Goal: Task Accomplishment & Management: Complete application form

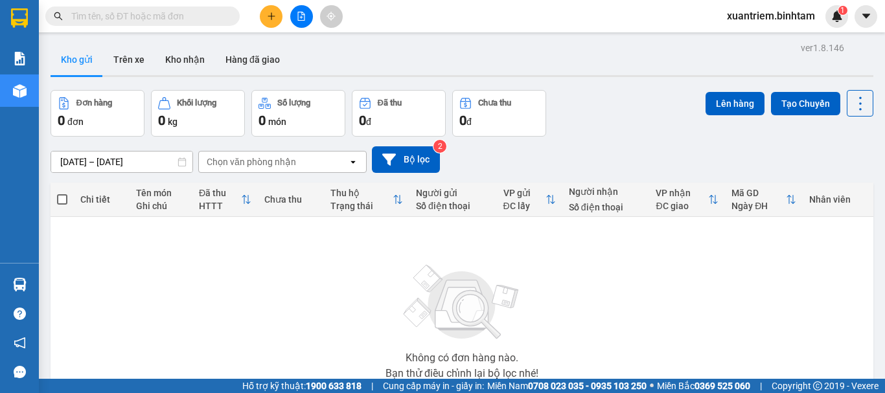
click at [267, 12] on icon "plus" at bounding box center [271, 16] width 9 height 9
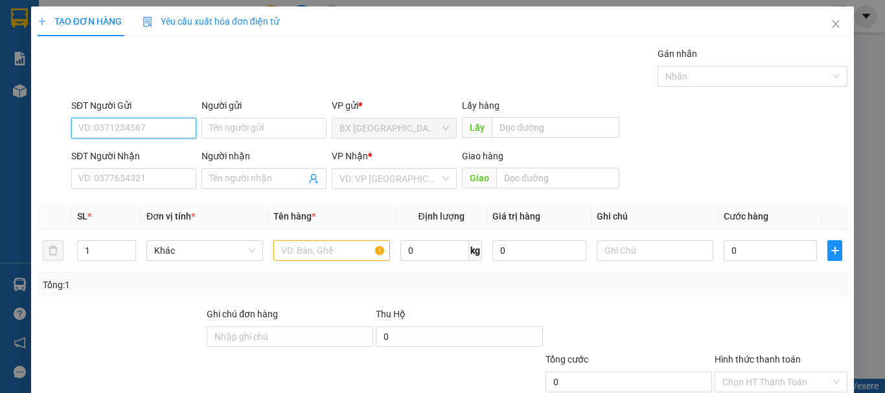
click at [152, 124] on input "SĐT Người Gửi" at bounding box center [133, 128] width 125 height 21
type input "0369152399"
click at [156, 122] on input "0369152399" at bounding box center [133, 128] width 125 height 21
click at [153, 151] on div "0369152399" at bounding box center [132, 154] width 108 height 14
type input "0967612344"
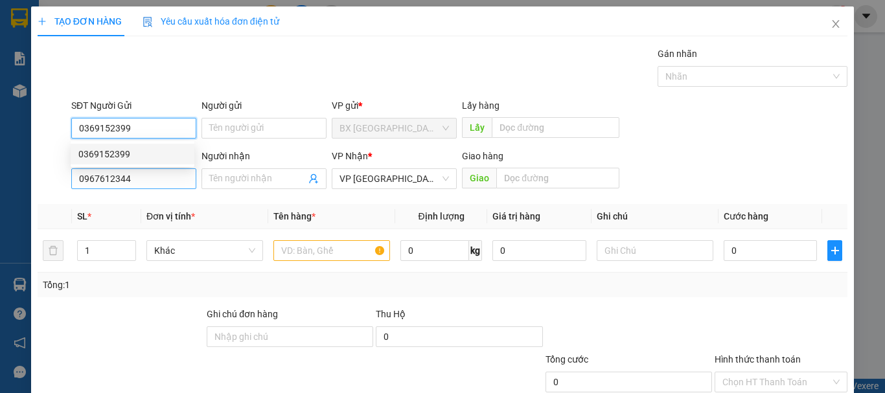
type input "100.000"
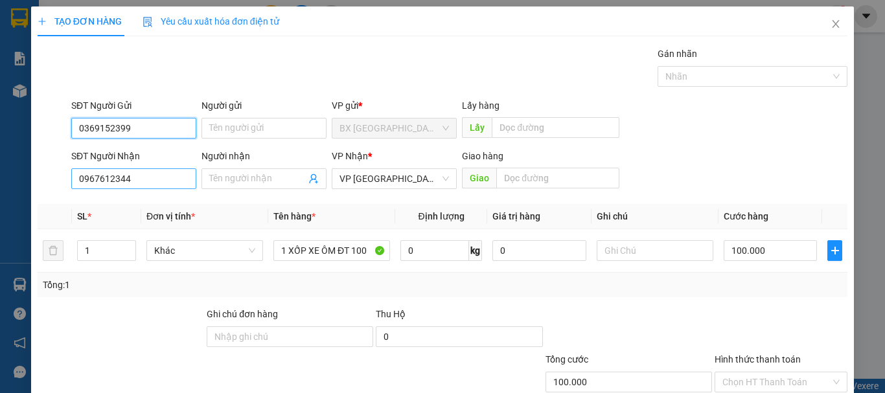
type input "0369152399"
click at [166, 177] on input "0967612344" at bounding box center [133, 179] width 125 height 21
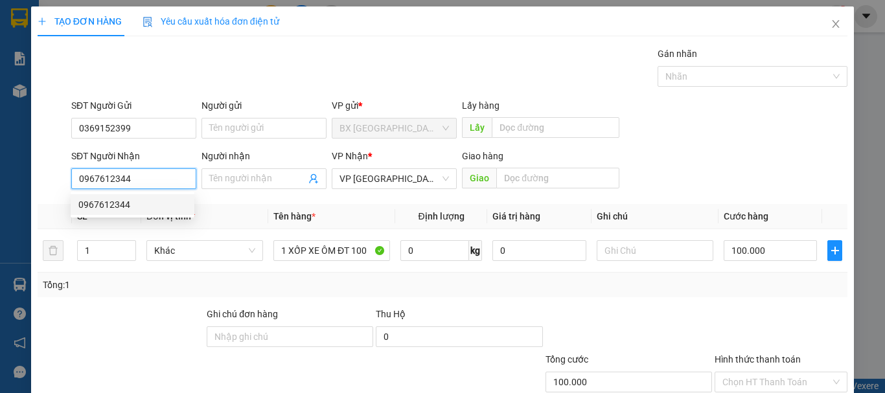
click at [148, 202] on div "0967612344" at bounding box center [132, 205] width 108 height 14
drag, startPoint x: 123, startPoint y: 174, endPoint x: 130, endPoint y: 179, distance: 8.5
click at [126, 176] on input "0967612344" at bounding box center [133, 179] width 125 height 21
type input "0"
type input "0969680904"
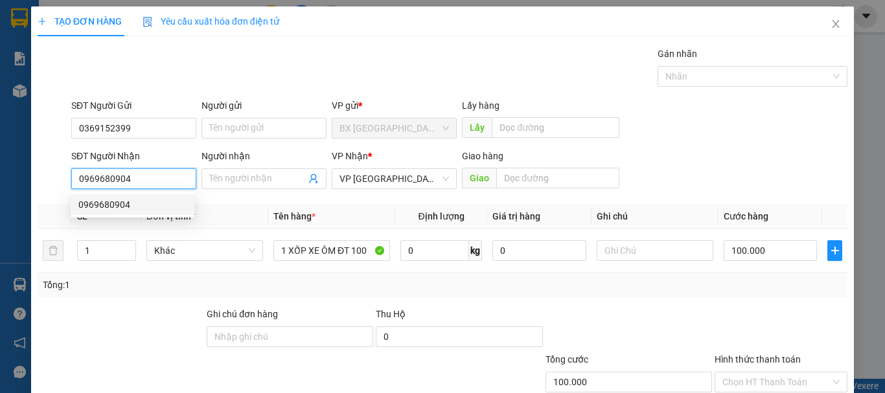
click at [155, 204] on div "0969680904" at bounding box center [132, 205] width 108 height 14
type input "90.000"
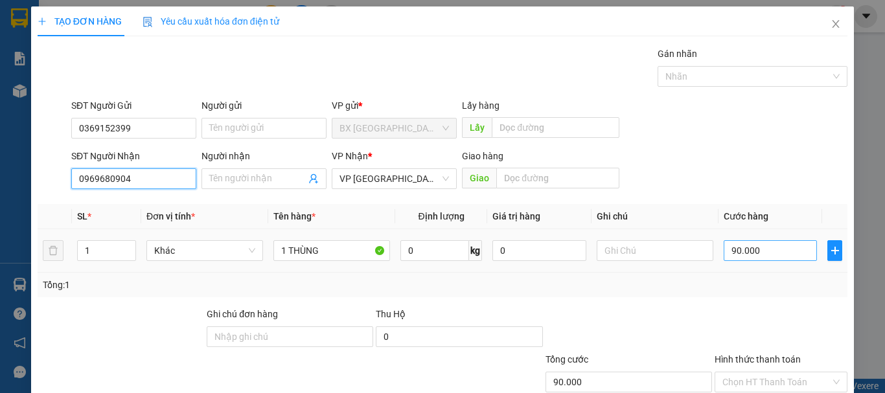
type input "0969680904"
click at [761, 247] on input "90.000" at bounding box center [770, 250] width 93 height 21
type input "8"
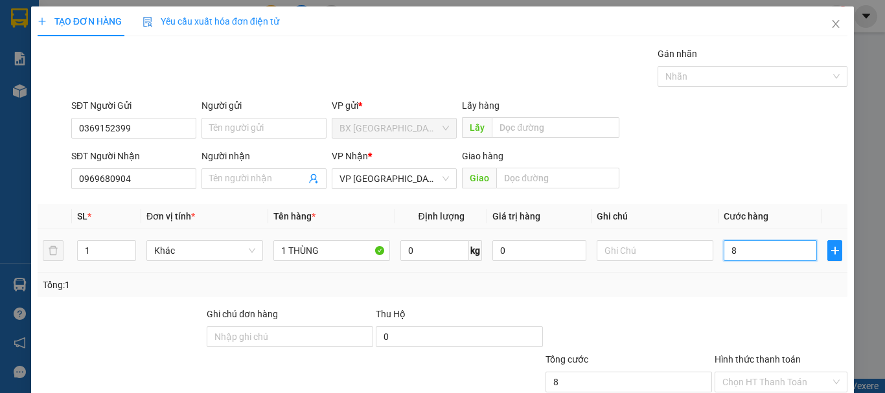
type input "80"
type input "800"
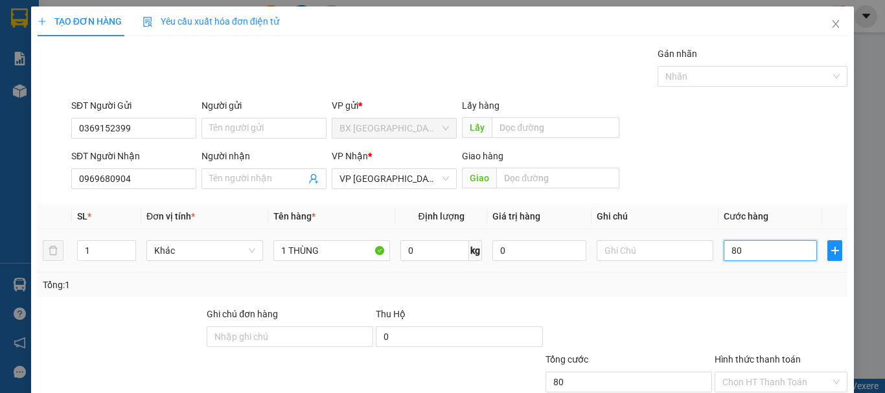
type input "800"
type input "8.000"
type input "80.000"
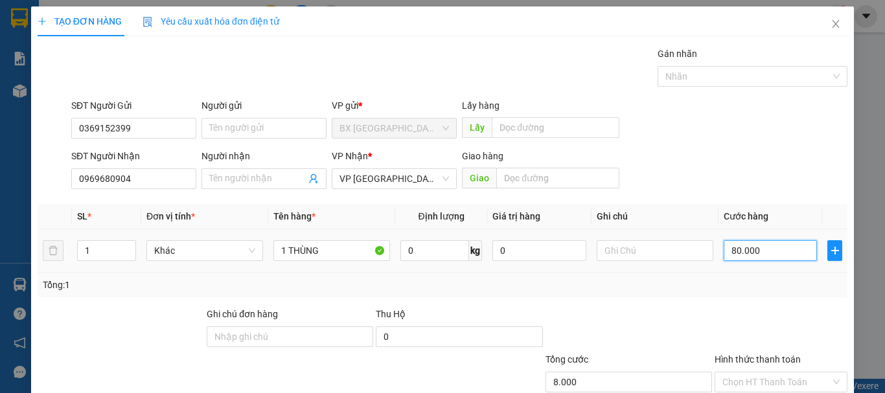
type input "80.000"
click at [332, 249] on input "1 THÙNG" at bounding box center [332, 250] width 117 height 21
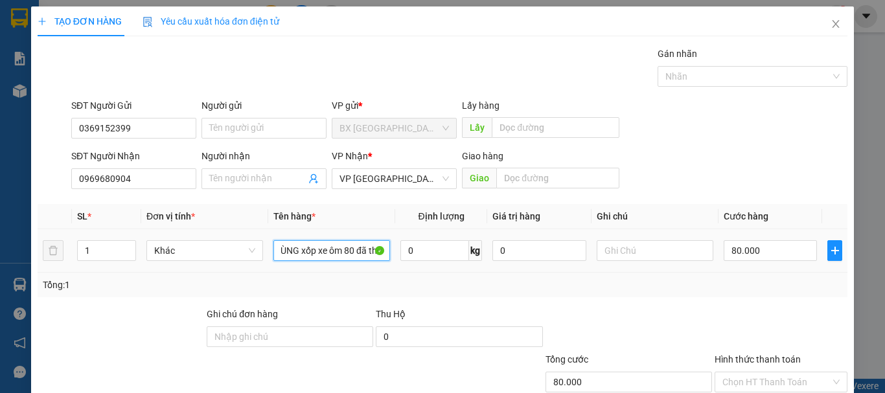
scroll to position [86, 0]
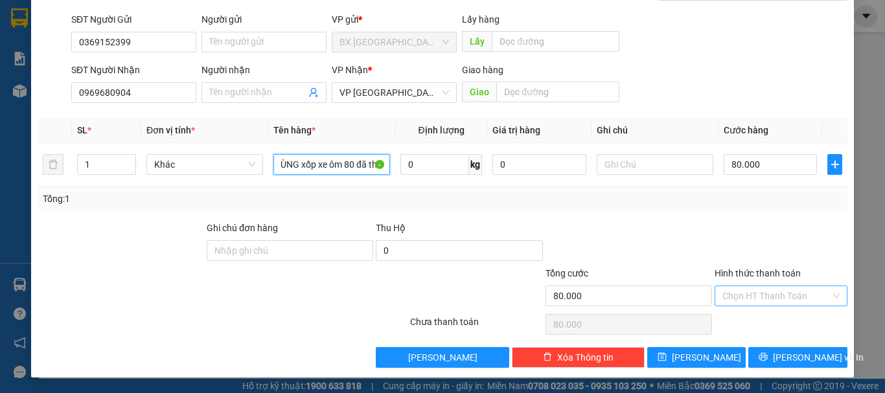
type input "1 THÙNG xốp xe ôm 80 đã thu"
click at [754, 288] on input "Hình thức thanh toán" at bounding box center [777, 295] width 108 height 19
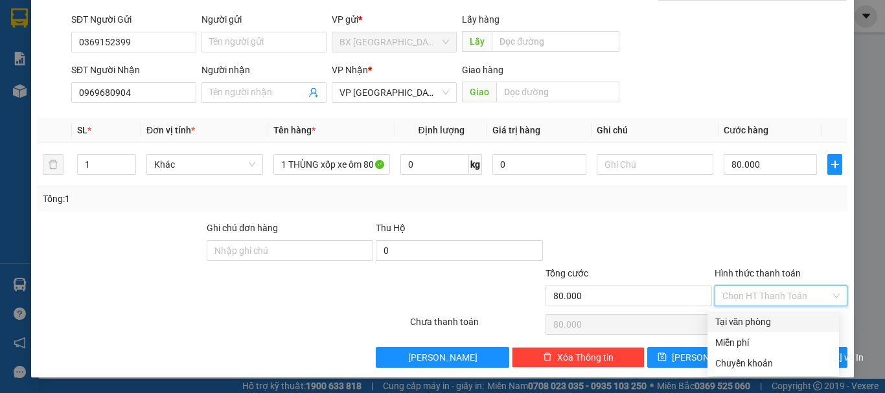
click at [773, 323] on div "Tại văn phòng" at bounding box center [774, 322] width 116 height 14
type input "0"
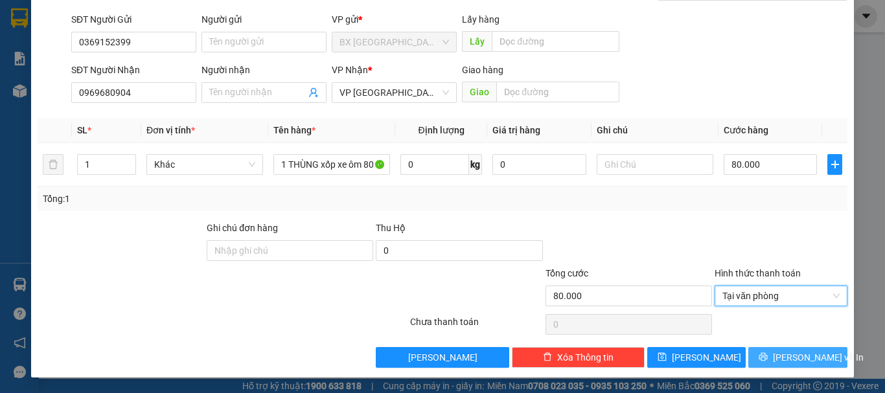
click at [779, 351] on span "Lưu và In" at bounding box center [818, 358] width 91 height 14
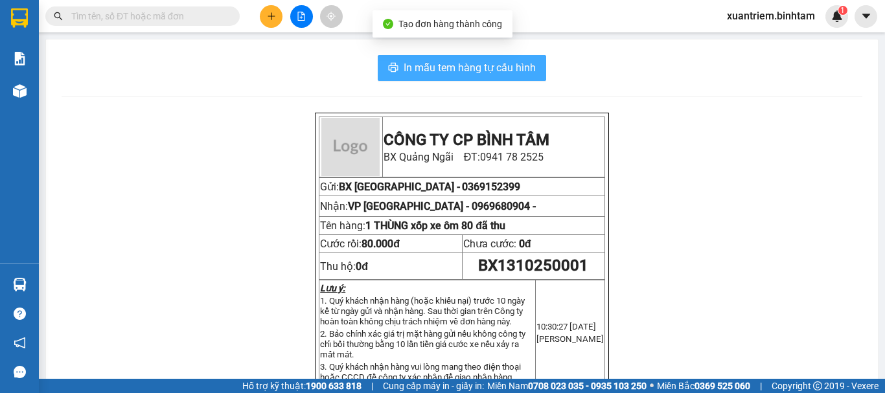
click at [425, 62] on span "In mẫu tem hàng tự cấu hình" at bounding box center [470, 68] width 132 height 16
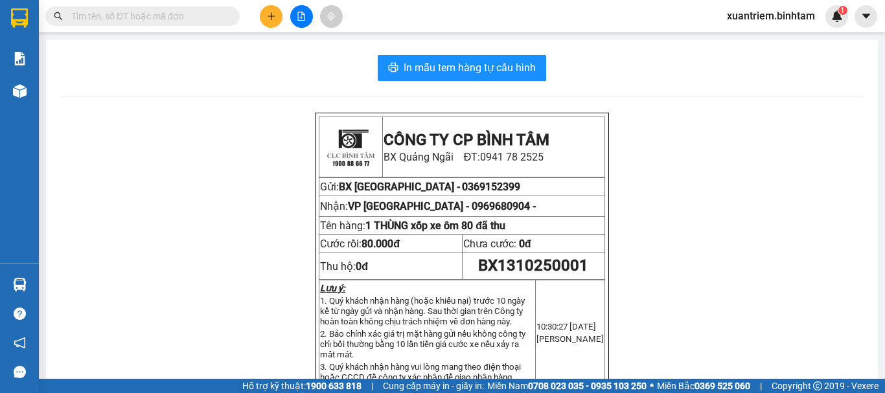
click at [776, 62] on div "In mẫu tem hàng tự cấu hình" at bounding box center [462, 68] width 801 height 26
click at [272, 21] on button at bounding box center [271, 16] width 23 height 23
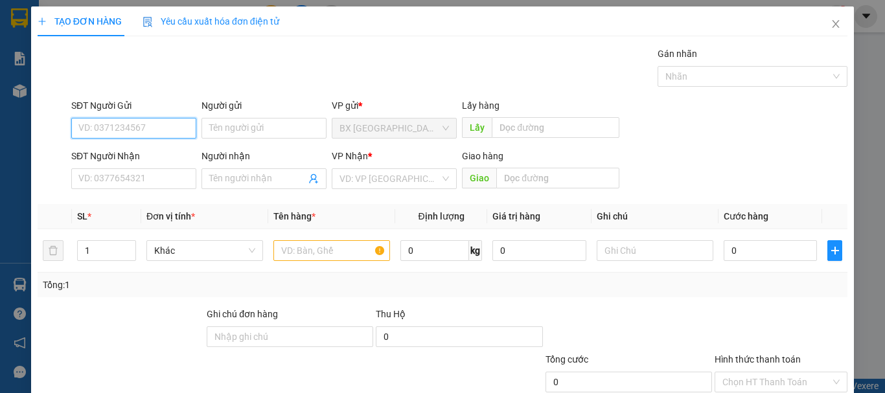
click at [182, 132] on input "SĐT Người Gửi" at bounding box center [133, 128] width 125 height 21
type input "0938209852"
click at [159, 135] on input "0938209852" at bounding box center [133, 128] width 125 height 21
drag, startPoint x: 156, startPoint y: 153, endPoint x: 160, endPoint y: 167, distance: 14.3
click at [156, 154] on div "0938209852" at bounding box center [132, 154] width 108 height 14
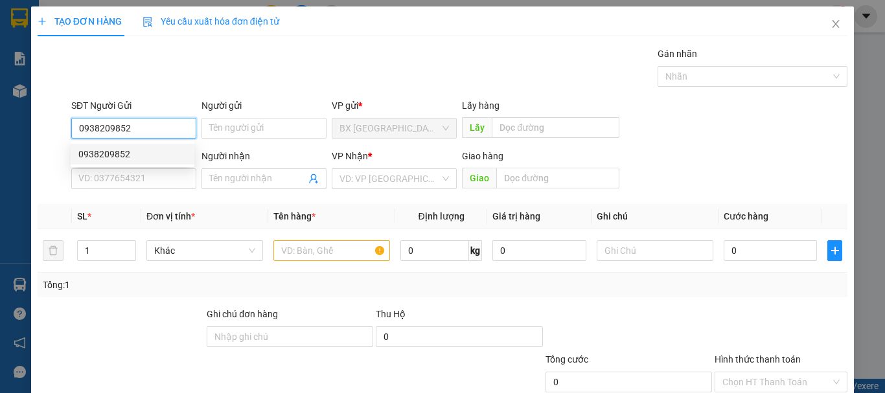
type input "0968669566"
type input "200.000"
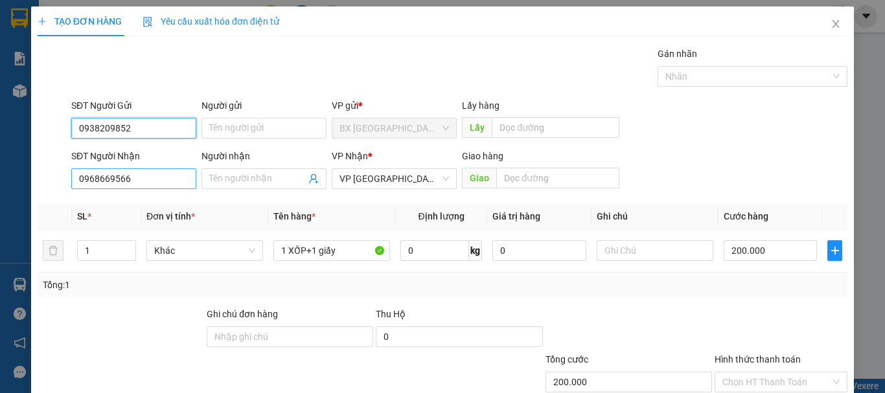
type input "0938209852"
click at [155, 176] on input "0968669566" at bounding box center [133, 179] width 125 height 21
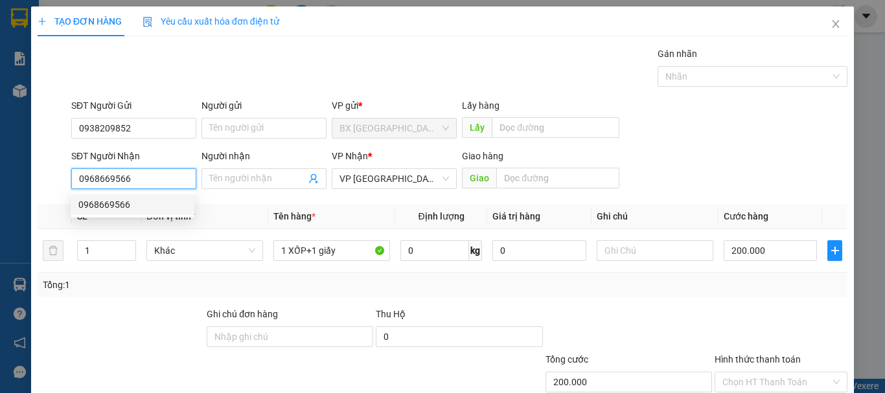
click at [153, 209] on div "0968669566" at bounding box center [132, 205] width 108 height 14
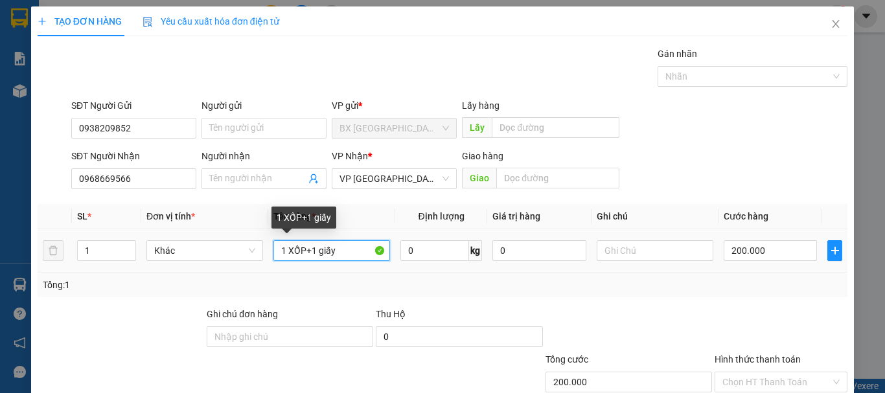
drag, startPoint x: 303, startPoint y: 250, endPoint x: 353, endPoint y: 249, distance: 49.9
click at [353, 249] on input "1 XỐP+1 giấy" at bounding box center [332, 250] width 117 height 21
type input "1 XỐP"
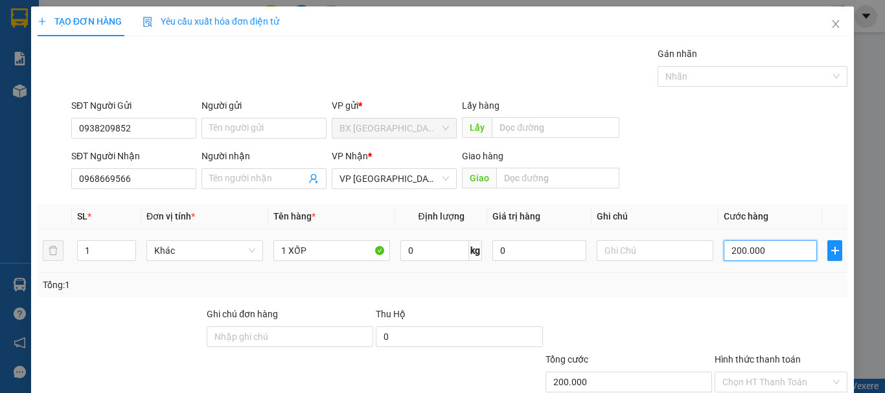
click at [733, 240] on input "200.000" at bounding box center [770, 250] width 93 height 21
type input "1"
type input "10"
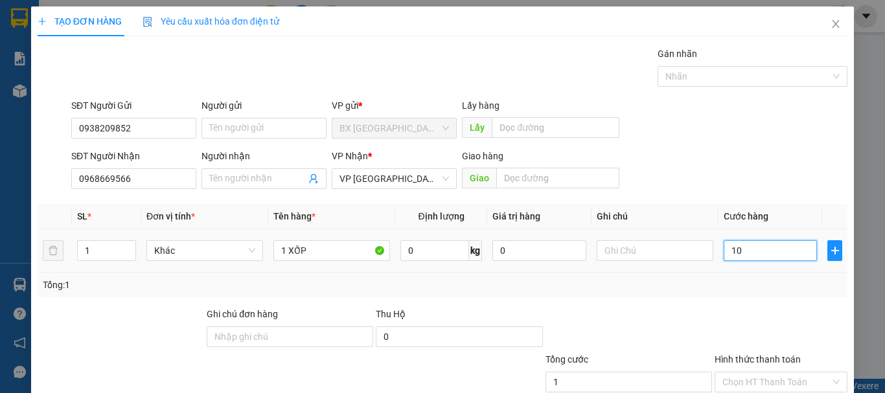
type input "10"
type input "100"
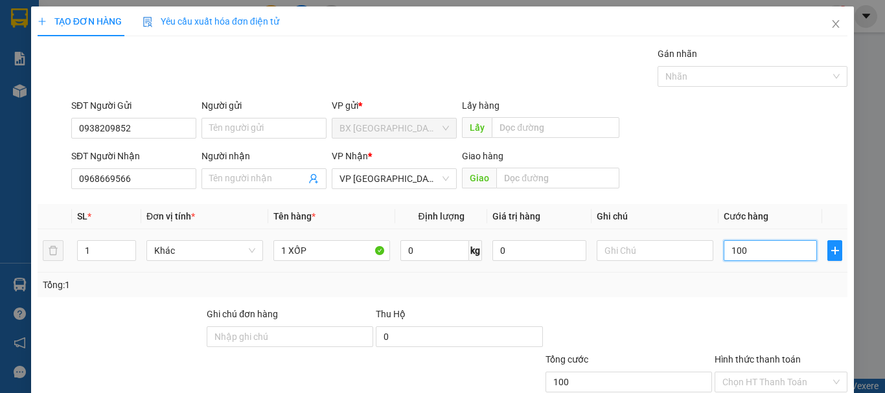
type input "1.000"
type input "10.000"
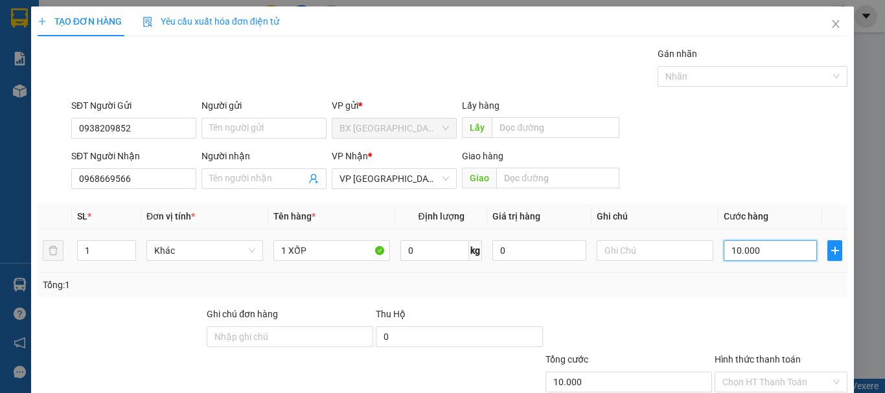
type input "100.000"
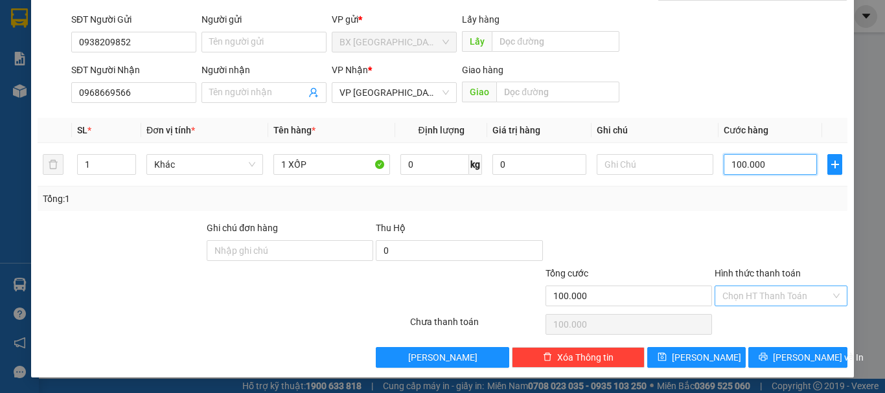
type input "100.000"
click at [771, 300] on input "Hình thức thanh toán" at bounding box center [777, 295] width 108 height 19
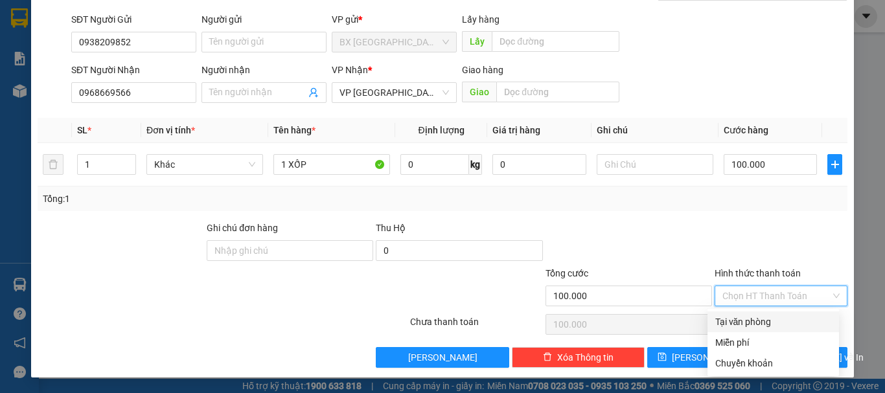
click at [771, 319] on div "Tại văn phòng" at bounding box center [774, 322] width 116 height 14
type input "0"
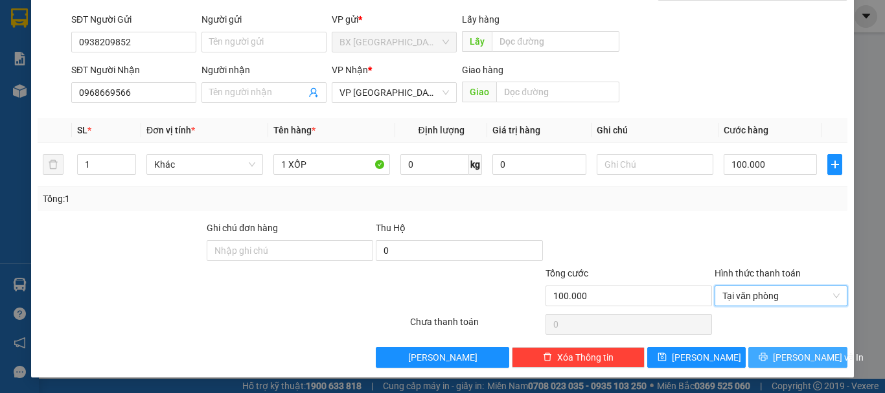
click at [786, 352] on span "Lưu và In" at bounding box center [818, 358] width 91 height 14
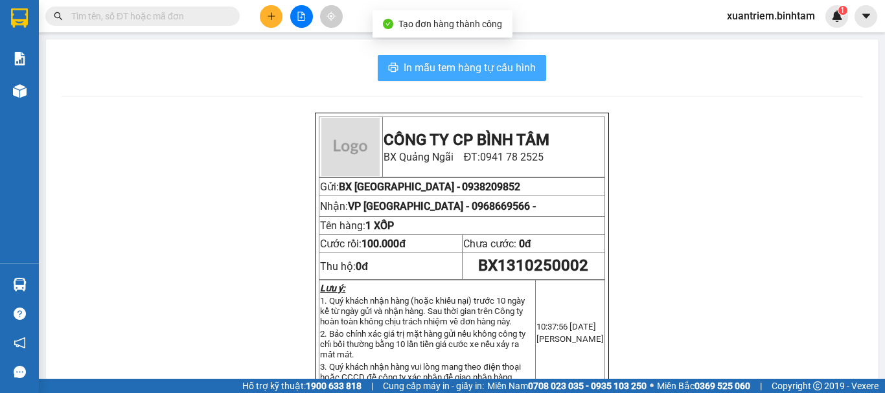
click at [454, 60] on span "In mẫu tem hàng tự cấu hình" at bounding box center [470, 68] width 132 height 16
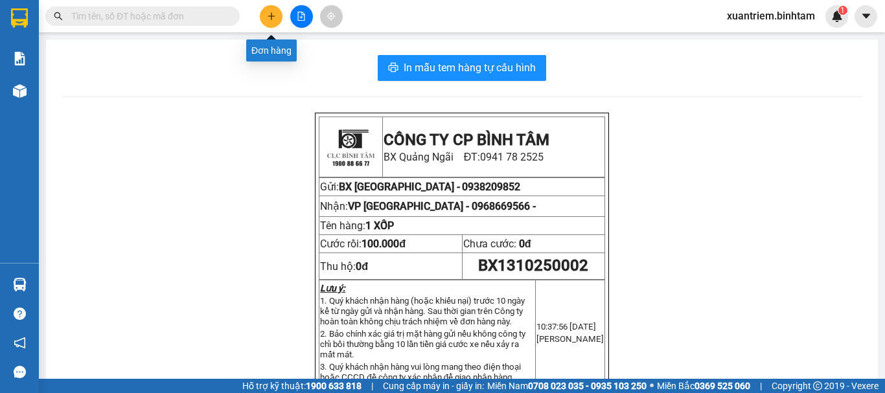
click at [270, 21] on button at bounding box center [271, 16] width 23 height 23
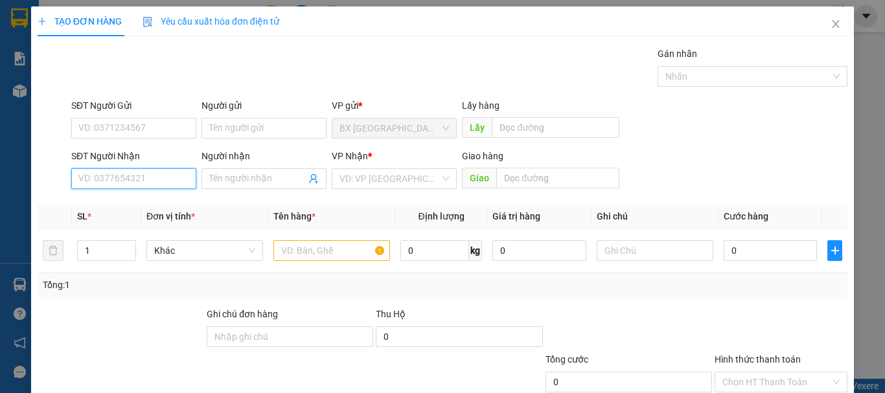
click at [127, 180] on input "SĐT Người Nhận" at bounding box center [133, 179] width 125 height 21
type input "0913588612"
click at [137, 211] on div "0913588612" at bounding box center [132, 205] width 108 height 14
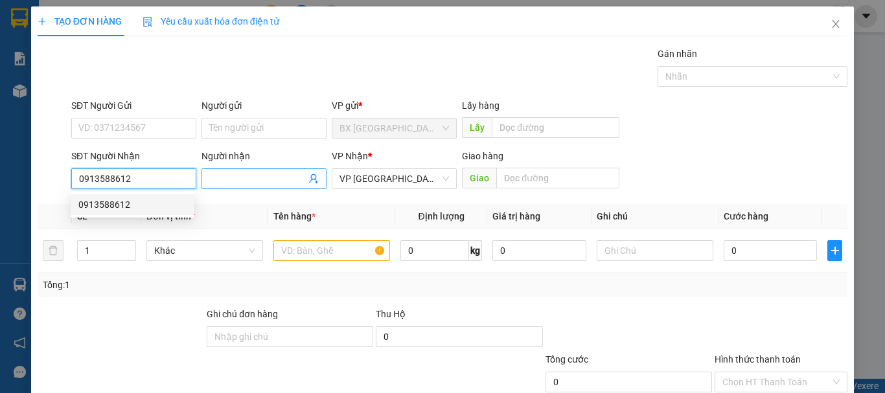
type input "150.000"
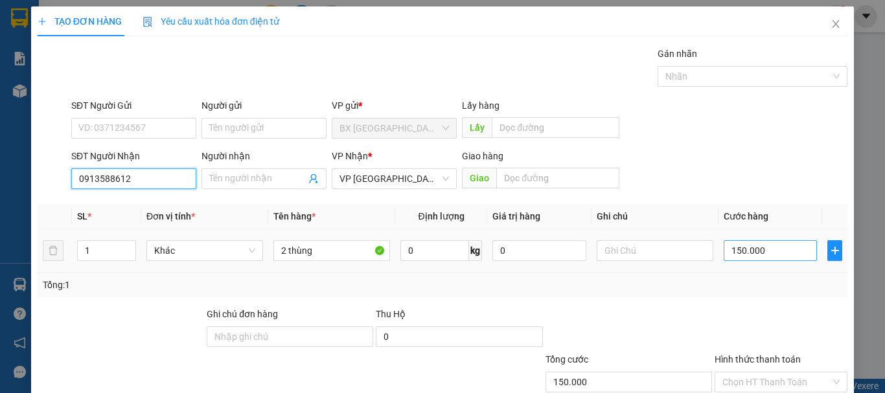
type input "0913588612"
click at [776, 255] on input "150.000" at bounding box center [770, 250] width 93 height 21
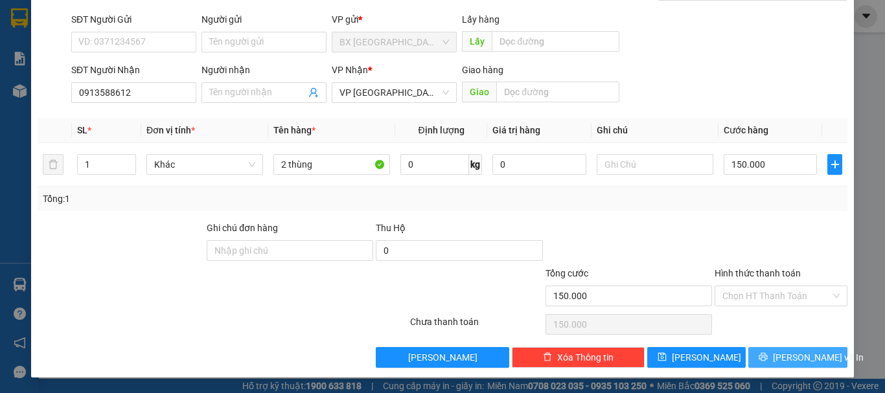
click at [802, 351] on span "Lưu và In" at bounding box center [818, 358] width 91 height 14
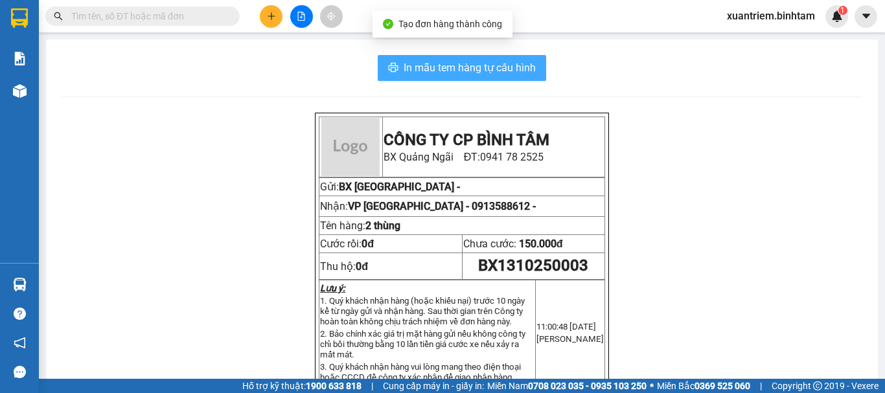
click at [436, 62] on span "In mẫu tem hàng tự cấu hình" at bounding box center [470, 68] width 132 height 16
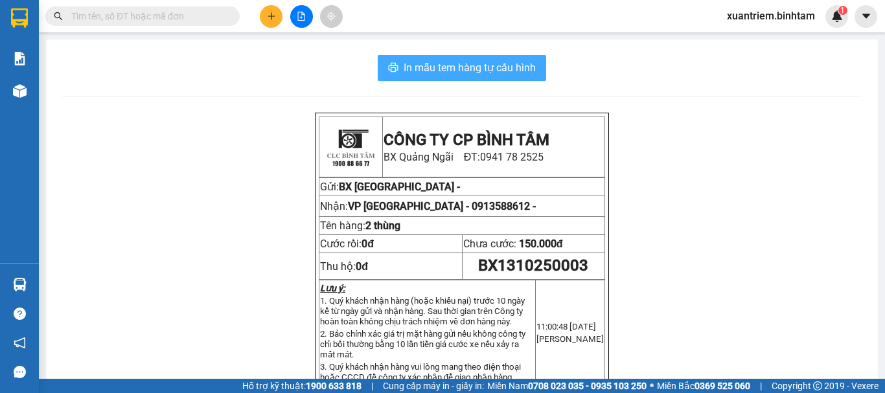
click at [437, 62] on span "In mẫu tem hàng tự cấu hình" at bounding box center [470, 68] width 132 height 16
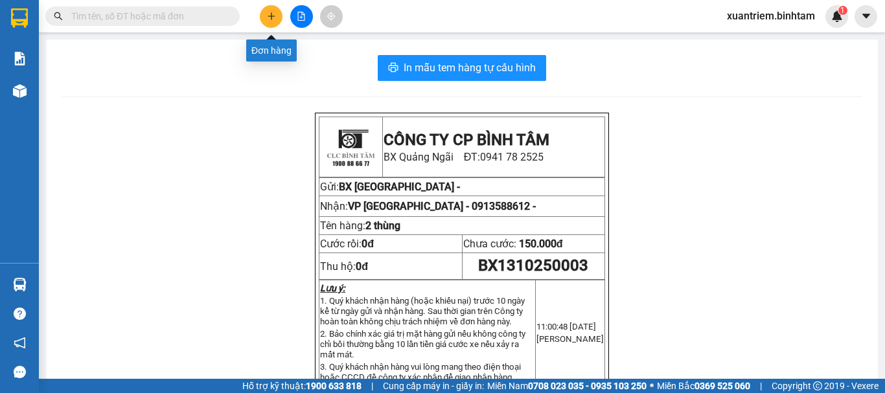
click at [265, 13] on button at bounding box center [271, 16] width 23 height 23
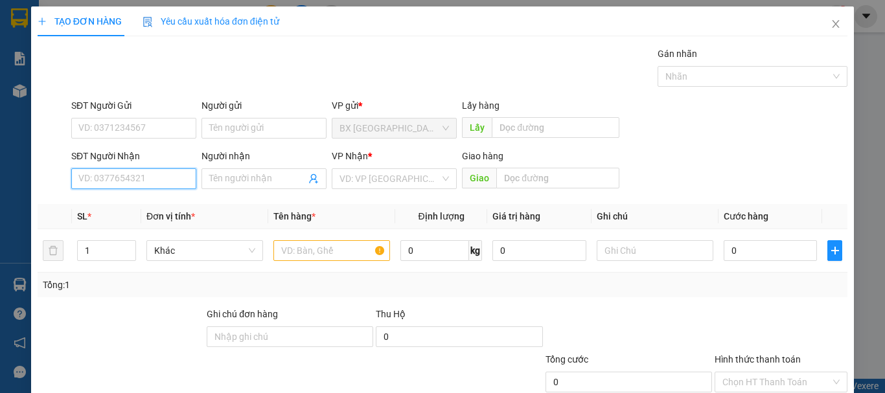
click at [145, 175] on input "SĐT Người Nhận" at bounding box center [133, 179] width 125 height 21
click at [148, 177] on input "0976156055" at bounding box center [133, 179] width 125 height 21
type input "0976156055"
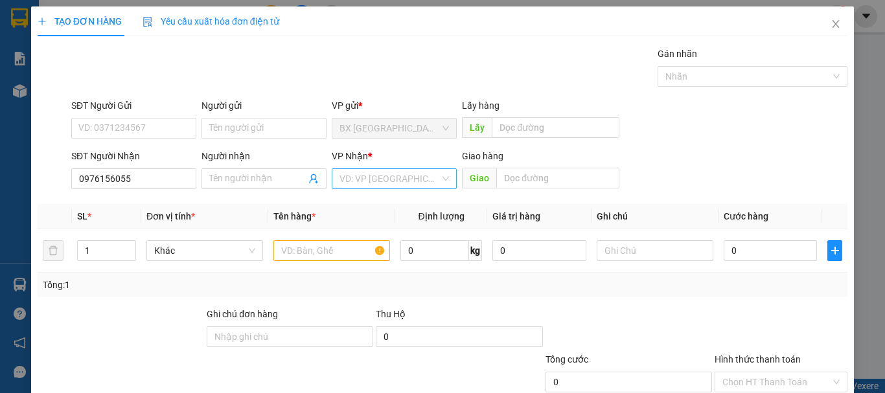
click at [376, 177] on input "search" at bounding box center [390, 178] width 100 height 19
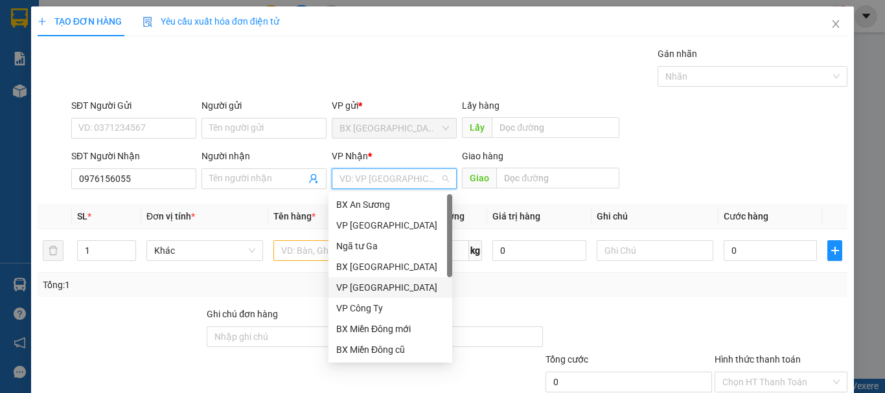
scroll to position [41, 0]
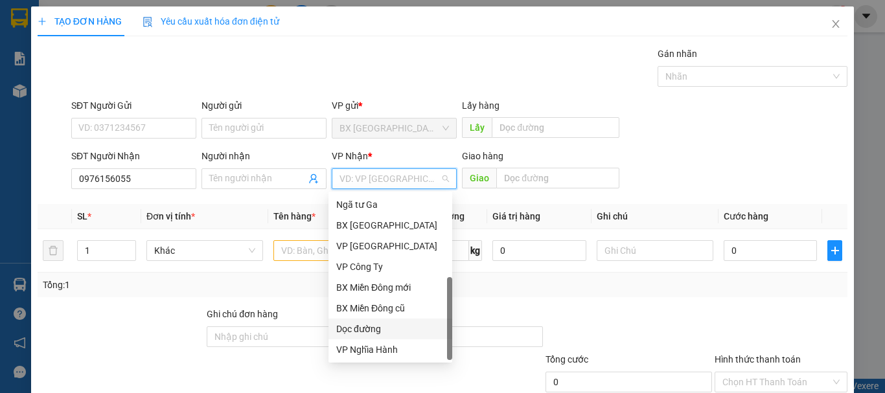
click at [355, 338] on div "Dọc đường" at bounding box center [391, 329] width 124 height 21
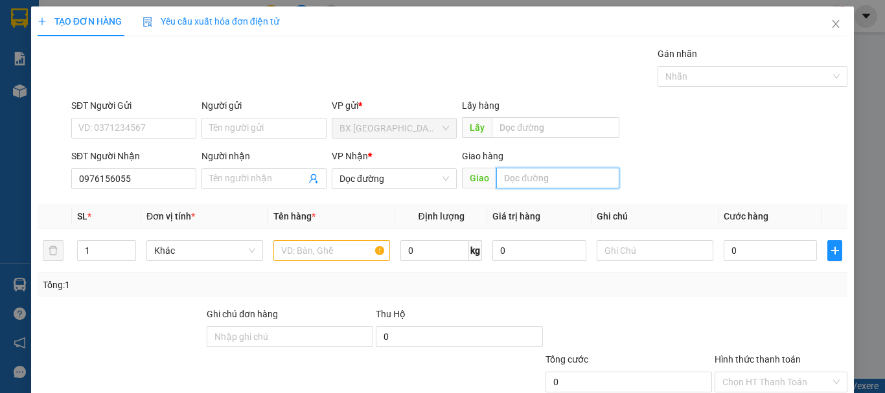
click at [524, 185] on input "text" at bounding box center [557, 178] width 123 height 21
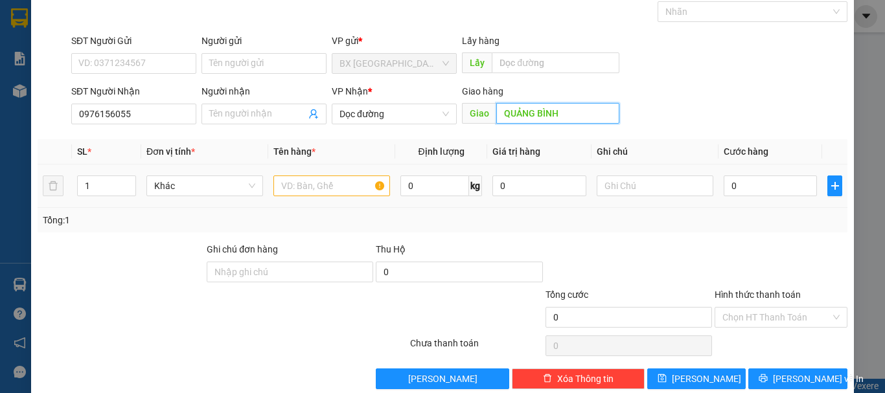
type input "QUẢNG BÌNH"
click at [317, 178] on input "text" at bounding box center [332, 186] width 117 height 21
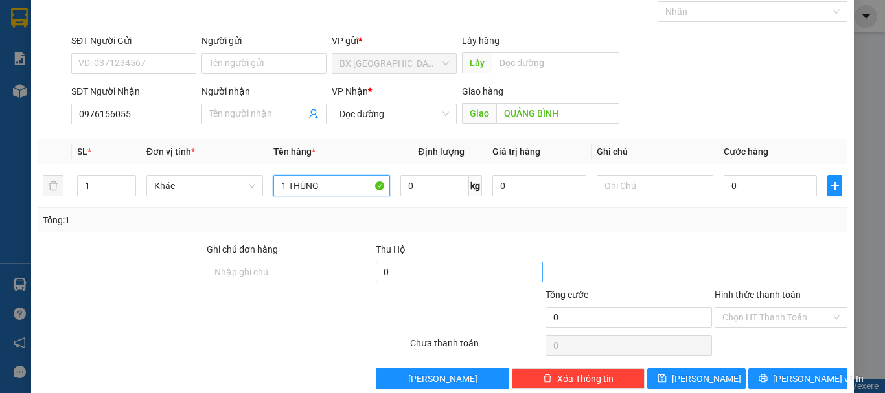
type input "1 THÙNG"
click at [420, 272] on input "0" at bounding box center [459, 272] width 167 height 21
type input "550.000"
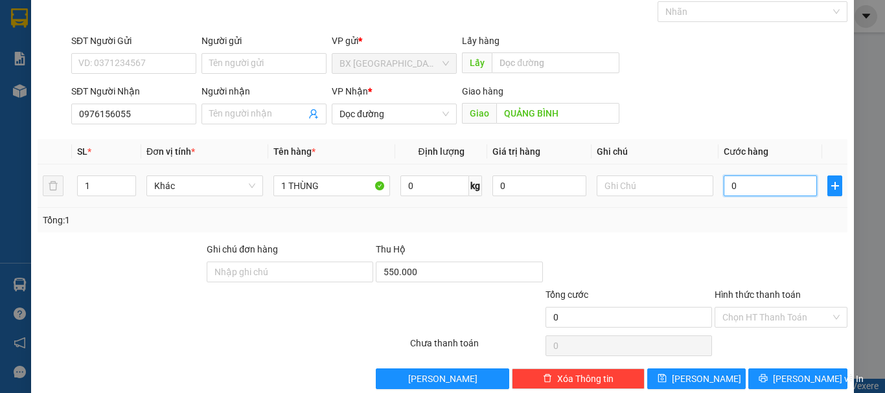
click at [762, 183] on input "0" at bounding box center [770, 186] width 93 height 21
type input "6"
type input "60"
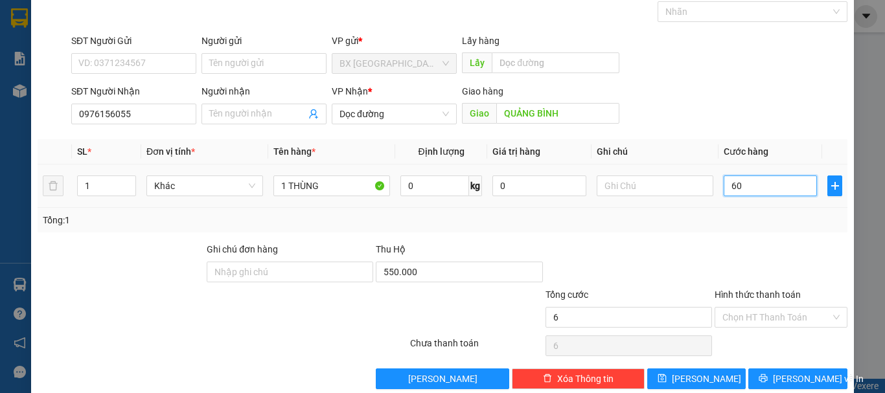
type input "60"
type input "600"
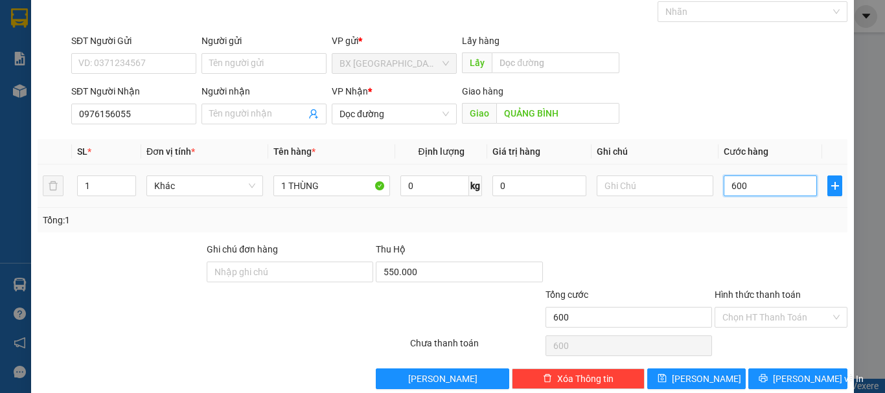
type input "6.000"
type input "60.000"
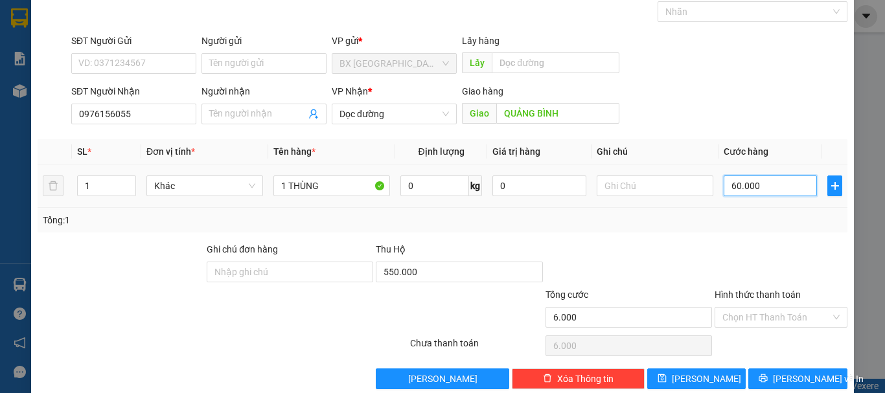
type input "60.000"
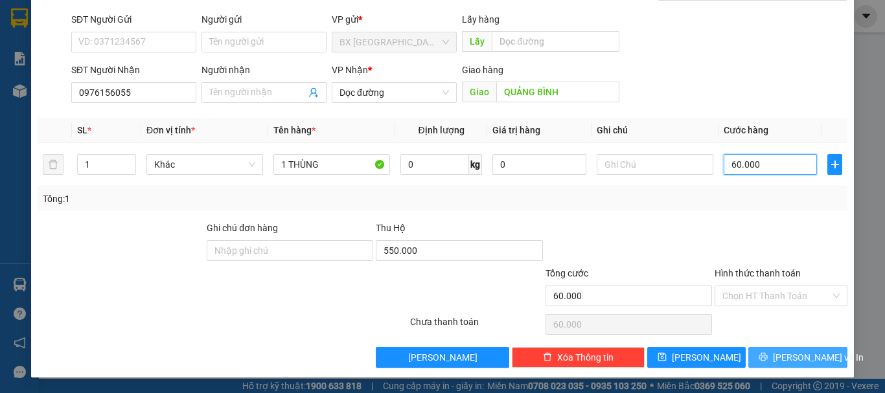
type input "60.000"
click at [817, 359] on button "Lưu và In" at bounding box center [798, 357] width 99 height 21
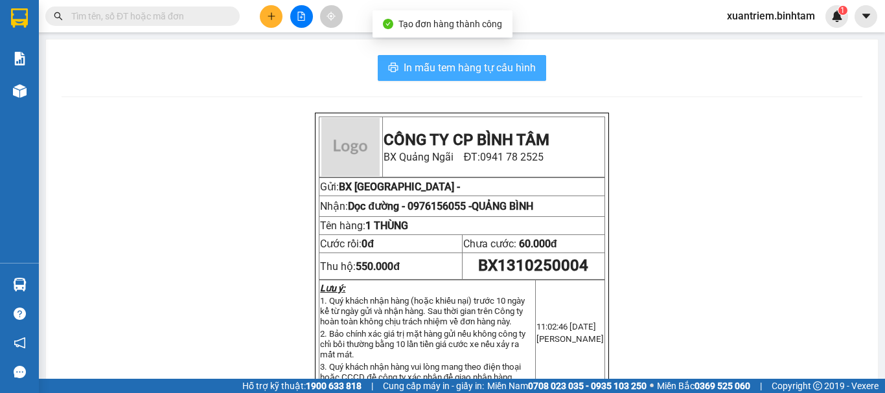
click at [468, 65] on span "In mẫu tem hàng tự cấu hình" at bounding box center [470, 68] width 132 height 16
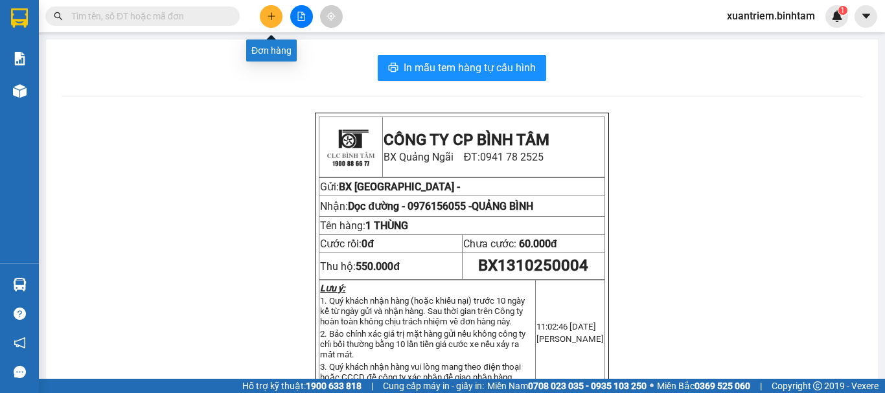
click at [267, 16] on icon "plus" at bounding box center [271, 16] width 9 height 9
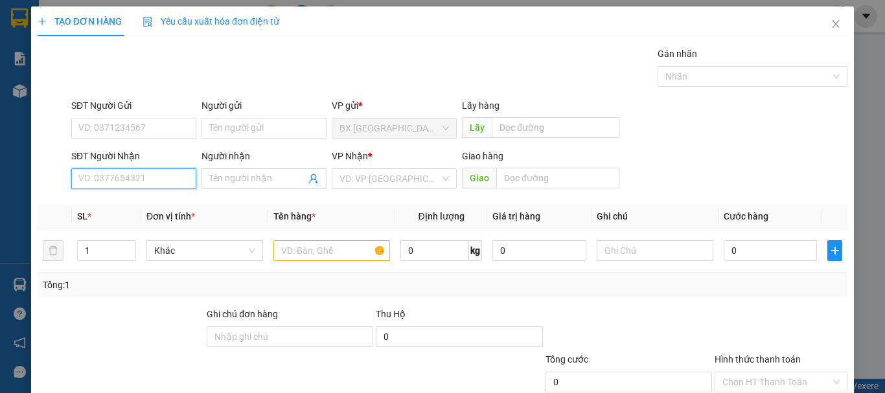
click at [151, 188] on input "SĐT Người Nhận" at bounding box center [133, 179] width 125 height 21
type input "0964118525"
click at [154, 186] on input "0964118525" at bounding box center [133, 179] width 125 height 21
drag, startPoint x: 146, startPoint y: 202, endPoint x: 161, endPoint y: 196, distance: 16.6
click at [148, 201] on div "0964118525" at bounding box center [132, 205] width 108 height 14
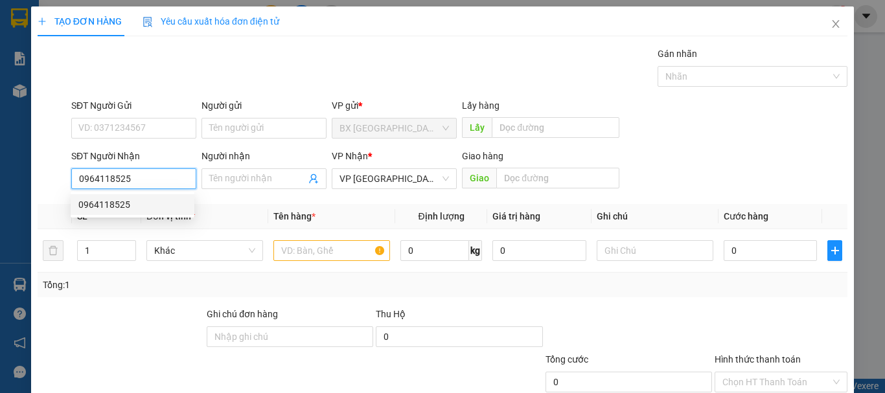
type input "60.000"
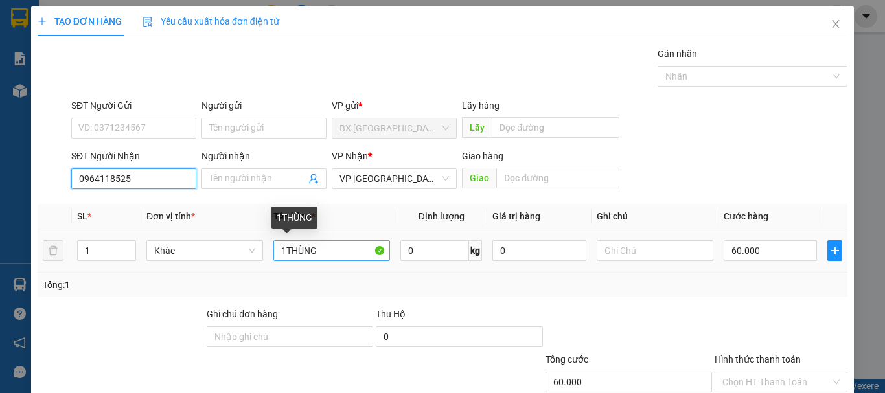
type input "0964118525"
drag, startPoint x: 333, startPoint y: 256, endPoint x: 542, endPoint y: 243, distance: 209.7
click at [408, 243] on tr "1 Khác 1THÙNG 0 kg 0 60.000" at bounding box center [443, 250] width 810 height 43
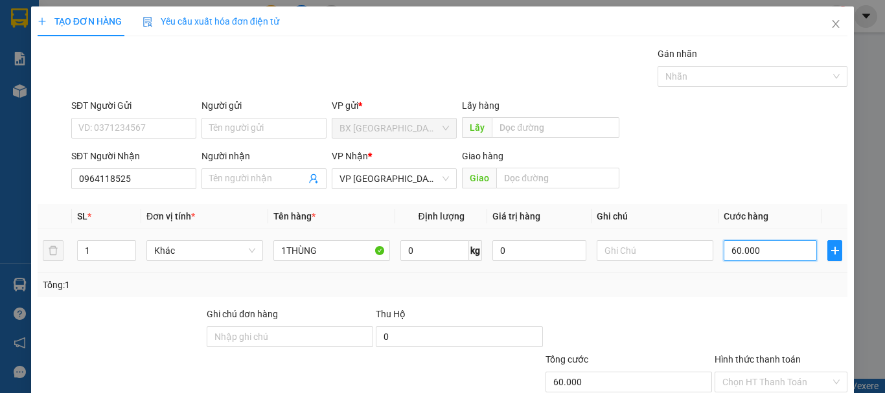
click at [748, 254] on input "60.000" at bounding box center [770, 250] width 93 height 21
type input "1"
type input "14"
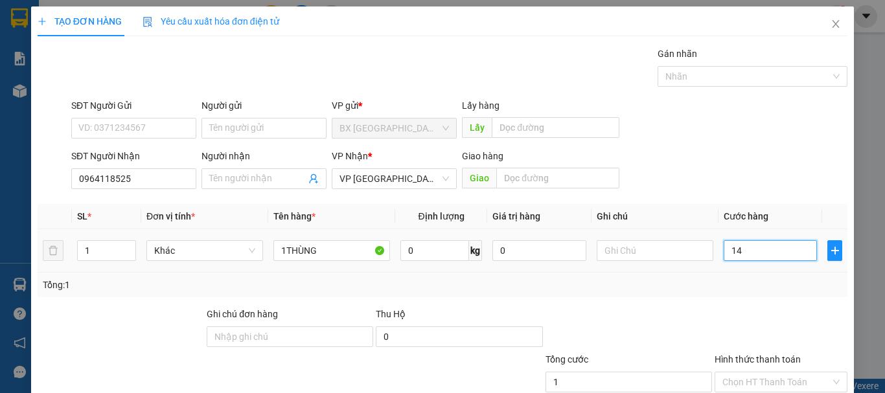
type input "14"
type input "140"
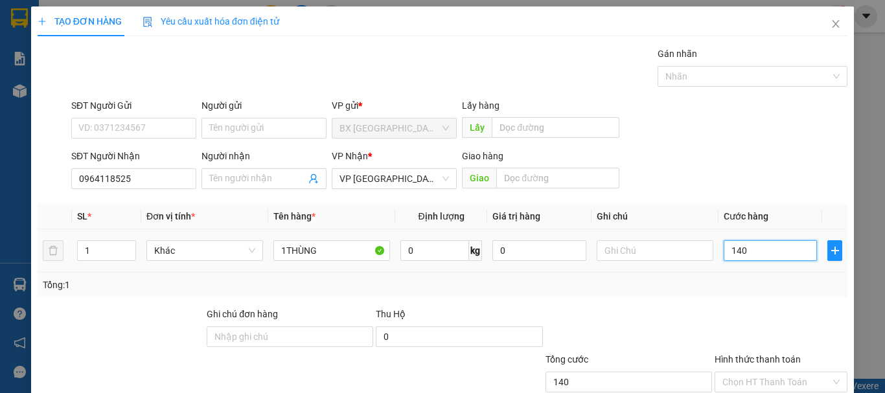
type input "1.400"
type input "14.000"
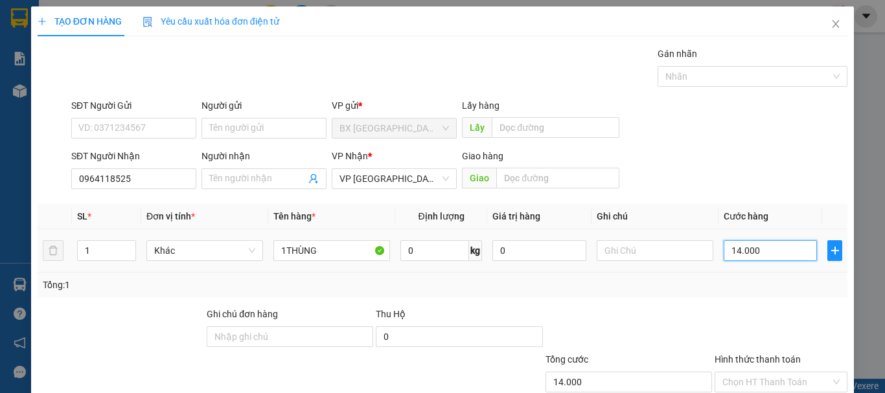
type input "140.000"
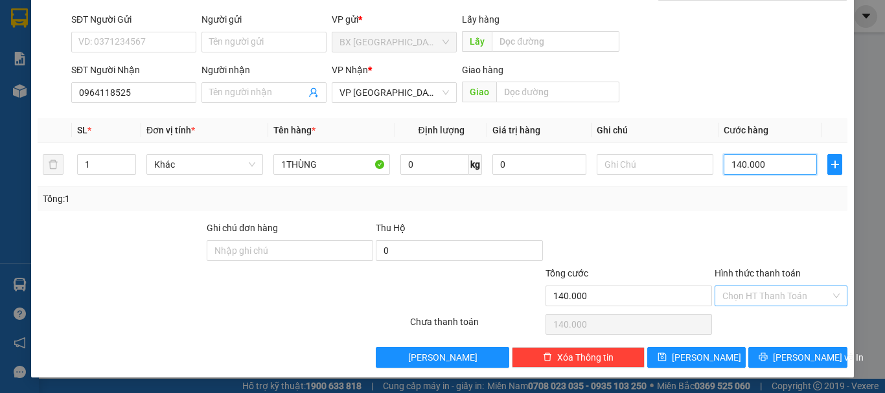
type input "140.000"
drag, startPoint x: 769, startPoint y: 298, endPoint x: 768, endPoint y: 324, distance: 26.0
click at [770, 299] on input "Hình thức thanh toán" at bounding box center [777, 295] width 108 height 19
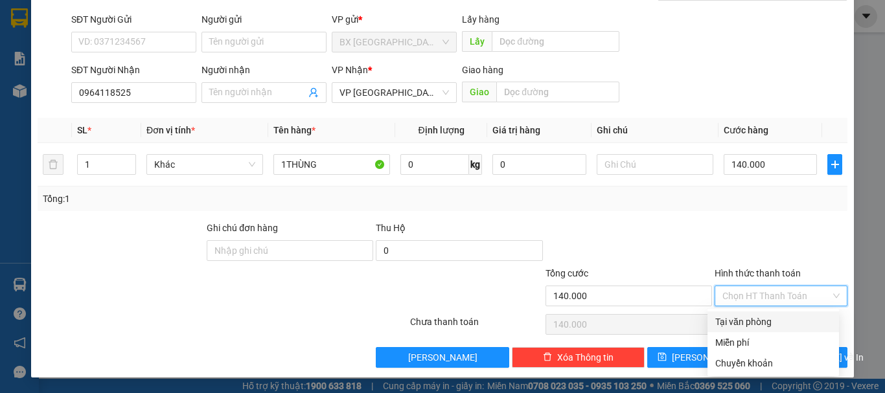
click at [768, 324] on div "Tại văn phòng" at bounding box center [774, 322] width 116 height 14
type input "0"
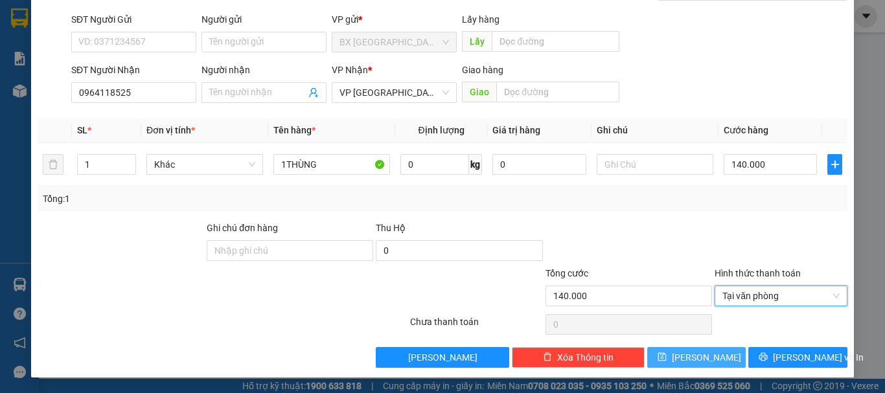
click at [690, 362] on span "Lưu" at bounding box center [706, 358] width 69 height 14
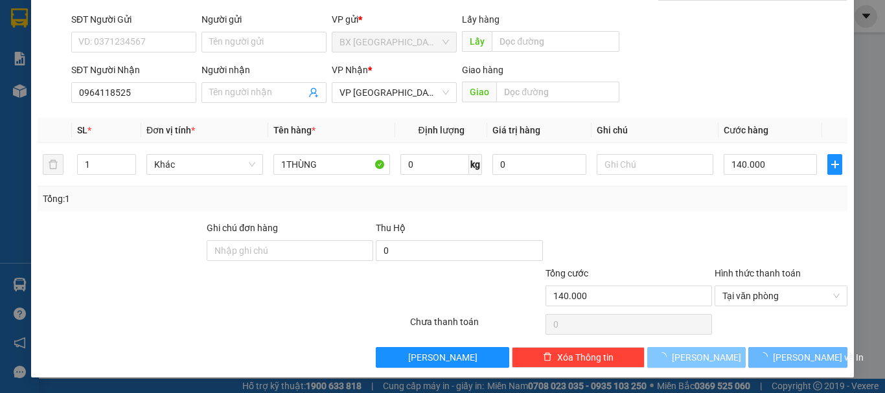
type input "0"
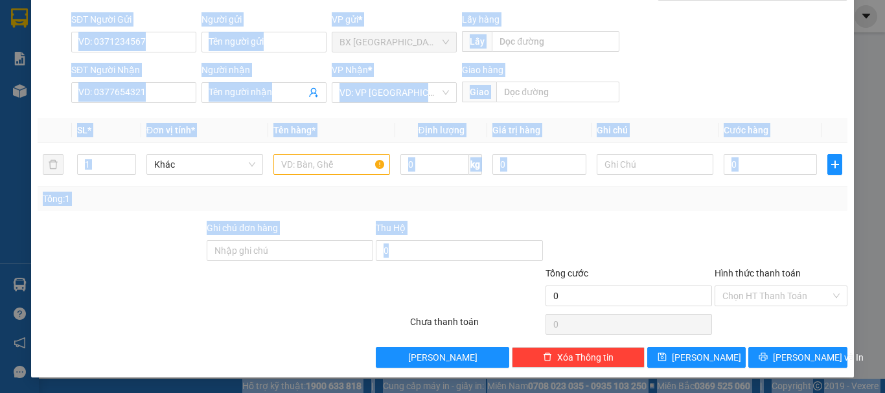
click at [885, 0] on html "Kết quả tìm kiếm ( 0 ) Bộ lọc No Data xuantriem.binhtam 1 Báo cáo Báo cáo dòng …" at bounding box center [442, 196] width 885 height 393
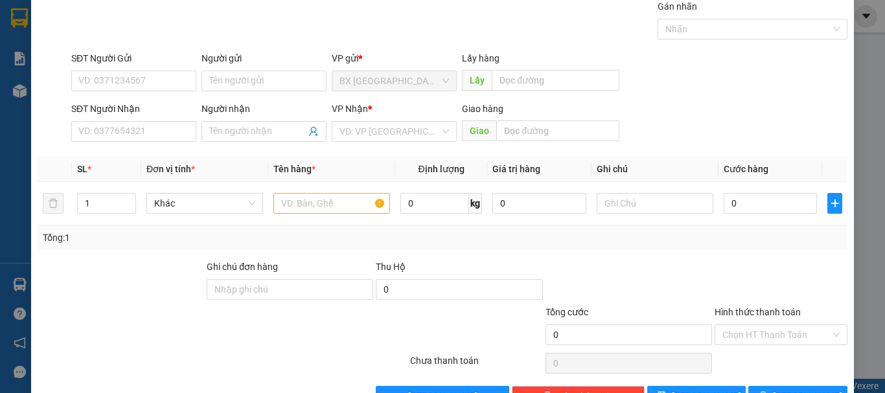
click at [378, 349] on div at bounding box center [341, 327] width 135 height 45
click at [167, 126] on input "SĐT Người Nhận" at bounding box center [133, 131] width 125 height 21
click at [144, 130] on input "09450043668" at bounding box center [133, 131] width 125 height 21
click at [108, 134] on input "09450043668" at bounding box center [133, 131] width 125 height 21
type input "0945043668"
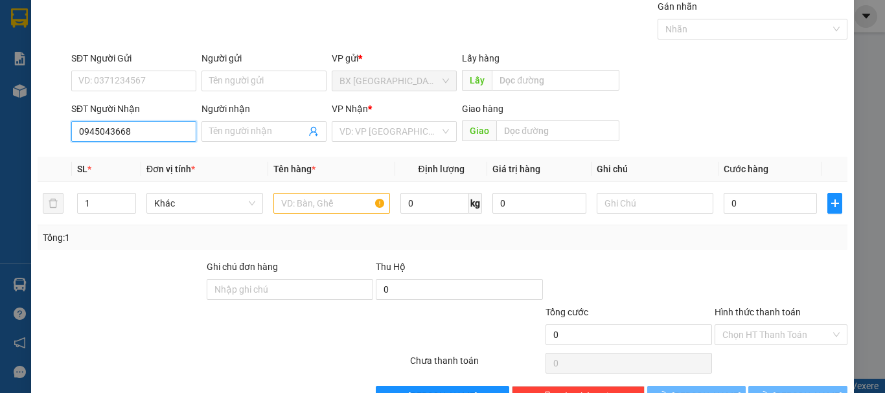
click at [132, 128] on input "0945043668" at bounding box center [133, 131] width 125 height 21
click at [122, 154] on div "0945043668" at bounding box center [132, 157] width 108 height 14
type input "tp điện biên phủ"
type input "1.000.000"
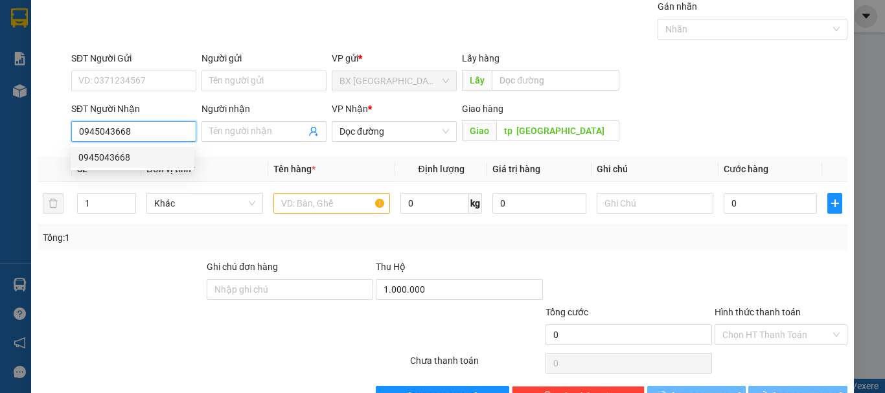
type input "200.000"
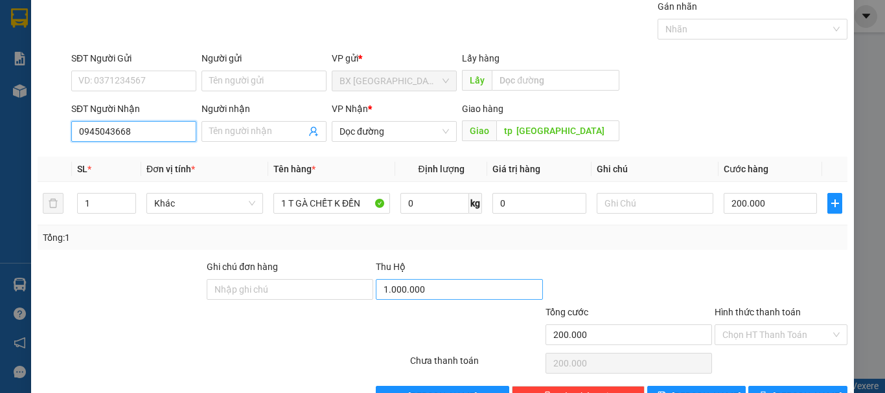
type input "0945043668"
click at [416, 286] on input "1.000.000" at bounding box center [459, 289] width 167 height 21
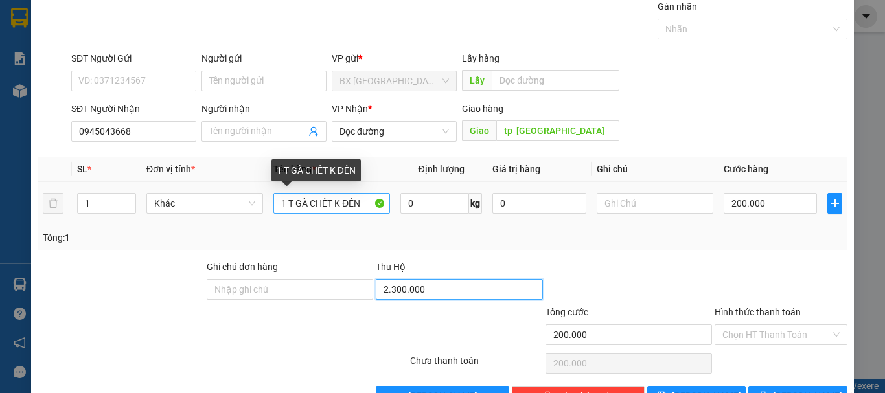
type input "2.300.000"
click at [283, 209] on input "1 T GÀ CHẾT K ĐỀN" at bounding box center [332, 203] width 117 height 21
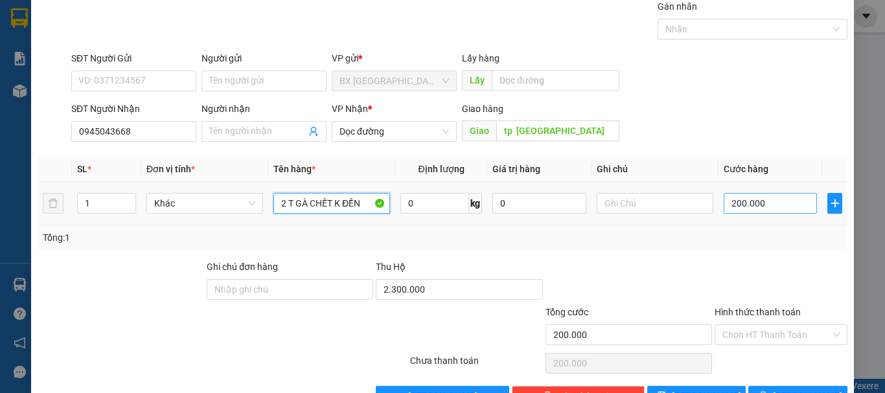
type input "2 T GÀ CHẾT K ĐỀN"
click at [777, 203] on input "200.000" at bounding box center [770, 203] width 93 height 21
type input "4"
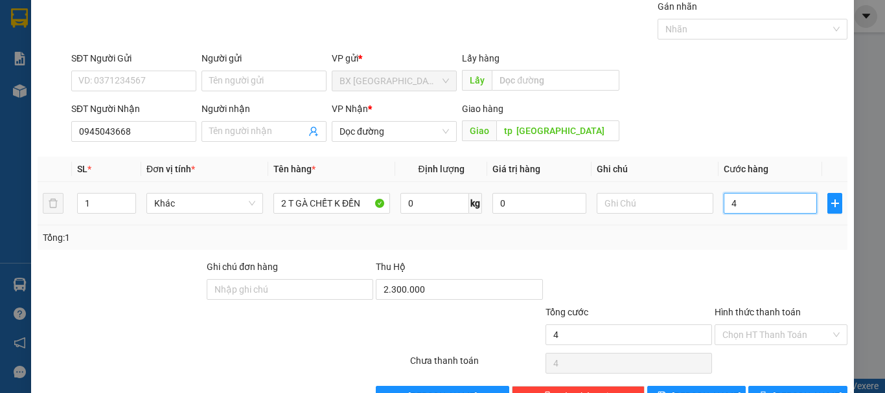
type input "40"
type input "400"
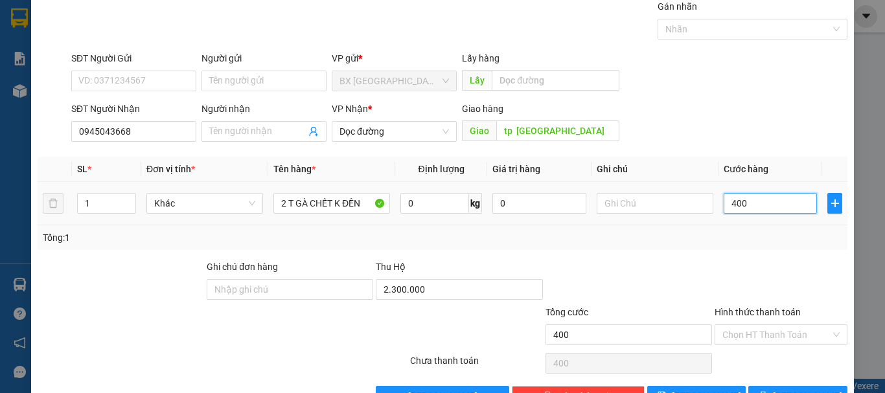
type input "4.000"
type input "40.000"
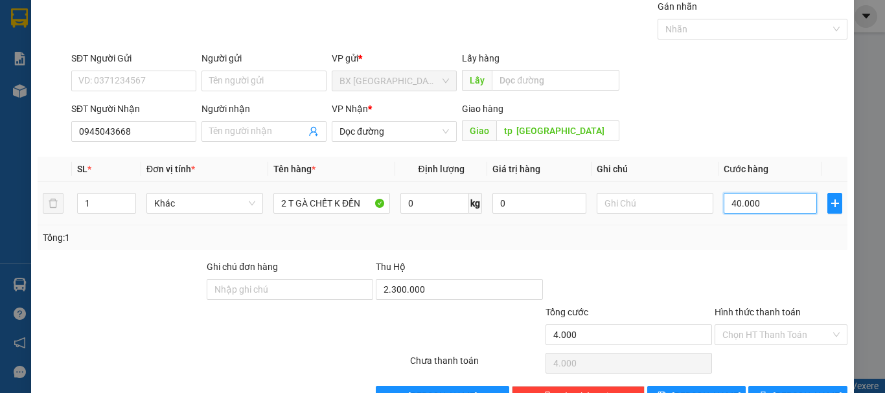
type input "40.000"
type input "400.000"
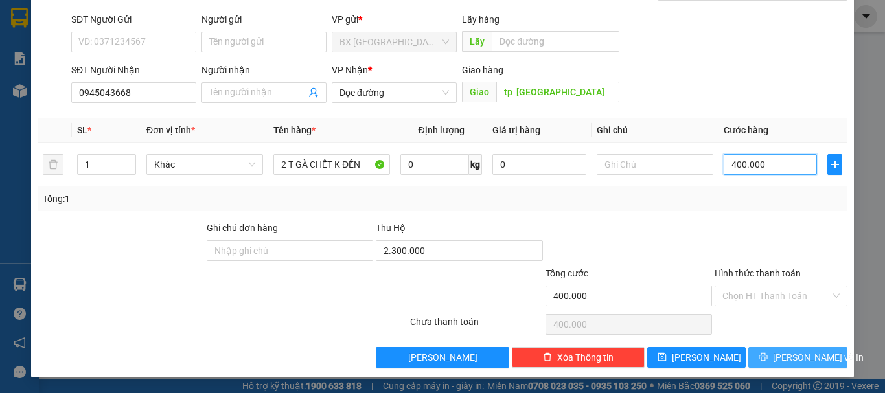
type input "400.000"
click at [762, 356] on button "Lưu và In" at bounding box center [798, 357] width 99 height 21
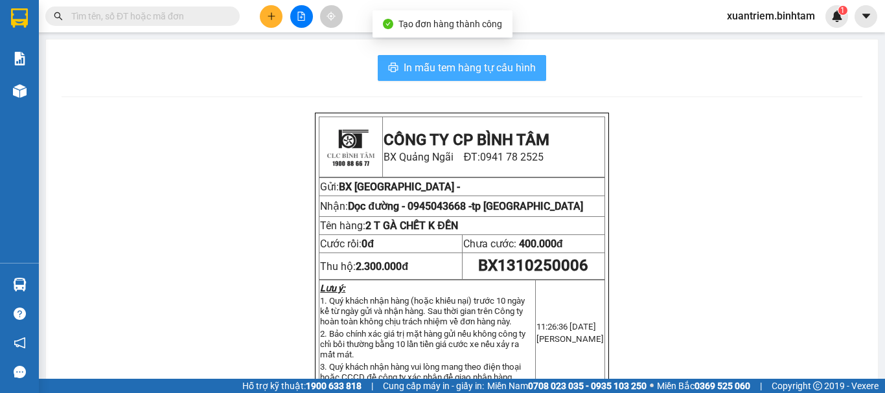
click at [486, 71] on span "In mẫu tem hàng tự cấu hình" at bounding box center [470, 68] width 132 height 16
click at [469, 71] on span "In mẫu tem hàng tự cấu hình" at bounding box center [470, 68] width 132 height 16
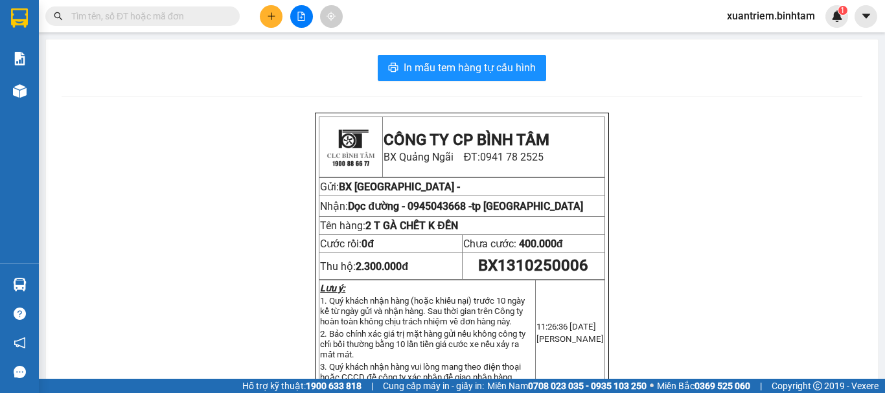
click at [279, 15] on button at bounding box center [271, 16] width 23 height 23
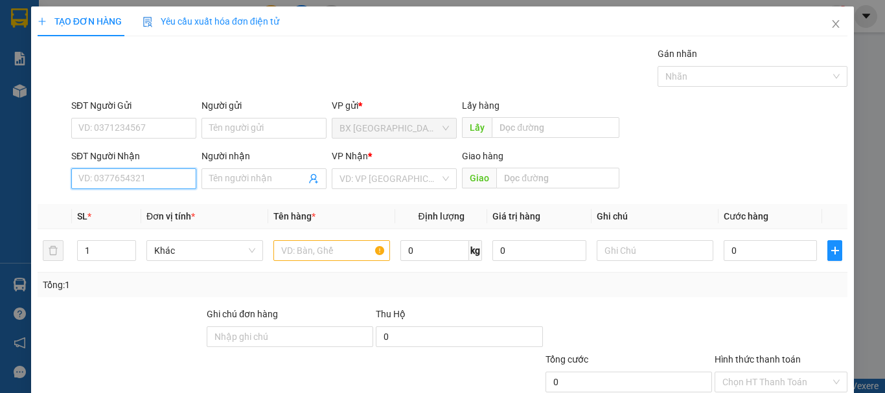
click at [88, 182] on input "SĐT Người Nhận" at bounding box center [133, 179] width 125 height 21
type input "0848375566"
click at [142, 202] on div "0848375566" at bounding box center [132, 205] width 108 height 14
type input "NGHỆ AN"
type input "7.000.000"
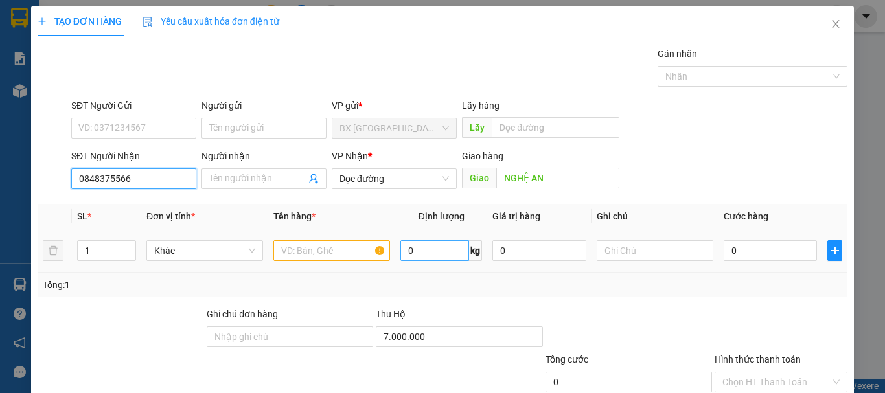
type input "400.000"
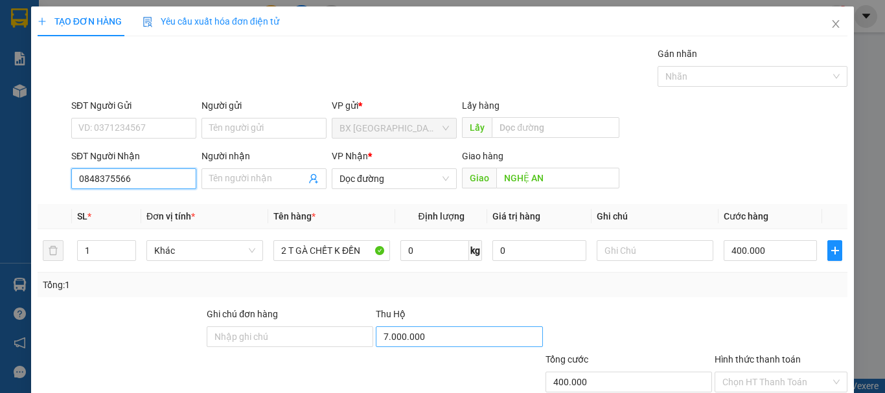
type input "0848375566"
click at [422, 333] on input "7.000.000" at bounding box center [459, 337] width 167 height 21
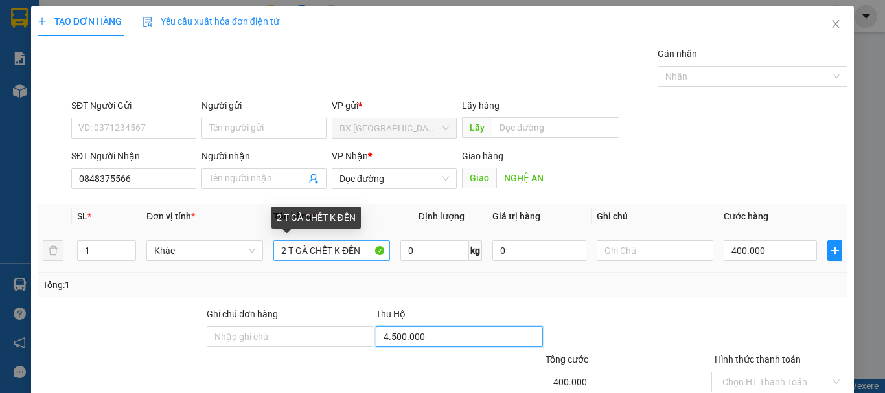
type input "4.500.000"
click at [280, 244] on input "2 T GÀ CHẾT K ĐỀN" at bounding box center [332, 250] width 117 height 21
click at [283, 250] on input "2 T GÀ CHẾT K ĐỀN" at bounding box center [332, 250] width 117 height 21
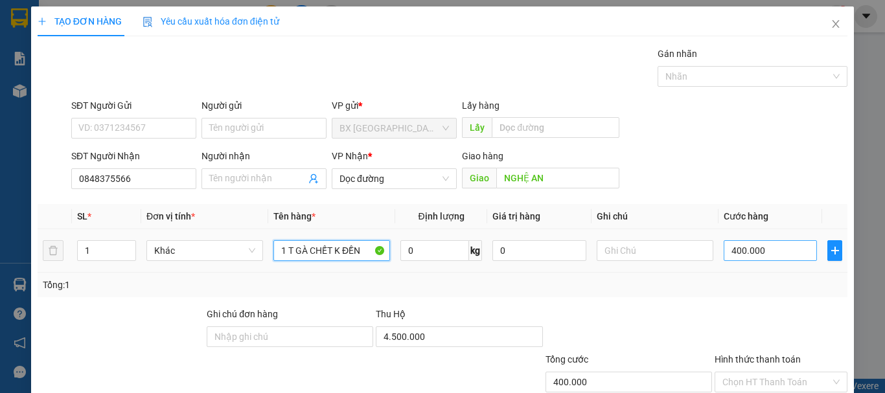
type input "1 T GÀ CHẾT K ĐỀN"
click at [758, 253] on input "400.000" at bounding box center [770, 250] width 93 height 21
type input "2"
type input "20"
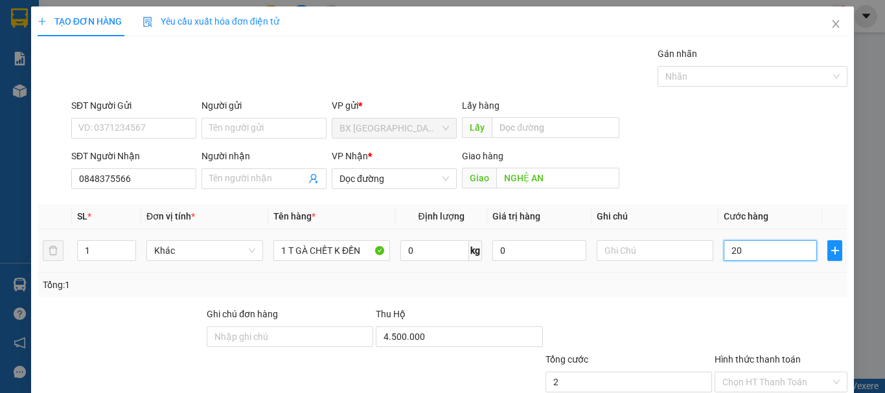
type input "20"
type input "200"
type input "2.000"
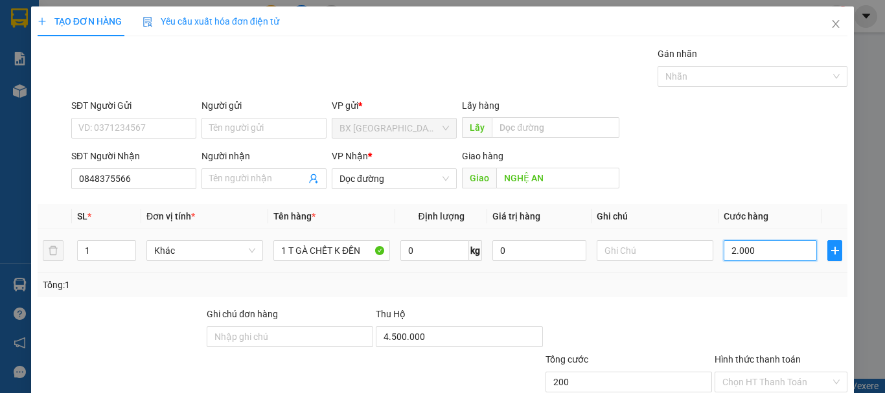
type input "2.000"
type input "20.000"
type input "200.000"
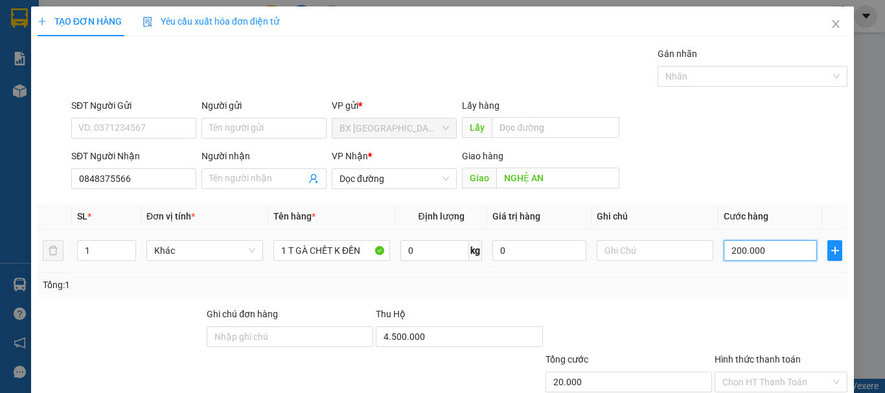
type input "200.000"
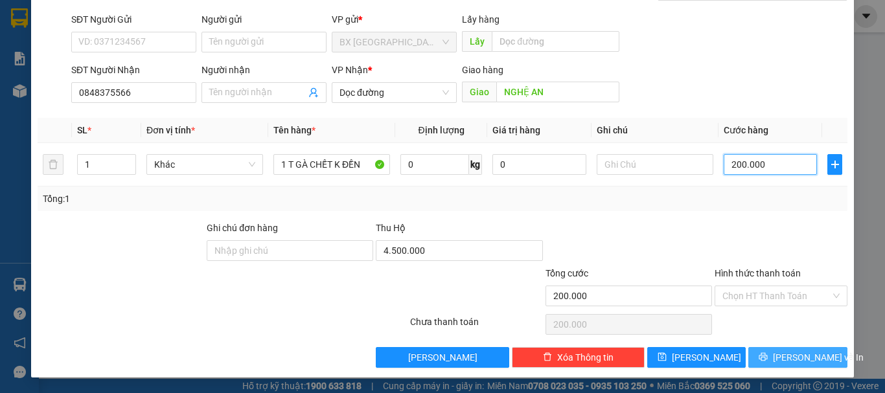
type input "200.000"
drag, startPoint x: 754, startPoint y: 349, endPoint x: 783, endPoint y: 353, distance: 29.3
click at [755, 350] on button "Lưu và In" at bounding box center [798, 357] width 99 height 21
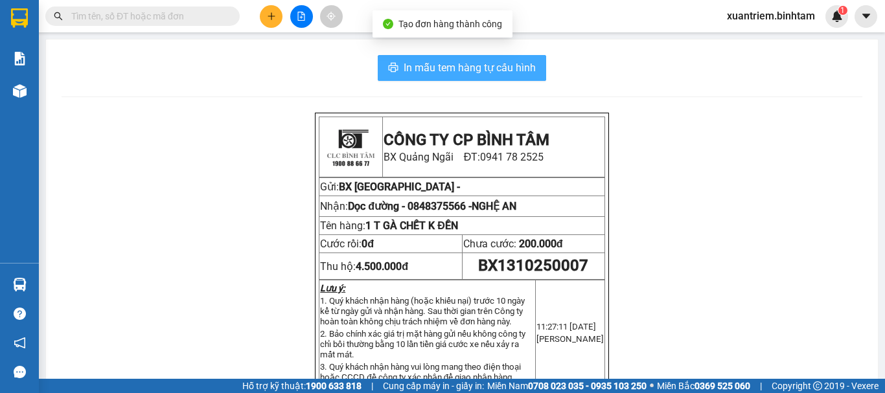
click at [516, 60] on span "In mẫu tem hàng tự cấu hình" at bounding box center [470, 68] width 132 height 16
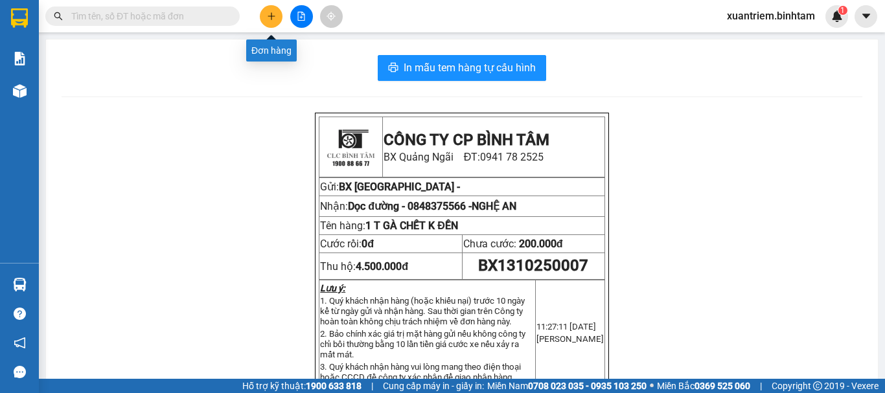
click at [277, 18] on button at bounding box center [271, 16] width 23 height 23
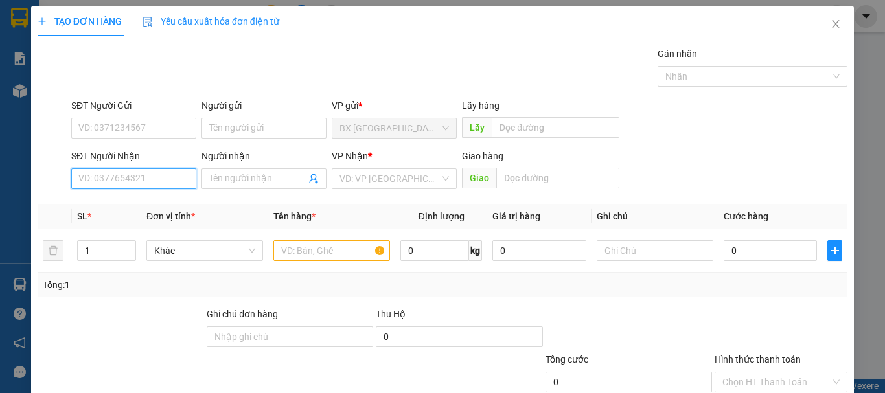
click at [150, 180] on input "SĐT Người Nhận" at bounding box center [133, 179] width 125 height 21
click at [111, 174] on input "SĐT Người Nhận" at bounding box center [133, 179] width 125 height 21
type input "0908527313"
click at [175, 196] on div "Transit Pickup Surcharge Ids Transit Deliver Surcharge Ids Transit Deliver Surc…" at bounding box center [443, 251] width 810 height 408
click at [166, 181] on input "0908527313" at bounding box center [133, 179] width 125 height 21
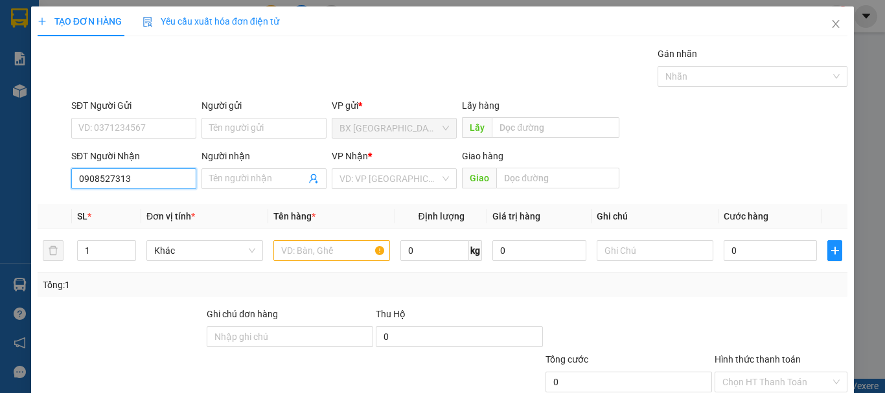
click at [152, 183] on input "0908527313" at bounding box center [133, 179] width 125 height 21
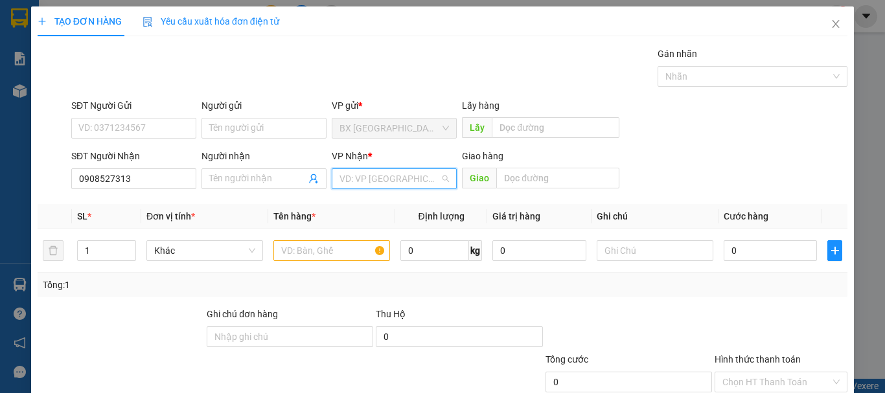
click at [397, 185] on input "search" at bounding box center [390, 178] width 100 height 19
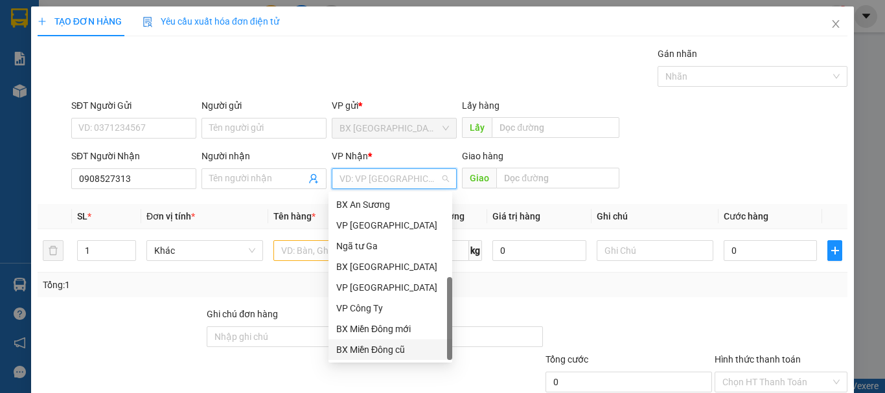
scroll to position [41, 0]
click at [384, 321] on div "Dọc đường" at bounding box center [391, 329] width 124 height 21
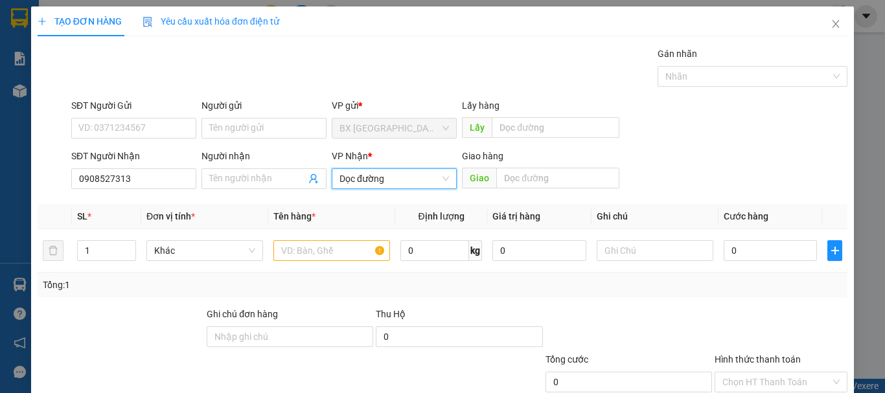
click at [551, 189] on div "Giao hàng Giao" at bounding box center [540, 171] width 157 height 45
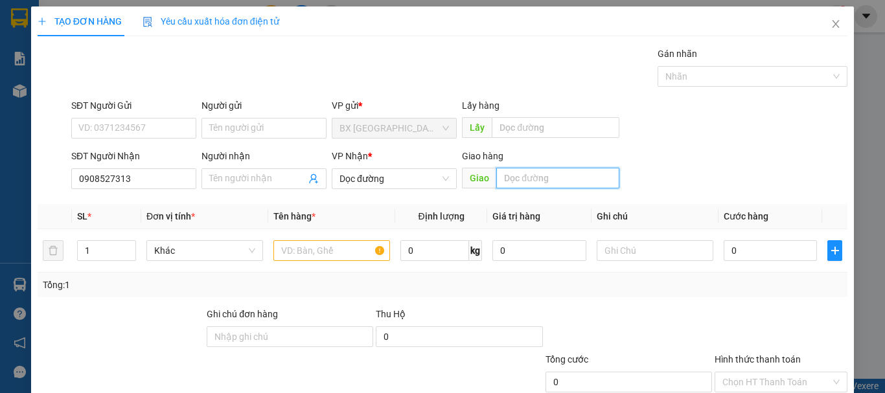
click at [551, 188] on input "text" at bounding box center [557, 178] width 123 height 21
type input "THANH HOÁ"
click at [316, 255] on input "text" at bounding box center [332, 250] width 117 height 21
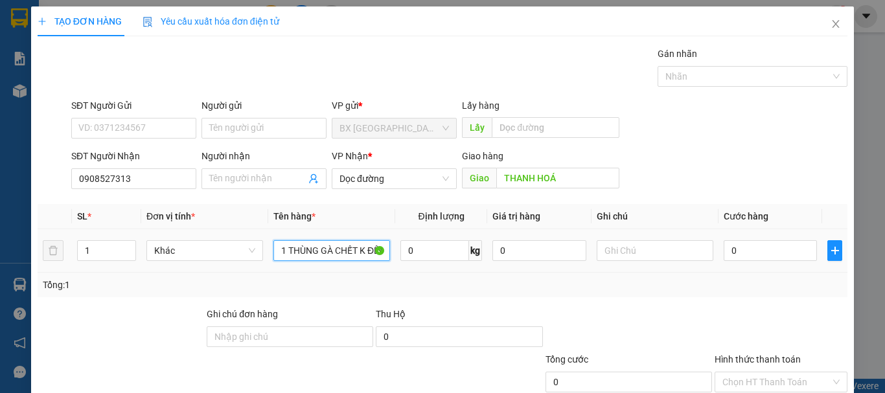
scroll to position [0, 5]
type input "1 THÙNG GÀ CHẾT K ĐỀN"
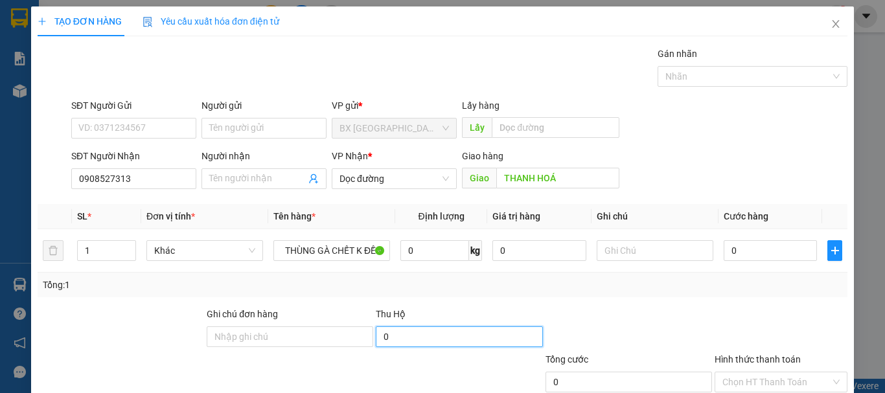
click at [421, 336] on input "0" at bounding box center [459, 337] width 167 height 21
type input "1.400.000"
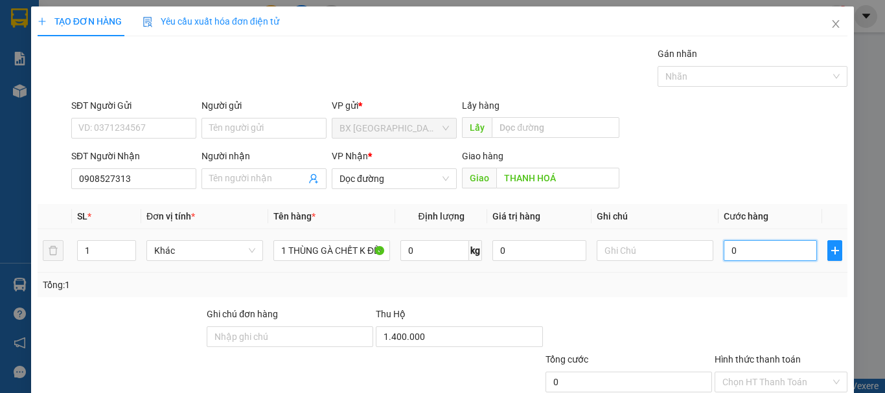
click at [786, 253] on input "0" at bounding box center [770, 250] width 93 height 21
type input "2"
type input "20"
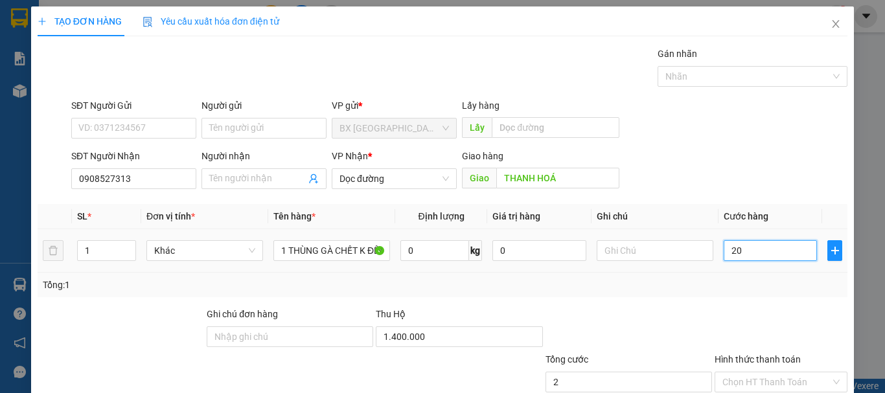
type input "20"
type input "200"
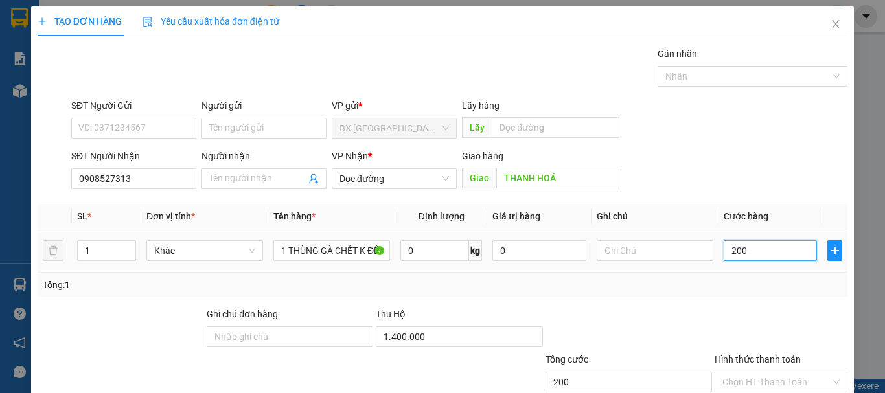
type input "2.000"
type input "20.000"
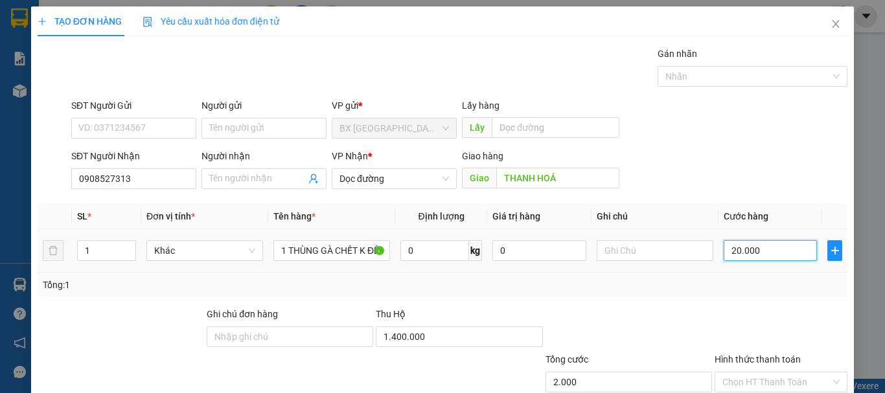
type input "20.000"
type input "200.000"
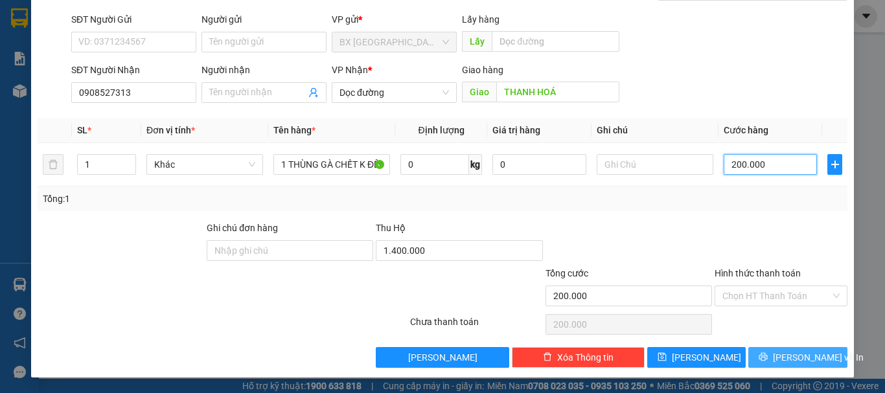
type input "200.000"
click at [761, 358] on button "Lưu và In" at bounding box center [798, 357] width 99 height 21
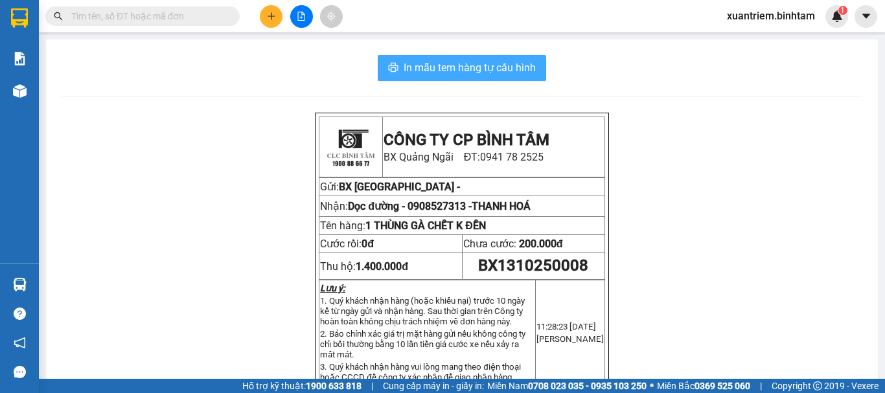
click at [500, 72] on span "In mẫu tem hàng tự cấu hình" at bounding box center [470, 68] width 132 height 16
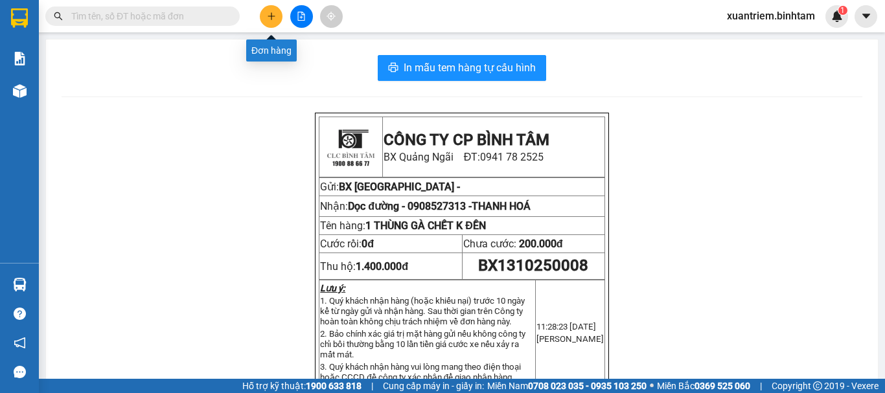
click at [274, 17] on icon "plus" at bounding box center [271, 16] width 9 height 9
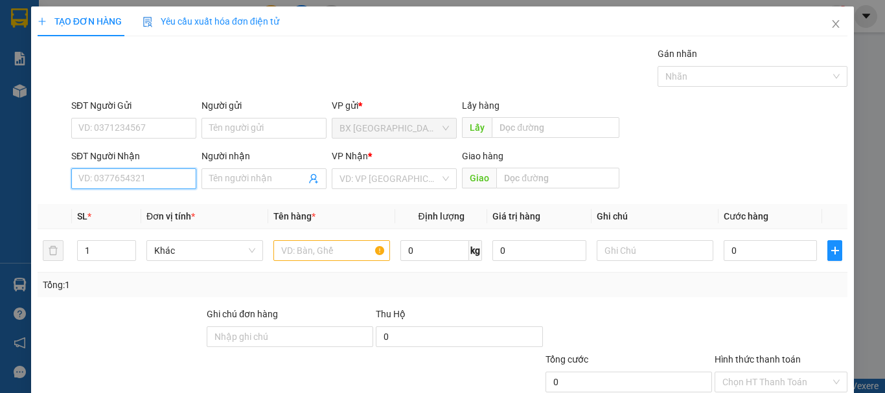
click at [165, 173] on input "SĐT Người Nhận" at bounding box center [133, 179] width 125 height 21
type input "0964694976"
click at [156, 183] on input "0964694976" at bounding box center [133, 179] width 125 height 21
click at [145, 210] on div "0964694976" at bounding box center [132, 205] width 108 height 14
type input "YÊN BÁI"
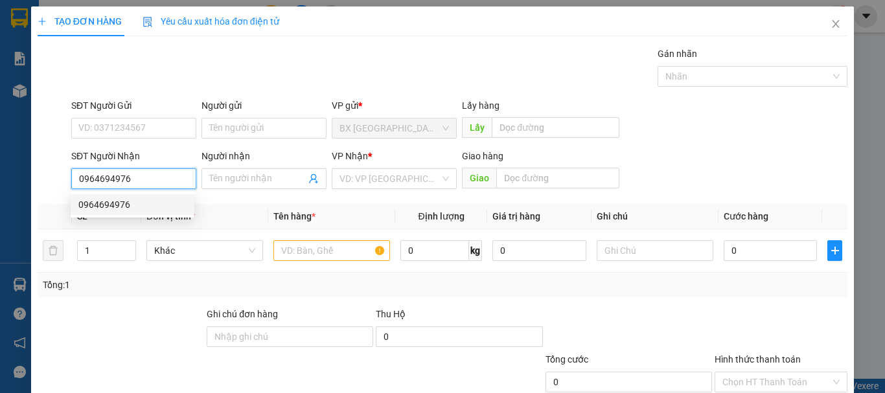
type input "300.000"
type input "200.000"
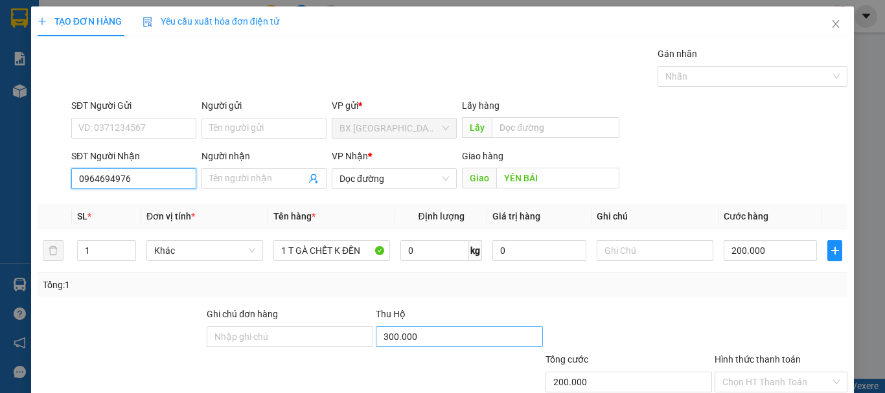
type input "0964694976"
click at [454, 343] on input "300.000" at bounding box center [459, 337] width 167 height 21
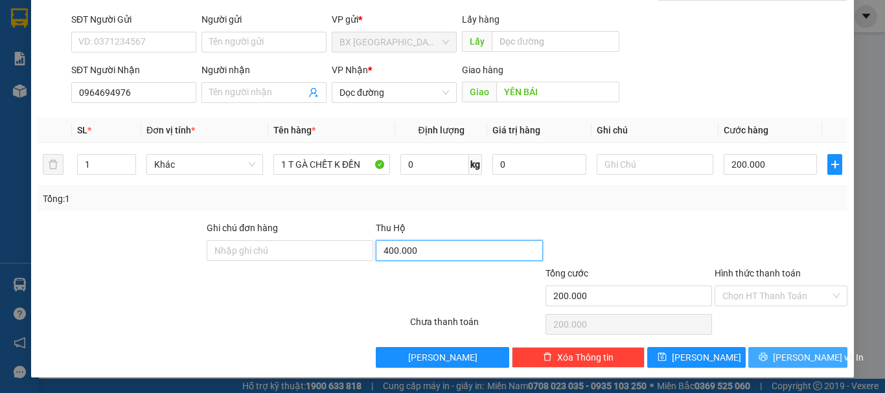
type input "400.000"
click at [765, 353] on icon "printer" at bounding box center [763, 357] width 9 height 9
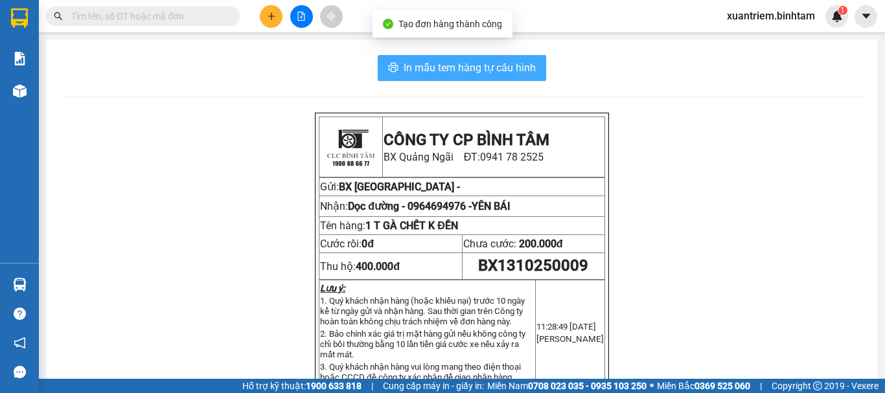
click at [472, 75] on span "In mẫu tem hàng tự cấu hình" at bounding box center [470, 68] width 132 height 16
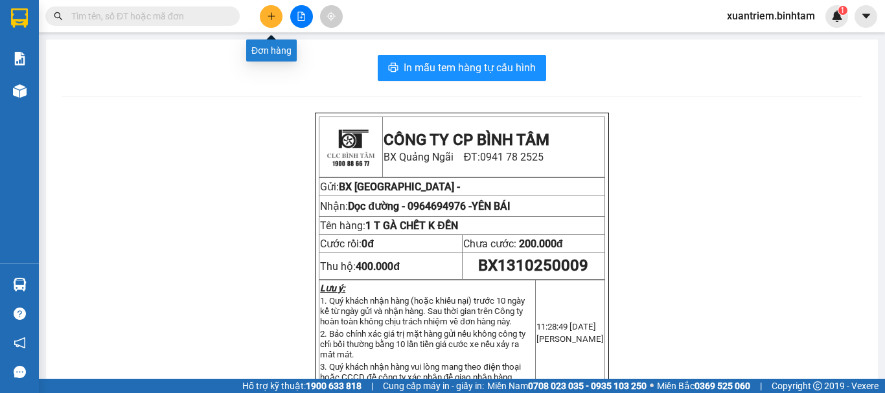
click at [264, 22] on button at bounding box center [271, 16] width 23 height 23
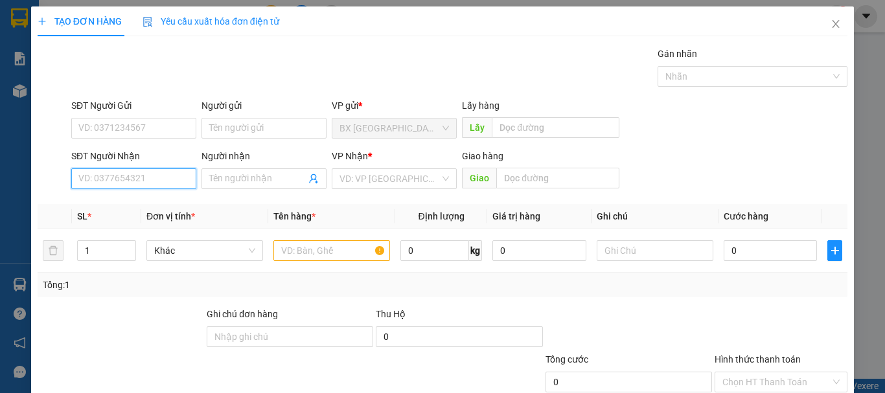
click at [138, 172] on input "SĐT Người Nhận" at bounding box center [133, 179] width 125 height 21
type input "0889998886"
click at [178, 183] on input "0889998886" at bounding box center [133, 179] width 125 height 21
click at [155, 213] on div "0889998886" at bounding box center [133, 204] width 124 height 21
type input "1.000.000"
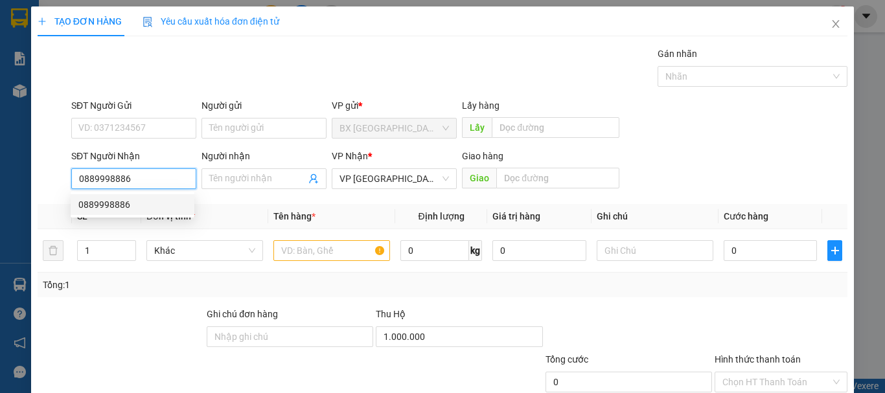
type input "200.000"
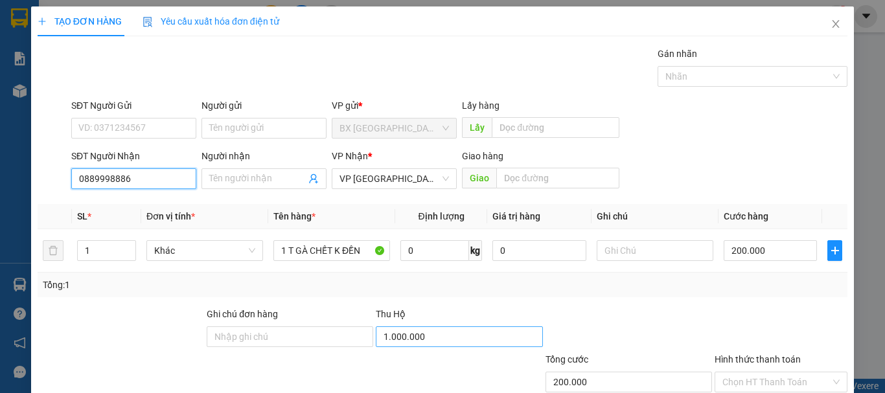
type input "0889998886"
click at [413, 341] on input "1.000.000" at bounding box center [459, 337] width 167 height 21
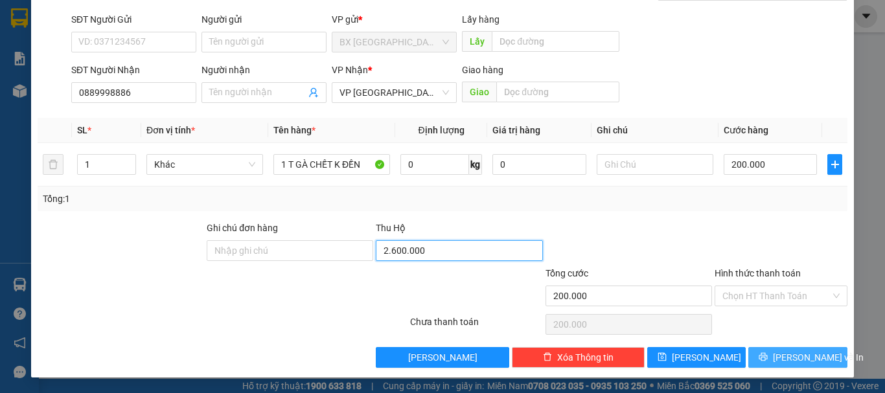
type input "2.600.000"
click at [776, 349] on button "Lưu và In" at bounding box center [798, 357] width 99 height 21
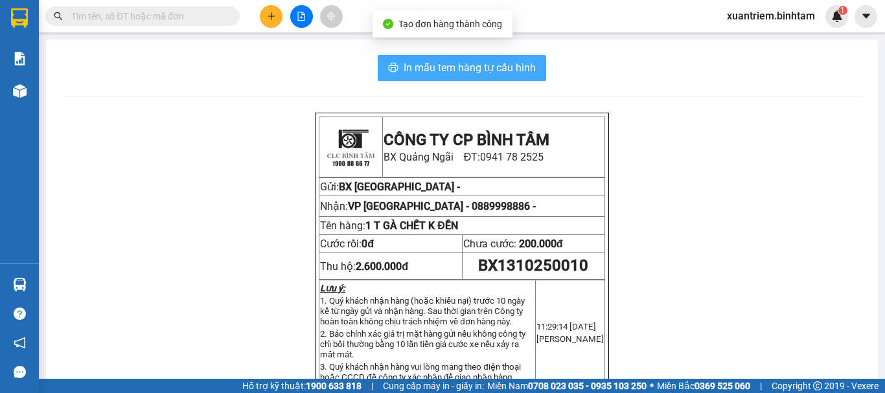
click at [441, 64] on span "In mẫu tem hàng tự cấu hình" at bounding box center [470, 68] width 132 height 16
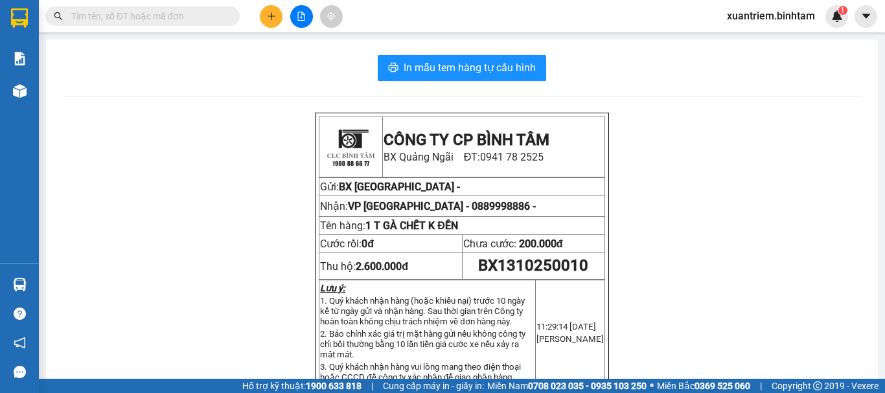
click at [275, 19] on icon "plus" at bounding box center [271, 16] width 9 height 9
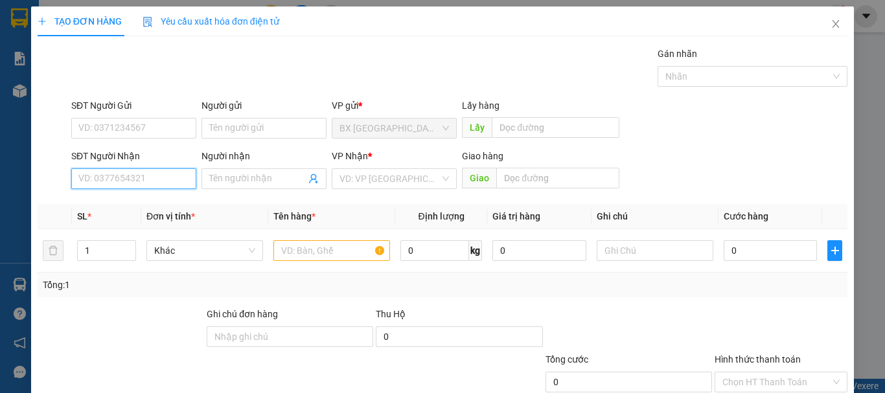
click at [167, 177] on input "SĐT Người Nhận" at bounding box center [133, 179] width 125 height 21
type input "0375133666"
click at [162, 207] on div "0375133666" at bounding box center [132, 205] width 108 height 14
type input "NINH BÌNH"
type input "300.000"
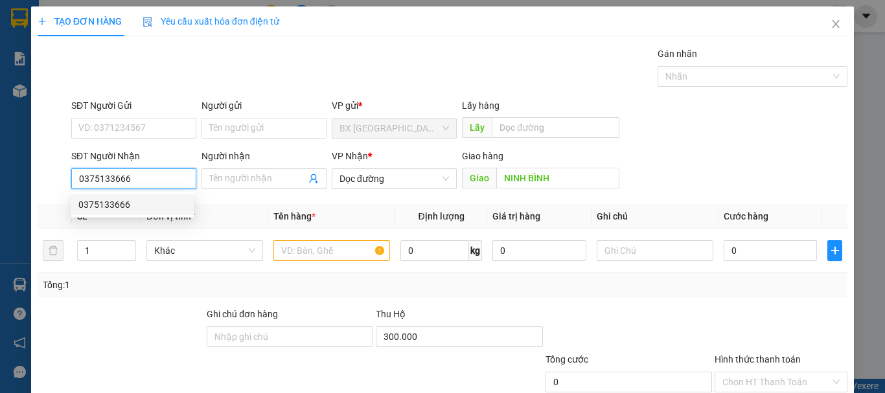
type input "200.000"
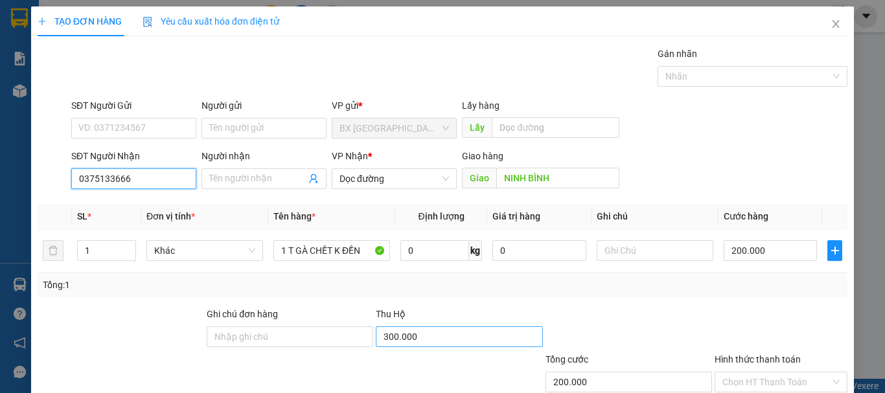
type input "0375133666"
click at [398, 332] on input "300.000" at bounding box center [459, 337] width 167 height 21
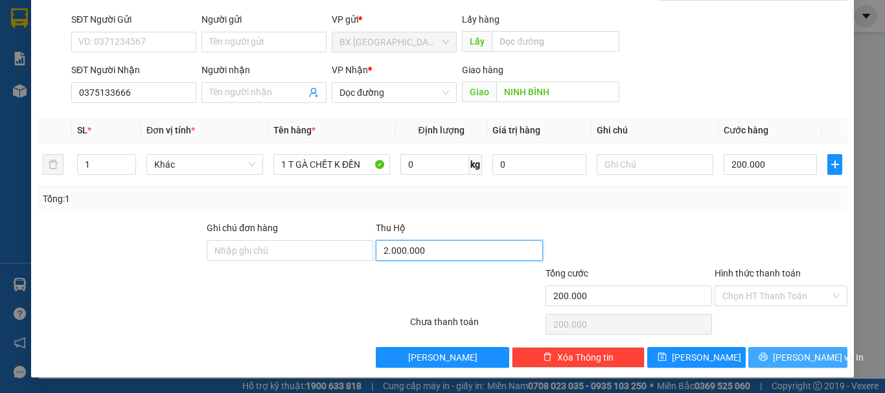
type input "2.000.000"
click at [804, 353] on span "Lưu và In" at bounding box center [818, 358] width 91 height 14
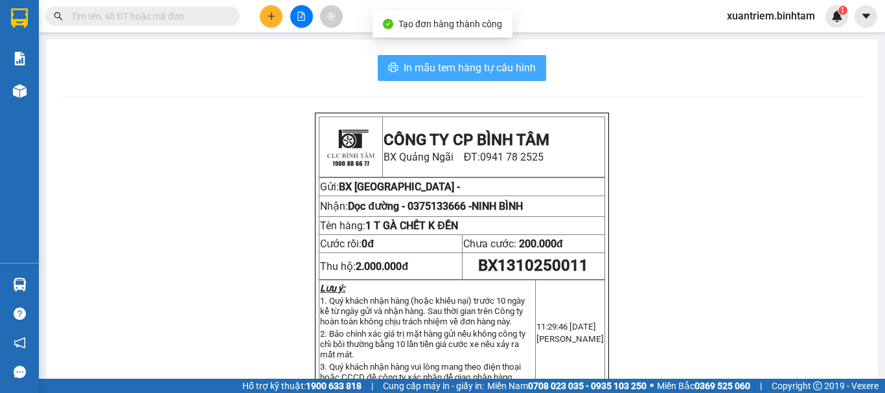
click at [486, 76] on span "In mẫu tem hàng tự cấu hình" at bounding box center [470, 68] width 132 height 16
click at [277, 23] on button at bounding box center [271, 16] width 23 height 23
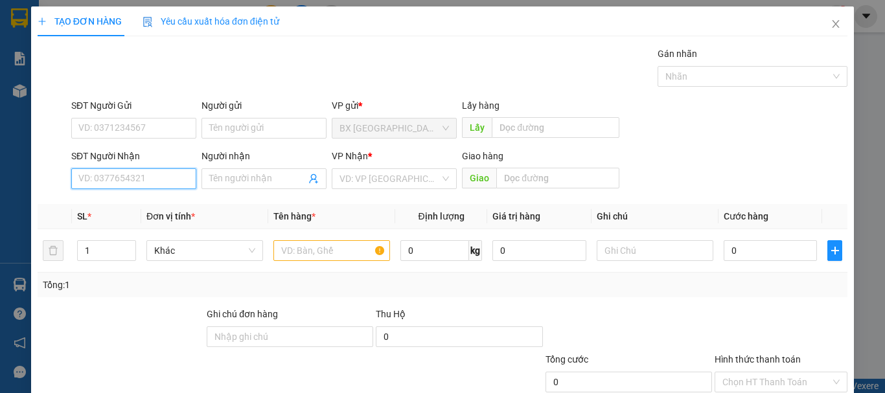
click at [116, 172] on input "SĐT Người Nhận" at bounding box center [133, 179] width 125 height 21
drag, startPoint x: 183, startPoint y: 174, endPoint x: 174, endPoint y: 180, distance: 10.5
click at [180, 174] on input "0989285993" at bounding box center [133, 179] width 125 height 21
click at [166, 184] on input "0989285993" at bounding box center [133, 179] width 125 height 21
click at [151, 178] on input "0989285993" at bounding box center [133, 179] width 125 height 21
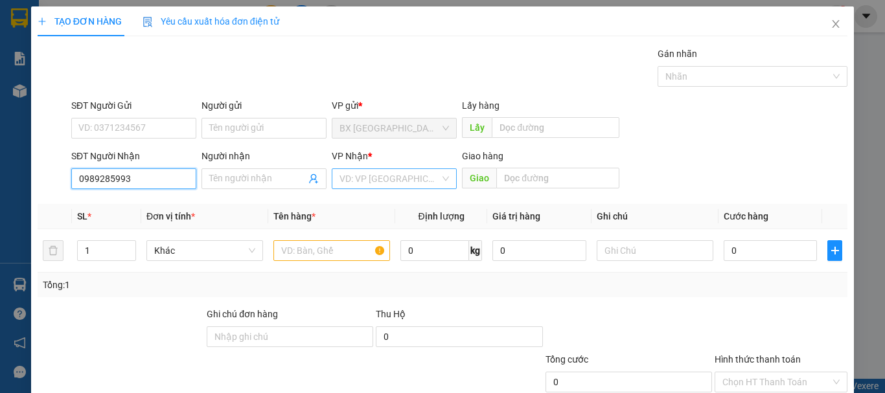
type input "0989285993"
click at [435, 183] on input "search" at bounding box center [390, 178] width 100 height 19
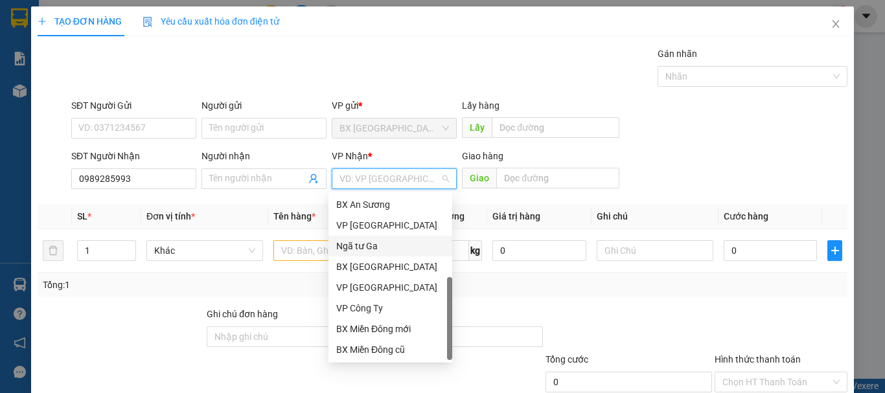
scroll to position [41, 0]
click at [369, 251] on div "VP Hà Nội" at bounding box center [390, 246] width 108 height 14
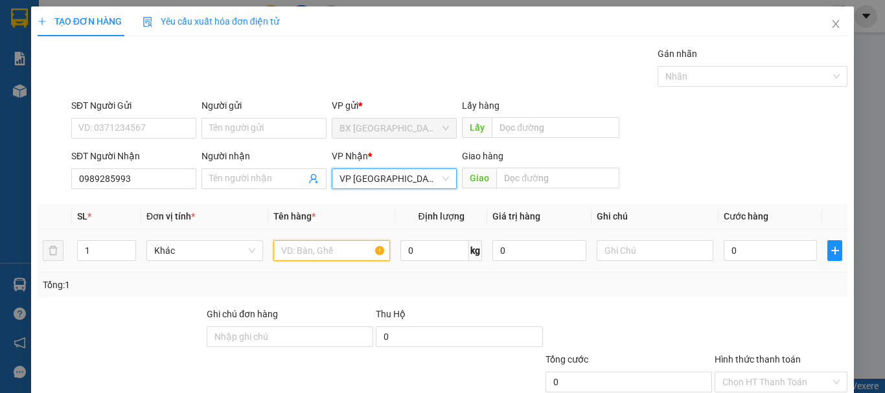
click at [321, 253] on input "text" at bounding box center [332, 250] width 117 height 21
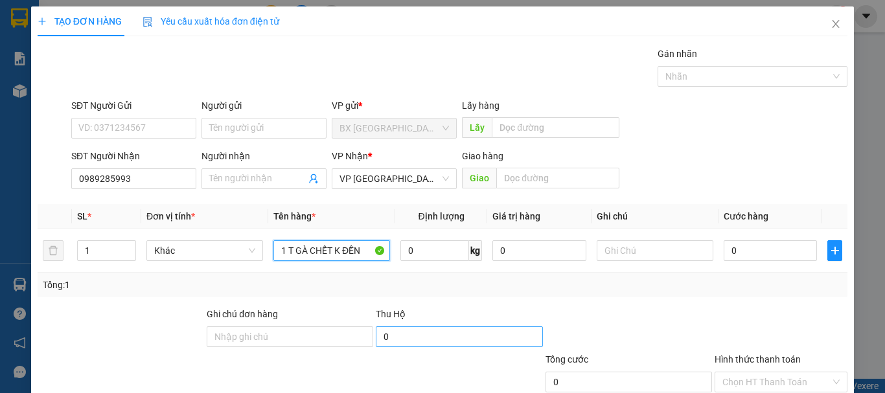
type input "1 T GÀ CHẾT K ĐỀN"
click at [441, 332] on input "0" at bounding box center [459, 337] width 167 height 21
type input "1.000.000"
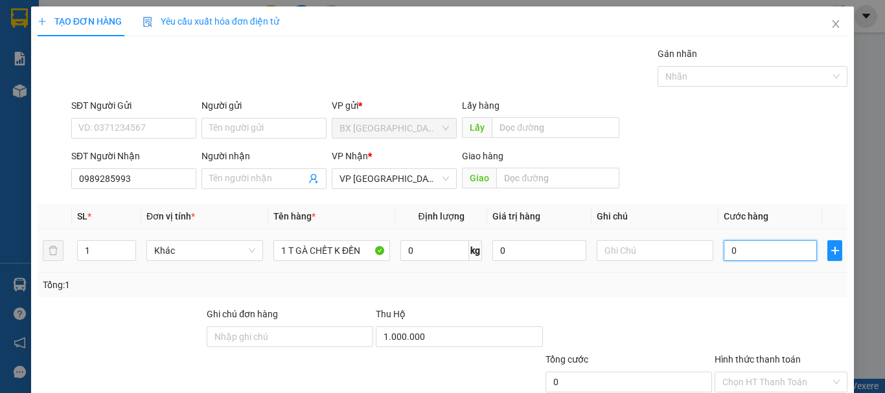
click at [764, 245] on input "0" at bounding box center [770, 250] width 93 height 21
type input "2"
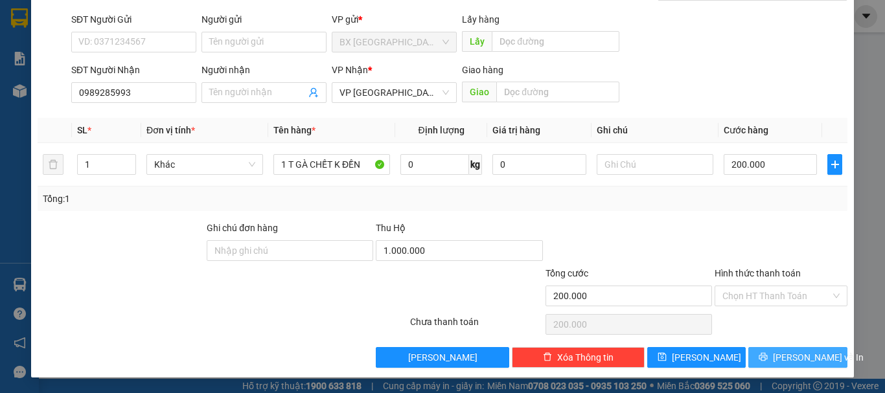
click at [786, 358] on span "Lưu và In" at bounding box center [818, 358] width 91 height 14
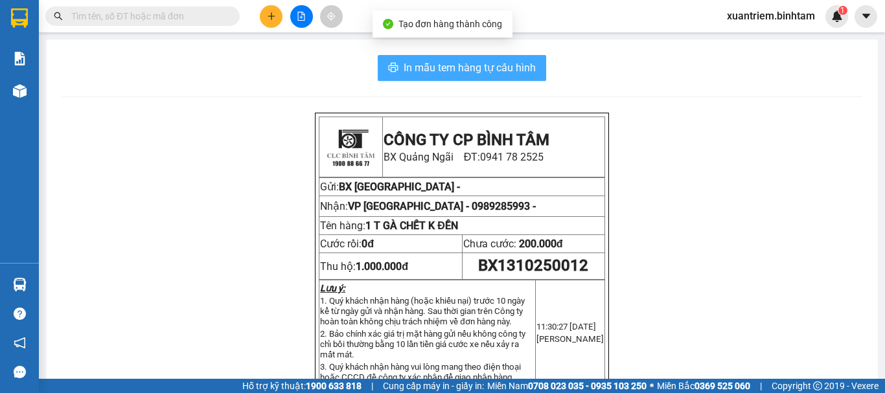
click at [520, 66] on span "In mẫu tem hàng tự cấu hình" at bounding box center [470, 68] width 132 height 16
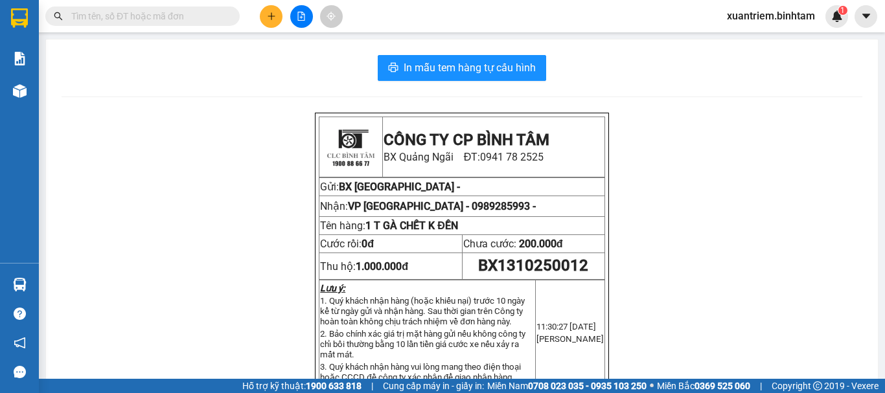
click at [275, 8] on button at bounding box center [271, 16] width 23 height 23
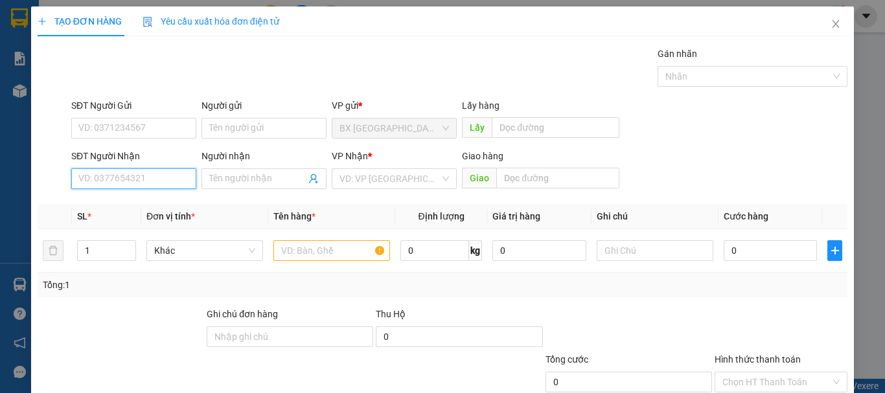
click at [139, 180] on input "SĐT Người Nhận" at bounding box center [133, 179] width 125 height 21
click at [139, 179] on input "0933515553" at bounding box center [133, 179] width 125 height 21
click at [150, 179] on input "0933515553" at bounding box center [133, 179] width 125 height 21
click at [145, 179] on input "0933515553" at bounding box center [133, 179] width 125 height 21
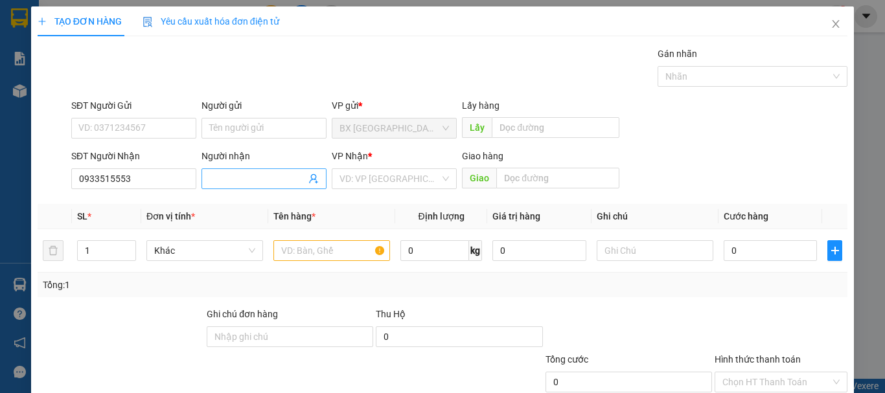
click at [251, 189] on div "Người nhận Tên người nhận" at bounding box center [264, 171] width 125 height 45
click at [260, 178] on input "Người nhận" at bounding box center [257, 179] width 97 height 14
click at [260, 178] on input "MY" at bounding box center [257, 179] width 97 height 14
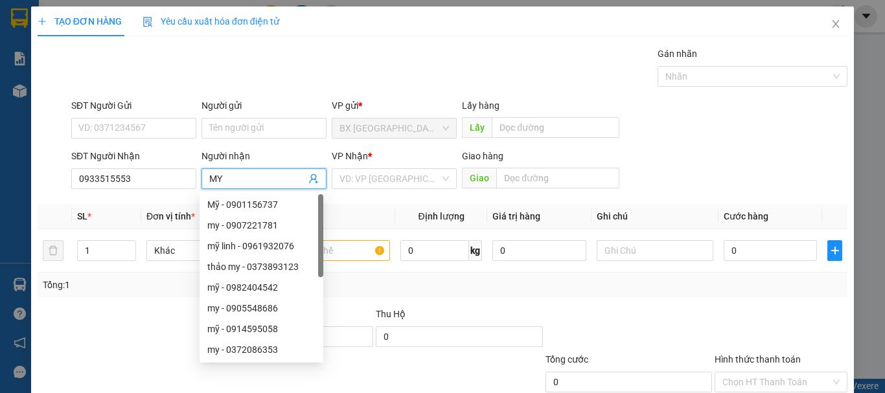
click at [318, 171] on span "MY" at bounding box center [264, 179] width 125 height 21
click at [122, 345] on div at bounding box center [120, 329] width 169 height 45
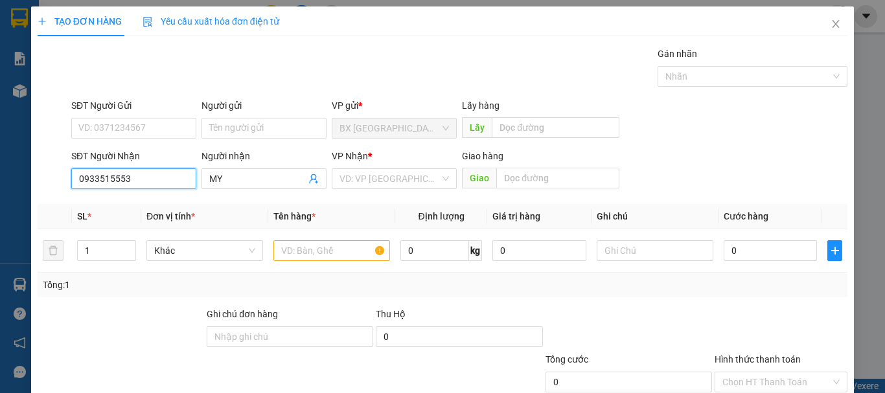
click at [176, 181] on input "0933515553" at bounding box center [133, 179] width 125 height 21
click at [173, 173] on input "0933515533" at bounding box center [133, 179] width 125 height 21
click at [158, 182] on input "0933515533" at bounding box center [133, 179] width 125 height 21
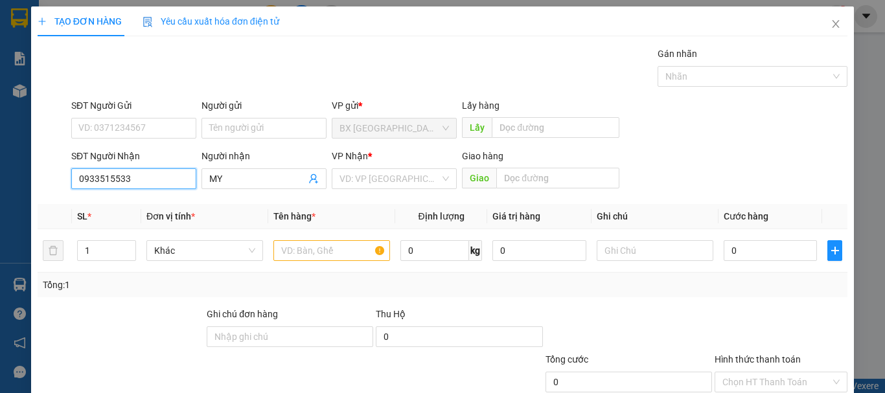
click at [97, 176] on input "0933515533" at bounding box center [133, 179] width 125 height 21
click at [102, 178] on input "093515533" at bounding box center [133, 179] width 125 height 21
click at [108, 177] on input "093515533" at bounding box center [133, 179] width 125 height 21
click at [140, 180] on input "0935151533" at bounding box center [133, 179] width 125 height 21
click at [150, 181] on input "0935151533" at bounding box center [133, 179] width 125 height 21
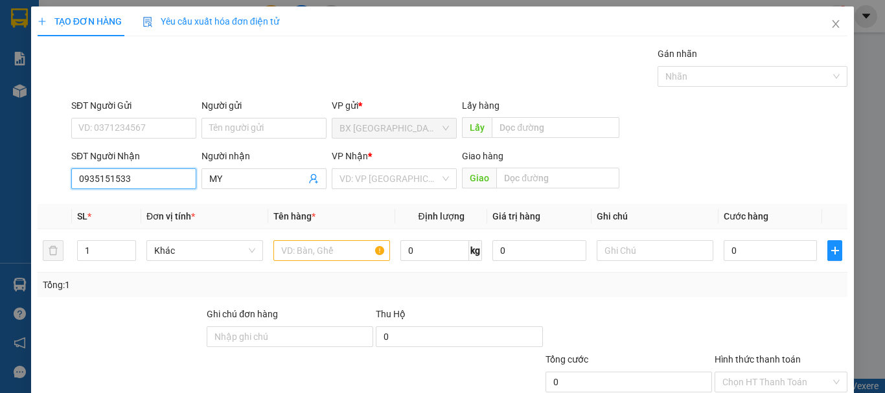
click at [150, 181] on input "0935151533" at bounding box center [133, 179] width 125 height 21
click at [151, 181] on input "0935151533" at bounding box center [133, 179] width 125 height 21
click at [137, 178] on input "0935151533" at bounding box center [133, 179] width 125 height 21
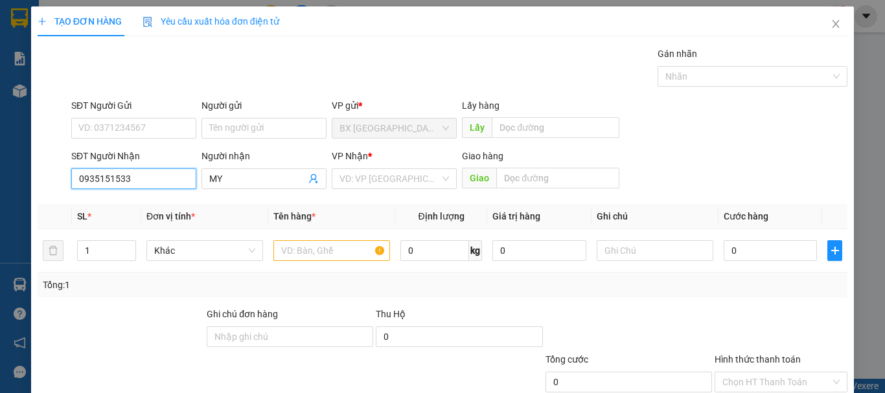
click at [124, 174] on input "0935151533" at bounding box center [133, 179] width 125 height 21
click at [143, 200] on div "0935151553 - MY" at bounding box center [132, 205] width 108 height 14
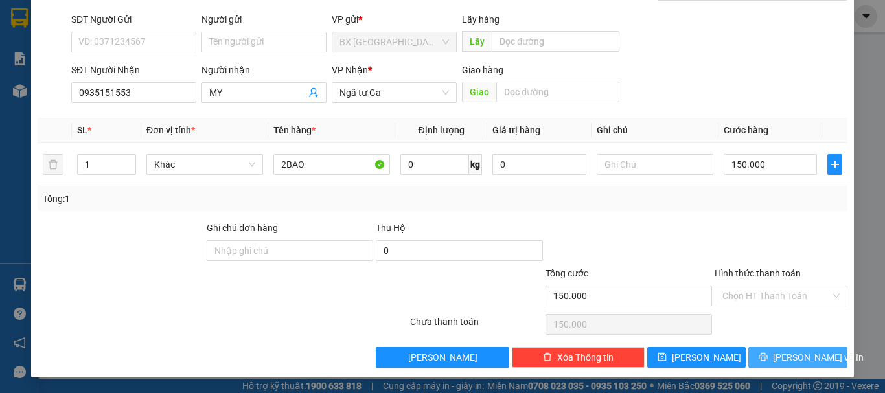
click at [768, 355] on icon "printer" at bounding box center [764, 357] width 8 height 8
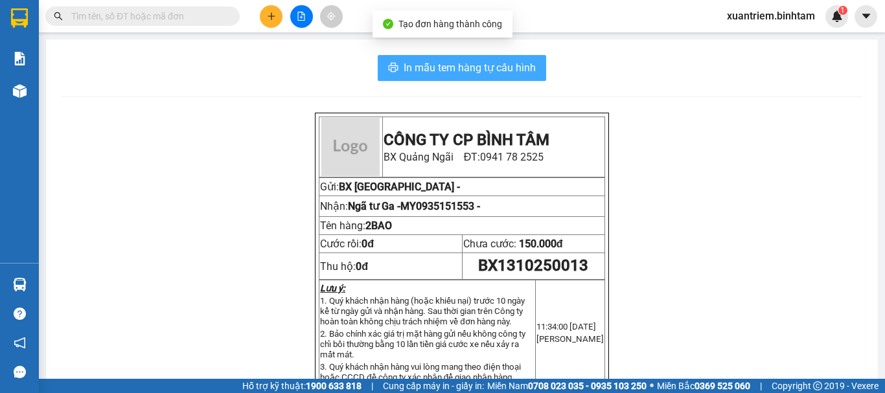
click at [496, 69] on span "In mẫu tem hàng tự cấu hình" at bounding box center [470, 68] width 132 height 16
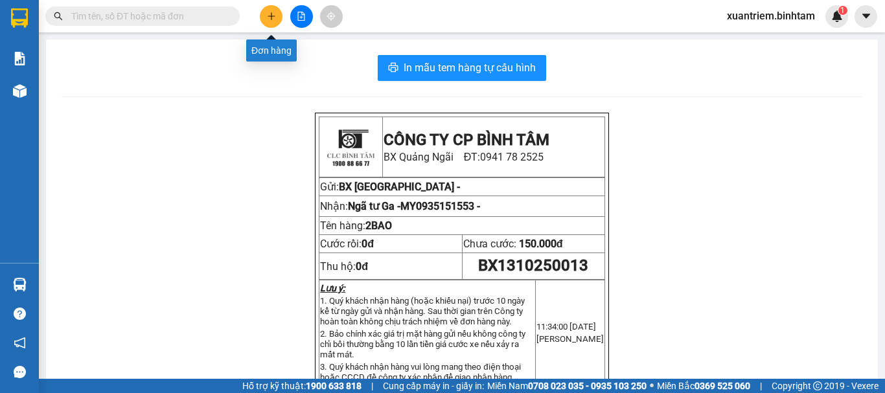
click at [266, 8] on button at bounding box center [271, 16] width 23 height 23
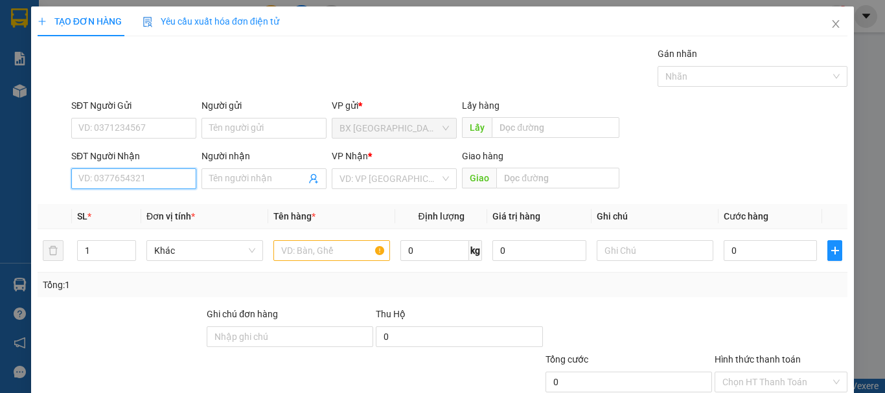
click at [118, 176] on input "SĐT Người Nhận" at bounding box center [133, 179] width 125 height 21
click at [117, 174] on input "0368" at bounding box center [133, 179] width 125 height 21
click at [147, 179] on input "0368" at bounding box center [133, 179] width 125 height 21
click at [138, 200] on div "0368386093" at bounding box center [132, 205] width 108 height 14
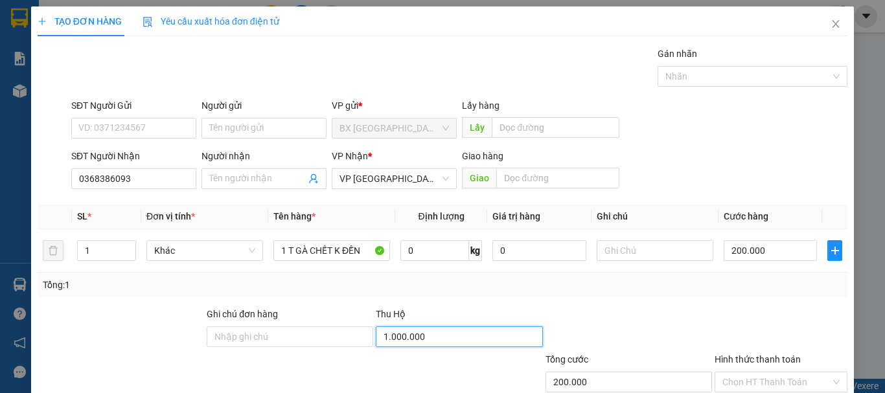
click at [443, 342] on input "1.000.000" at bounding box center [459, 337] width 167 height 21
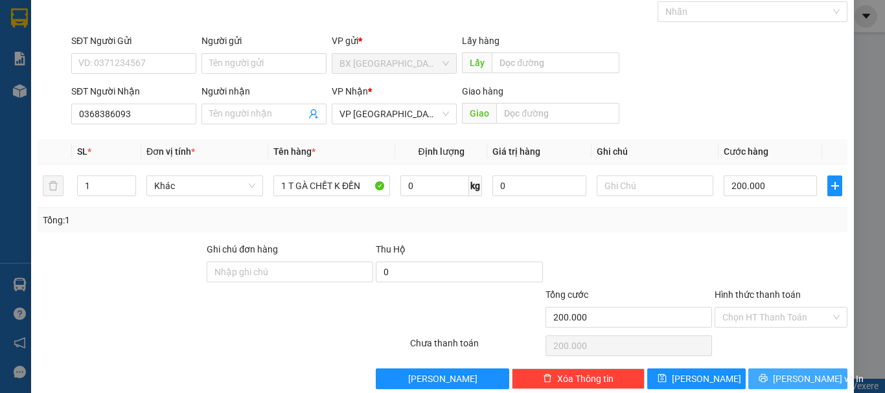
click at [786, 380] on span "Lưu và In" at bounding box center [818, 379] width 91 height 14
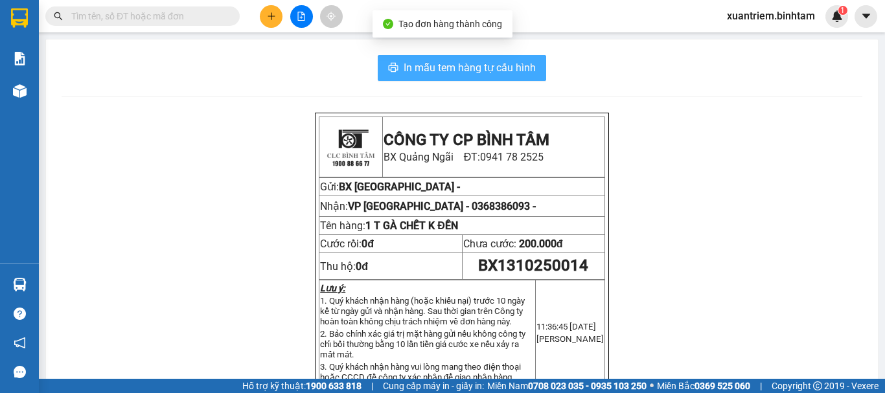
click at [506, 71] on span "In mẫu tem hàng tự cấu hình" at bounding box center [470, 68] width 132 height 16
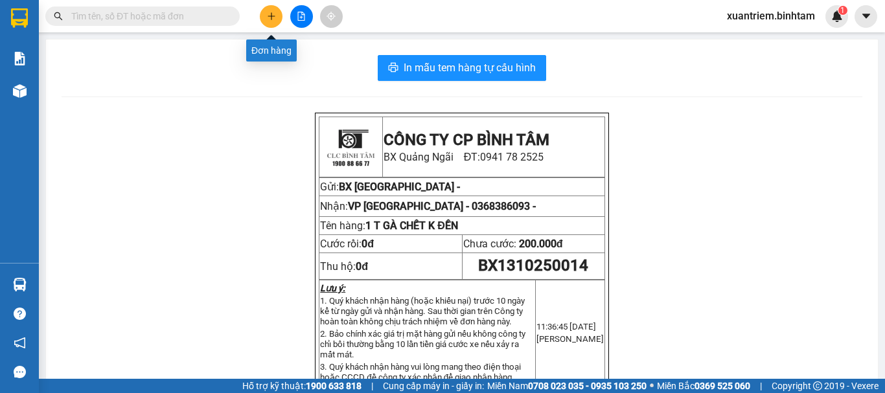
click at [274, 15] on icon "plus" at bounding box center [271, 16] width 9 height 9
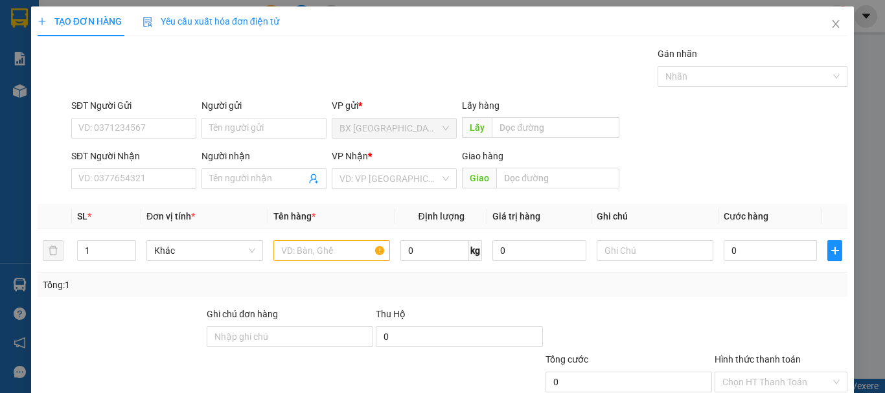
click at [184, 167] on div "SĐT Người Nhận" at bounding box center [133, 158] width 125 height 19
click at [145, 187] on input "SĐT Người Nhận" at bounding box center [133, 179] width 125 height 21
click at [153, 181] on input "086868899" at bounding box center [133, 179] width 125 height 21
click at [155, 178] on input "086868899" at bounding box center [133, 179] width 125 height 21
click at [108, 176] on input "086868899" at bounding box center [133, 179] width 125 height 21
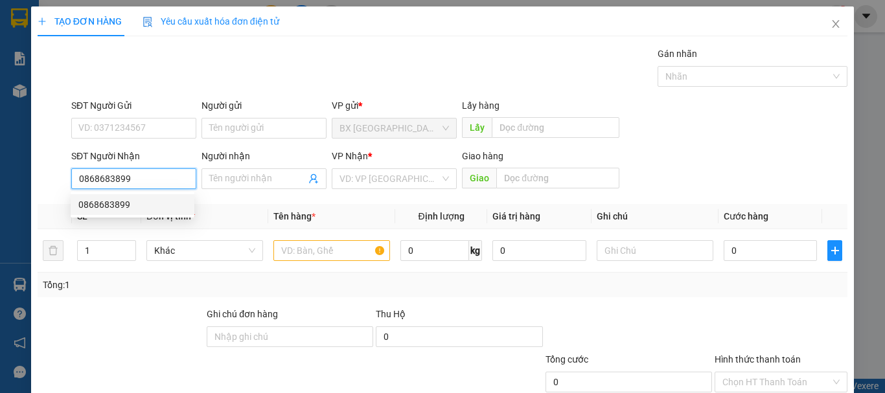
click at [145, 175] on input "0868683899" at bounding box center [133, 179] width 125 height 21
click at [140, 199] on div "0868683899" at bounding box center [132, 205] width 108 height 14
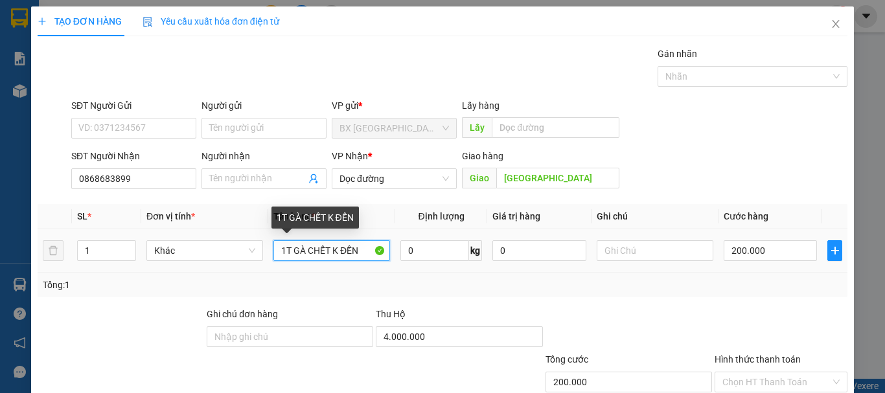
click at [283, 249] on input "1T GÀ CHẾT K ĐỀN" at bounding box center [332, 250] width 117 height 21
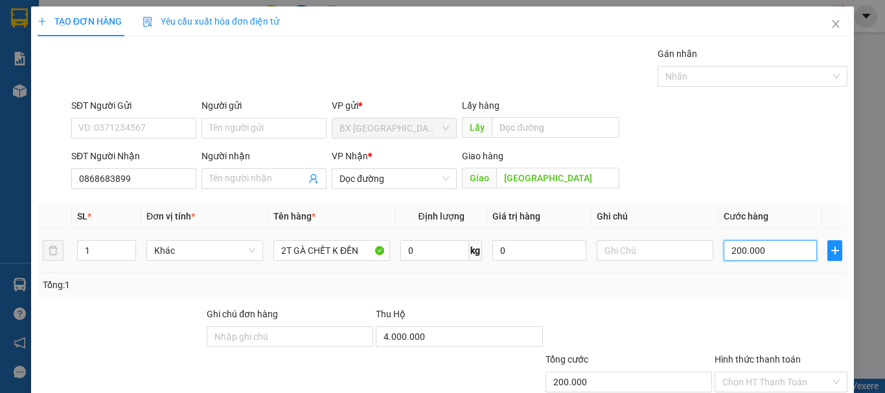
click at [776, 253] on input "200.000" at bounding box center [770, 250] width 93 height 21
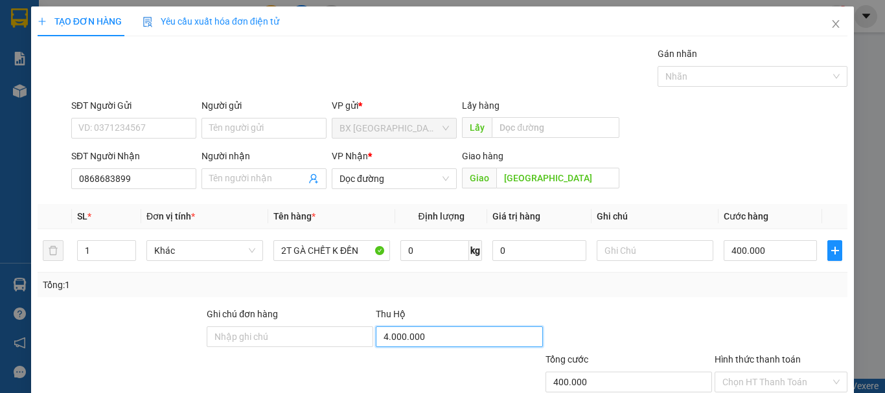
click at [486, 334] on input "4.000.000" at bounding box center [459, 337] width 167 height 21
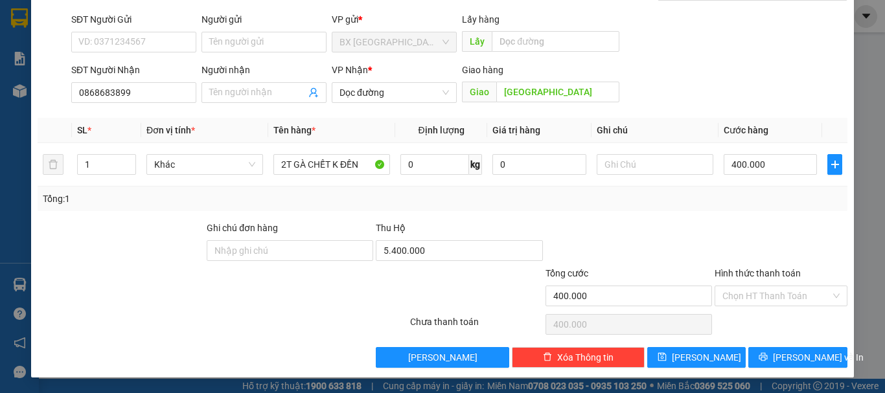
drag, startPoint x: 825, startPoint y: 372, endPoint x: 818, endPoint y: 344, distance: 29.4
click at [825, 371] on div "TẠO ĐƠN HÀNG Yêu cầu xuất hóa đơn điện tử Transit Pickup Surcharge Ids Transit …" at bounding box center [442, 149] width 823 height 458
drag, startPoint x: 817, startPoint y: 344, endPoint x: 811, endPoint y: 360, distance: 17.2
click at [817, 344] on div "Transit Pickup Surcharge Ids Transit Deliver Surcharge Ids Transit Deliver Surc…" at bounding box center [443, 164] width 810 height 408
click at [811, 360] on span "Lưu và In" at bounding box center [818, 358] width 91 height 14
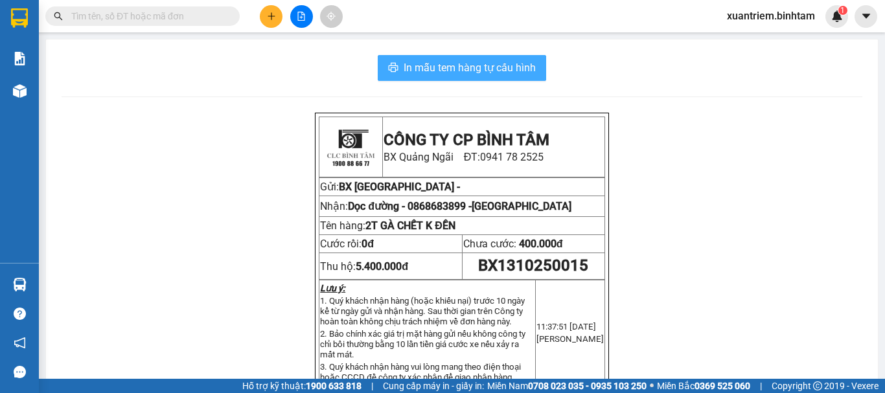
click at [424, 58] on button "In mẫu tem hàng tự cấu hình" at bounding box center [462, 68] width 169 height 26
click at [263, 27] on div at bounding box center [301, 16] width 97 height 23
click at [270, 15] on icon "plus" at bounding box center [271, 16] width 9 height 9
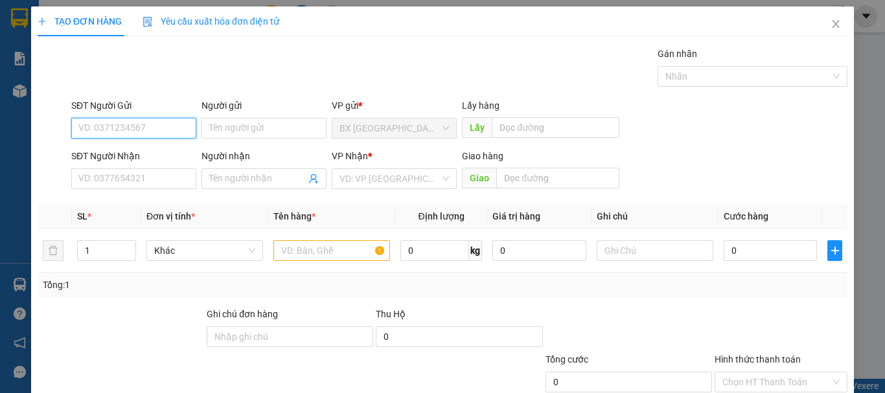
click at [169, 124] on input "SĐT Người Gửi" at bounding box center [133, 128] width 125 height 21
click at [175, 124] on input "0763666728" at bounding box center [133, 128] width 125 height 21
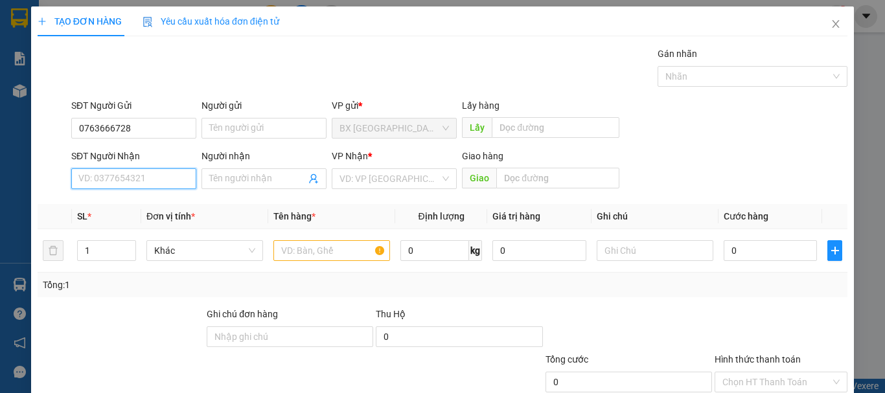
click at [149, 179] on input "SĐT Người Nhận" at bounding box center [133, 179] width 125 height 21
click at [132, 181] on input "0702777683" at bounding box center [133, 179] width 125 height 21
drag, startPoint x: 167, startPoint y: 183, endPoint x: 233, endPoint y: 175, distance: 66.6
click at [168, 183] on input "0702777683" at bounding box center [133, 179] width 125 height 21
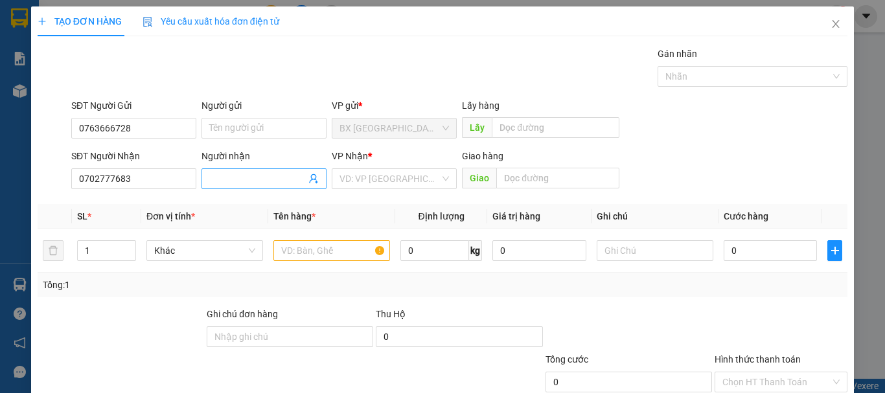
click at [267, 177] on input "Người nhận" at bounding box center [257, 179] width 97 height 14
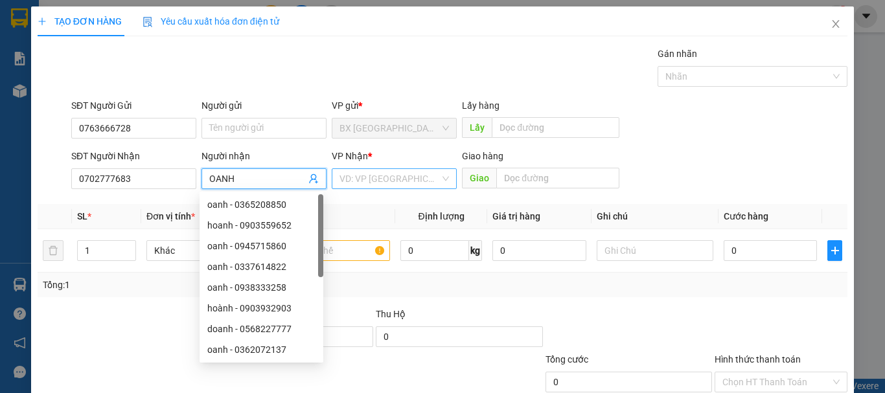
click at [412, 188] on input "search" at bounding box center [390, 178] width 100 height 19
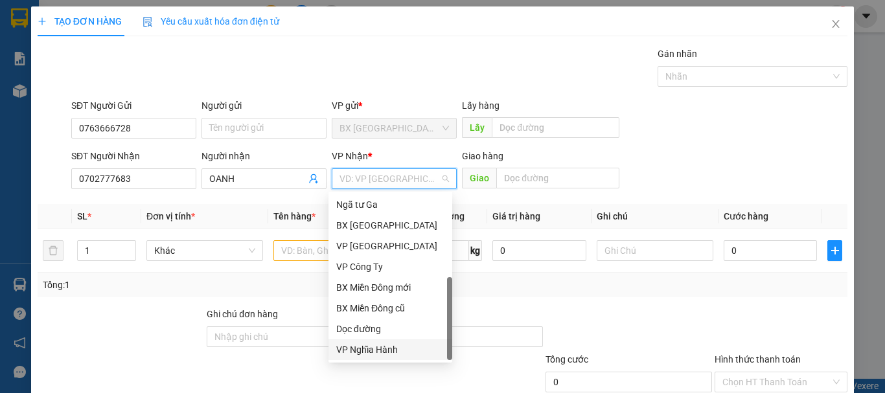
scroll to position [65, 0]
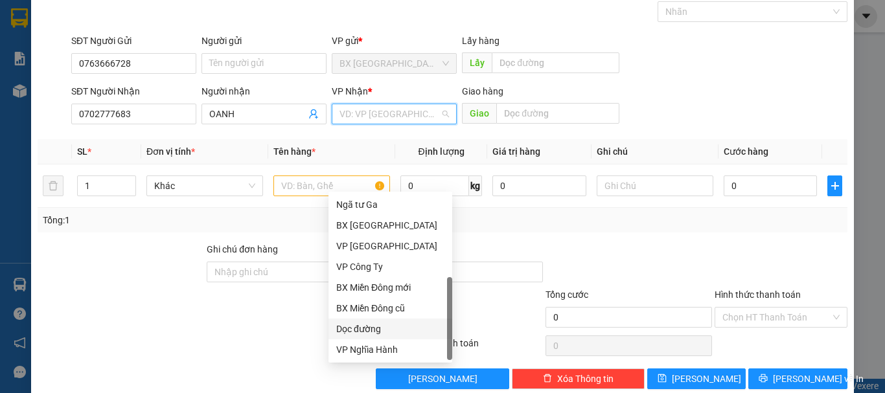
click at [399, 323] on div "Dọc đường" at bounding box center [390, 329] width 108 height 14
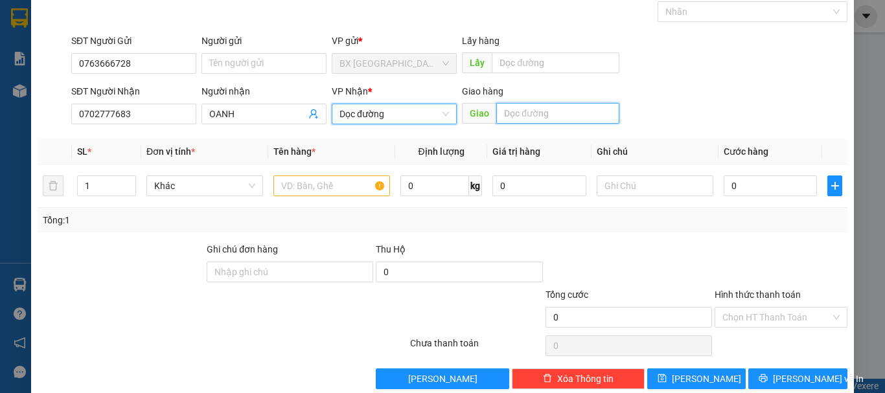
click at [527, 114] on input "text" at bounding box center [557, 113] width 123 height 21
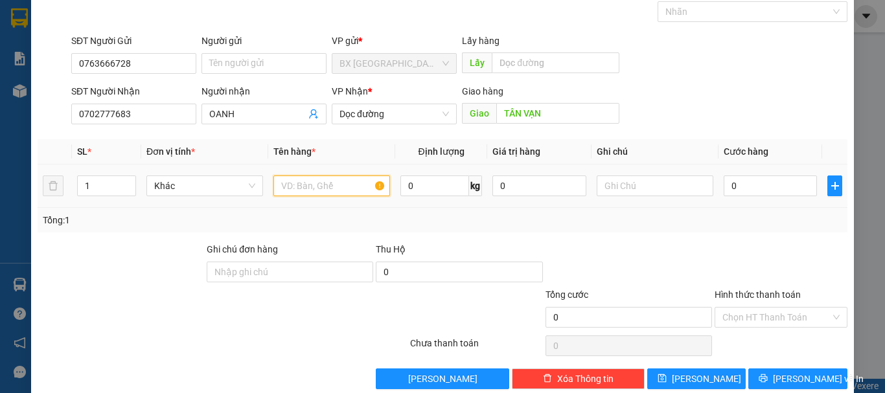
click at [325, 187] on input "text" at bounding box center [332, 186] width 117 height 21
click at [737, 188] on input "0" at bounding box center [770, 186] width 93 height 21
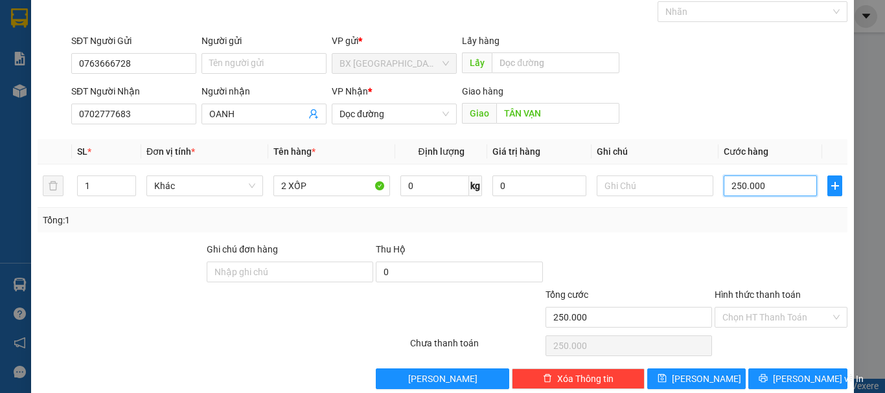
scroll to position [86, 0]
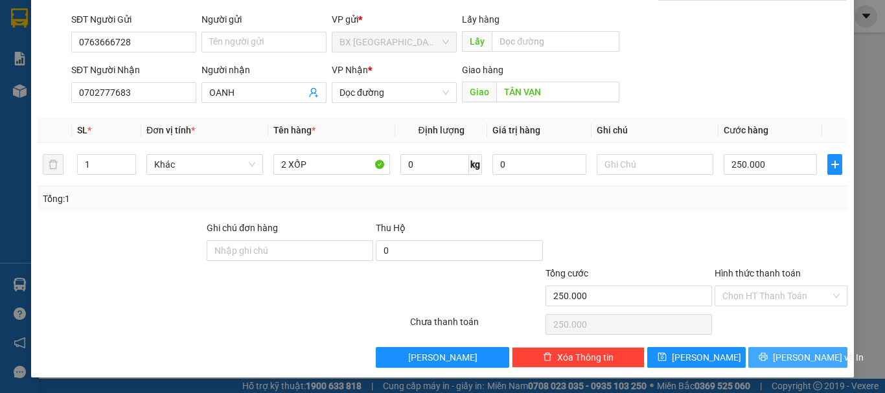
click at [822, 360] on button "Lưu và In" at bounding box center [798, 357] width 99 height 21
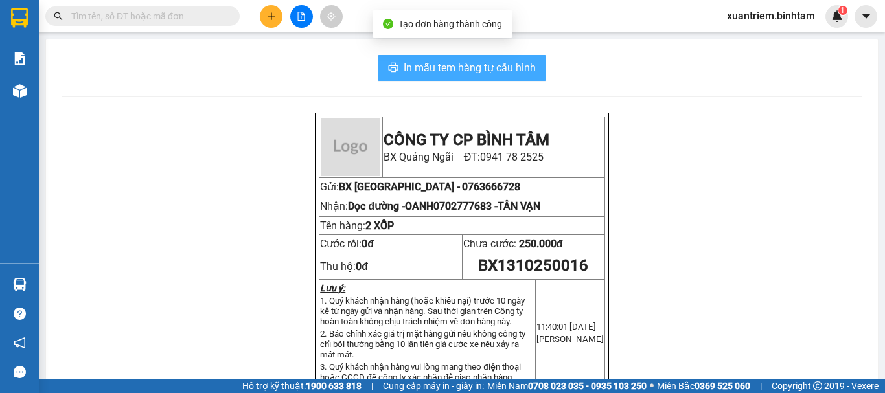
click at [472, 64] on span "In mẫu tem hàng tự cấu hình" at bounding box center [470, 68] width 132 height 16
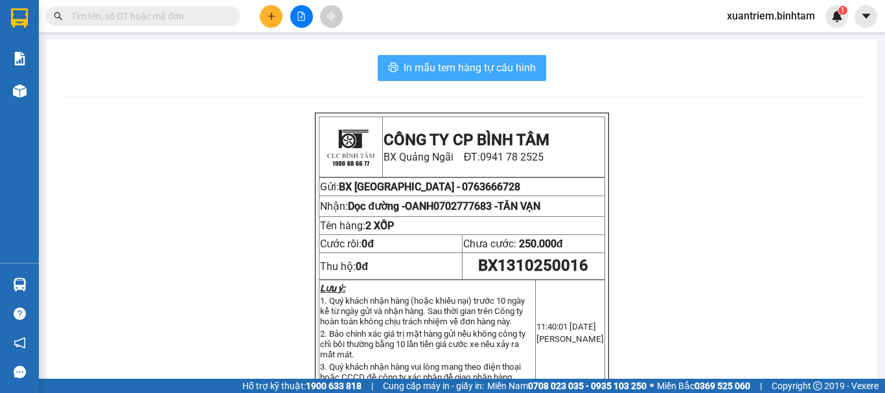
click at [445, 68] on span "In mẫu tem hàng tự cấu hình" at bounding box center [470, 68] width 132 height 16
click at [467, 65] on span "In mẫu tem hàng tự cấu hình" at bounding box center [470, 68] width 132 height 16
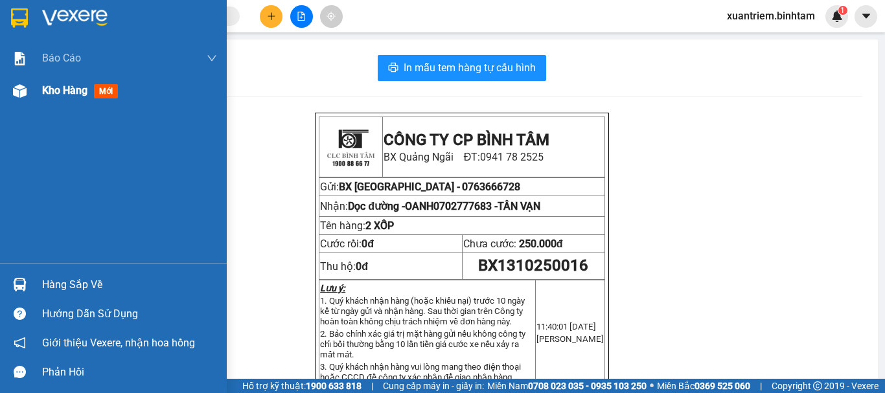
click at [29, 88] on div at bounding box center [19, 91] width 23 height 23
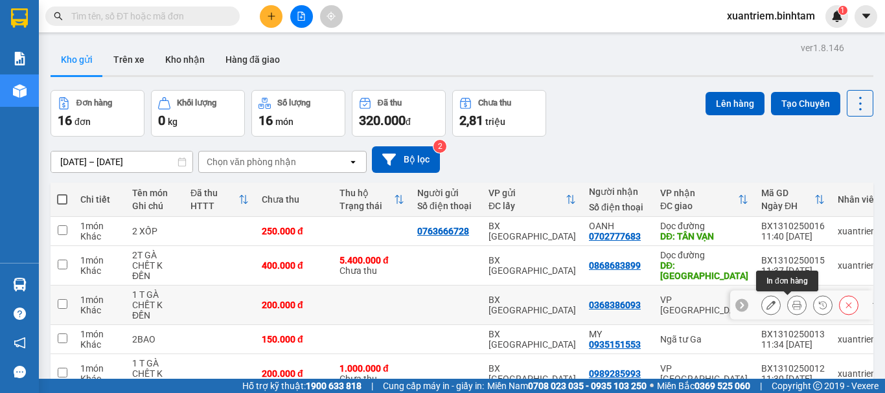
click at [793, 308] on icon at bounding box center [797, 305] width 9 height 9
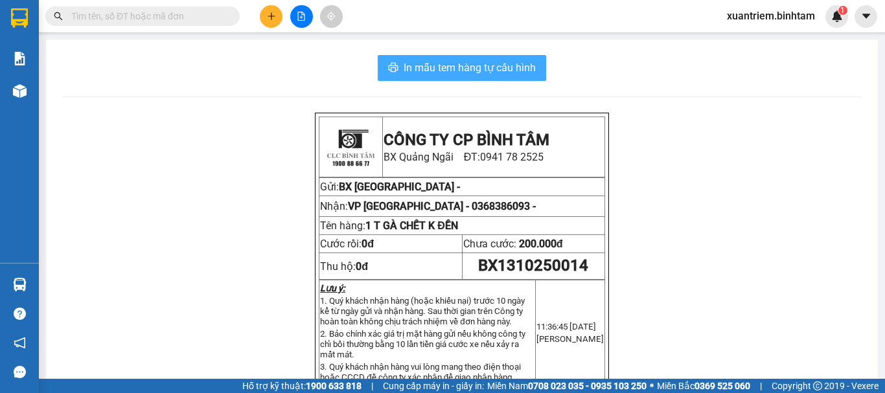
click at [490, 74] on span "In mẫu tem hàng tự cấu hình" at bounding box center [470, 68] width 132 height 16
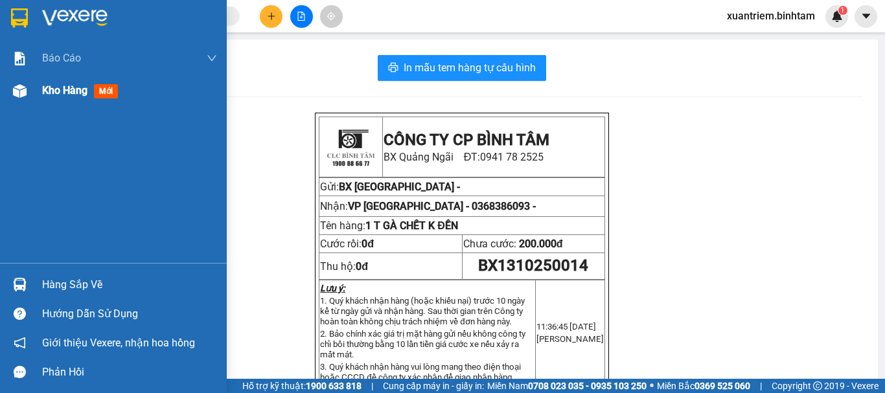
click at [70, 95] on span "Kho hàng" at bounding box center [64, 90] width 45 height 12
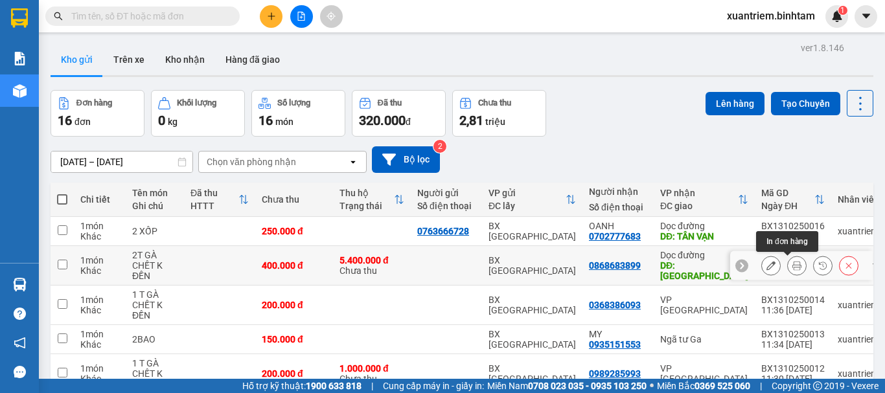
click at [793, 267] on icon at bounding box center [797, 265] width 9 height 9
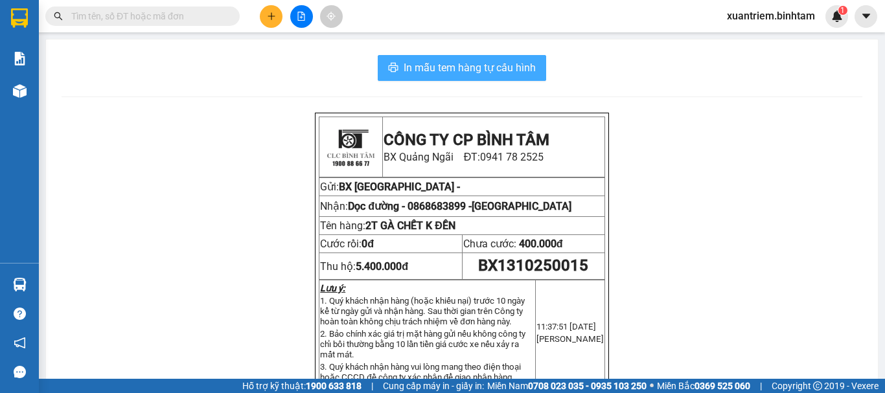
click at [459, 69] on span "In mẫu tem hàng tự cấu hình" at bounding box center [470, 68] width 132 height 16
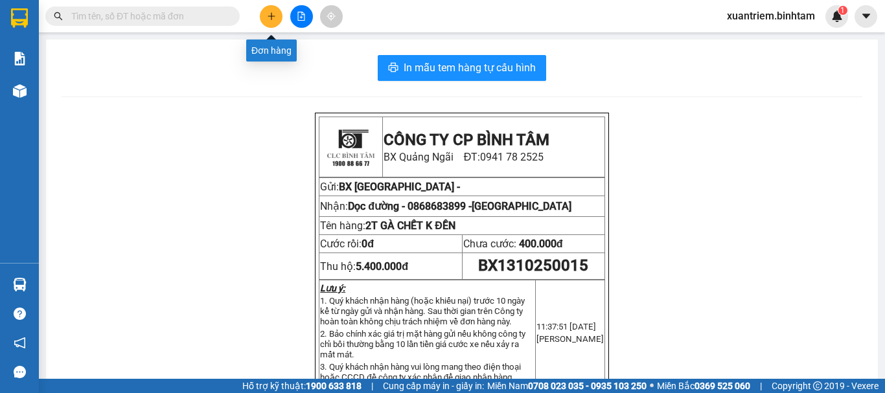
click at [274, 14] on icon "plus" at bounding box center [271, 16] width 9 height 9
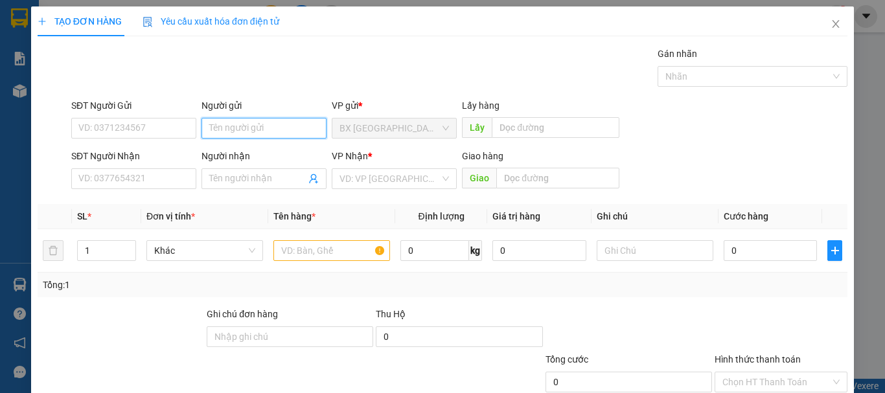
click at [264, 126] on input "Người gửi" at bounding box center [264, 128] width 125 height 21
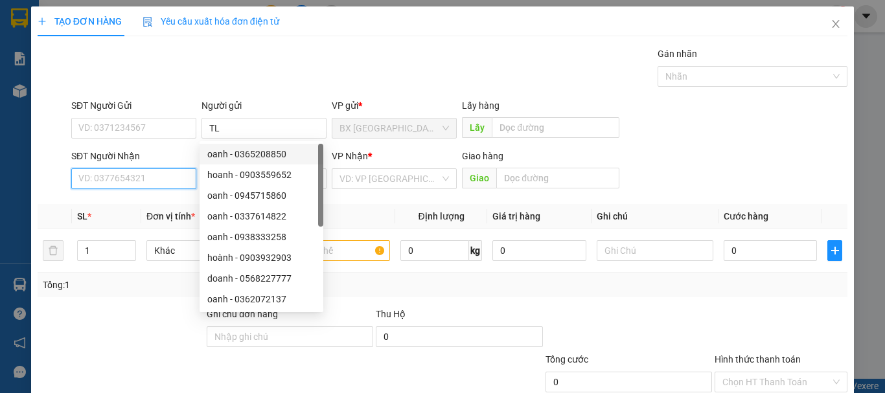
click at [151, 181] on input "SĐT Người Nhận" at bounding box center [133, 179] width 125 height 21
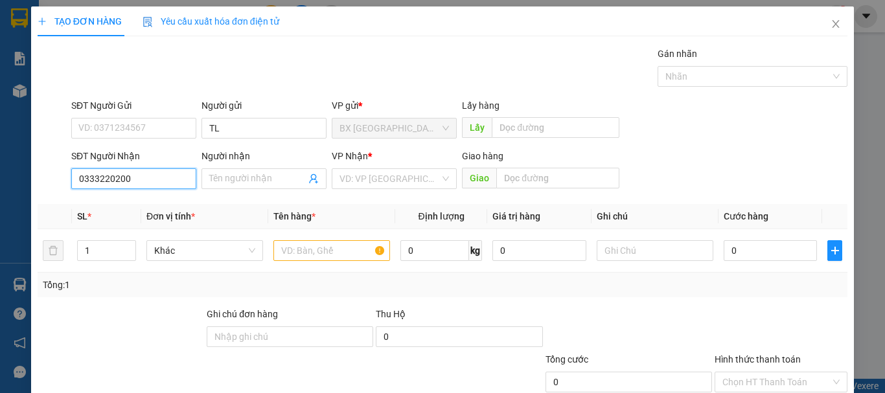
click at [137, 178] on input "0333220200" at bounding box center [133, 179] width 125 height 21
click at [412, 177] on input "search" at bounding box center [390, 178] width 100 height 19
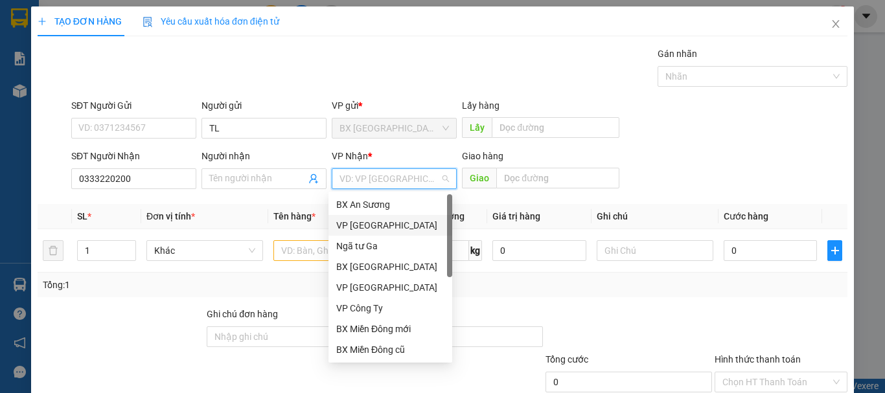
scroll to position [41, 0]
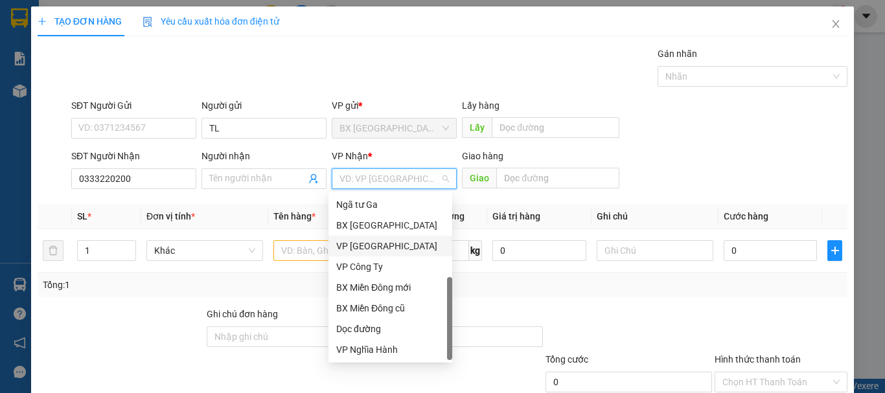
click at [393, 239] on div "VP Hà Nội" at bounding box center [390, 246] width 108 height 14
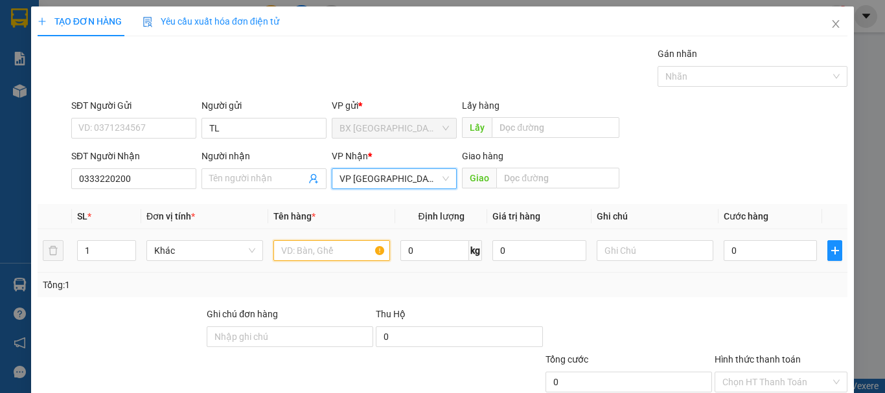
click at [322, 255] on input "text" at bounding box center [332, 250] width 117 height 21
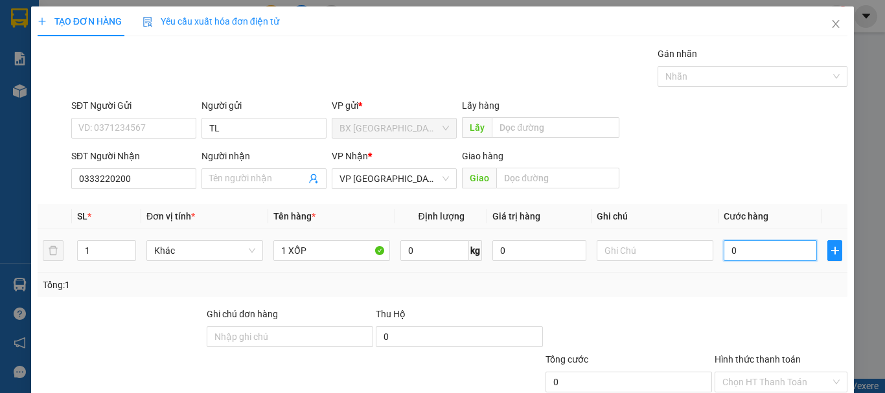
click at [739, 250] on input "0" at bounding box center [770, 250] width 93 height 21
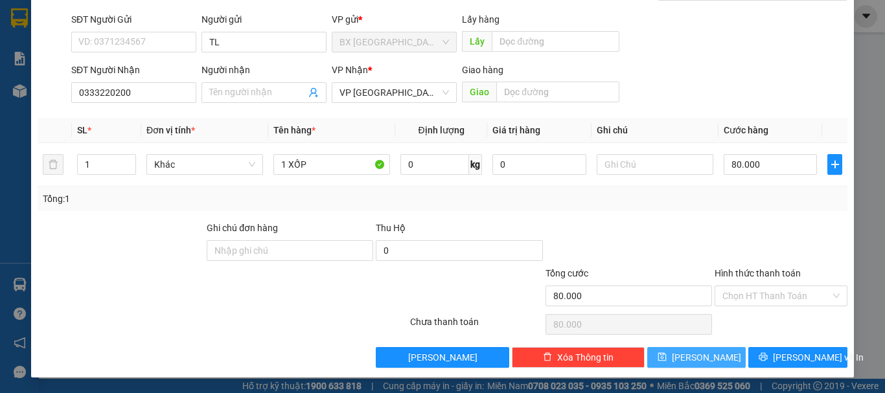
click at [710, 364] on button "Lưu" at bounding box center [696, 357] width 99 height 21
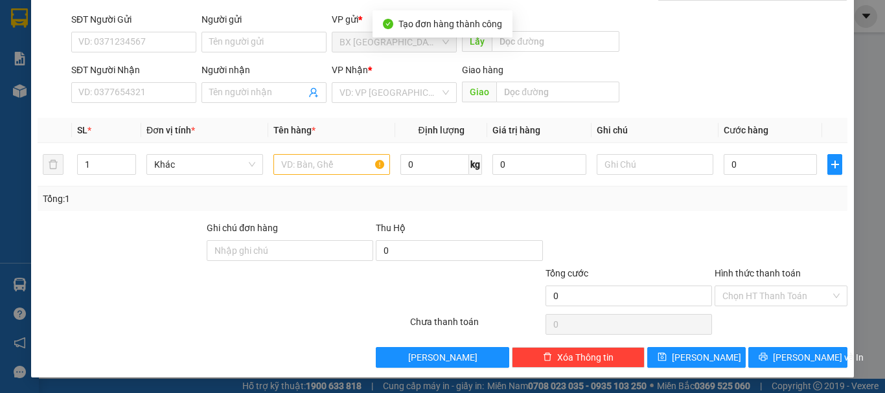
click at [119, 81] on div "SĐT Người Nhận" at bounding box center [133, 72] width 125 height 19
click at [113, 97] on input "SĐT Người Nhận" at bounding box center [133, 92] width 125 height 21
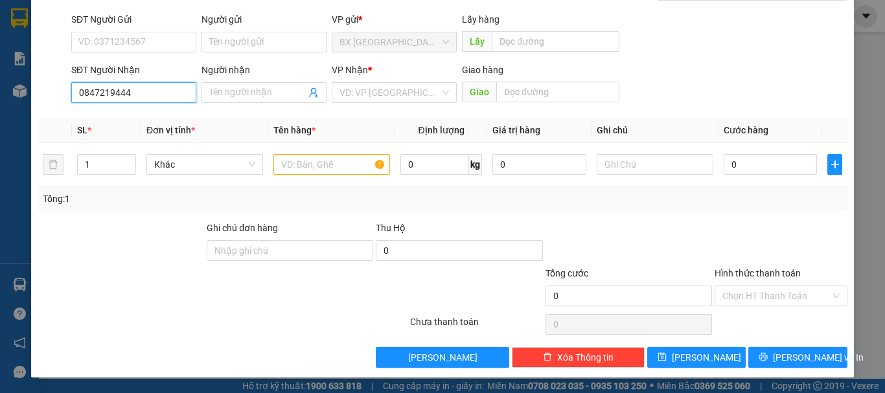
click at [158, 86] on input "0847219444" at bounding box center [133, 92] width 125 height 21
click at [353, 91] on input "search" at bounding box center [390, 92] width 100 height 19
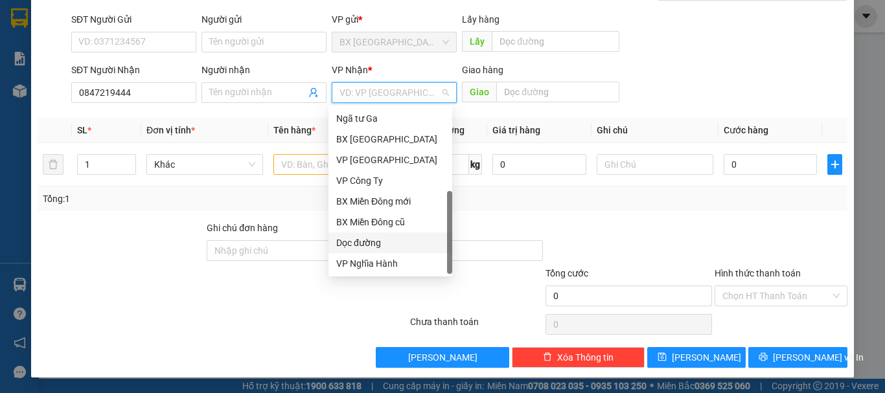
click at [390, 238] on div "Dọc đường" at bounding box center [390, 243] width 108 height 14
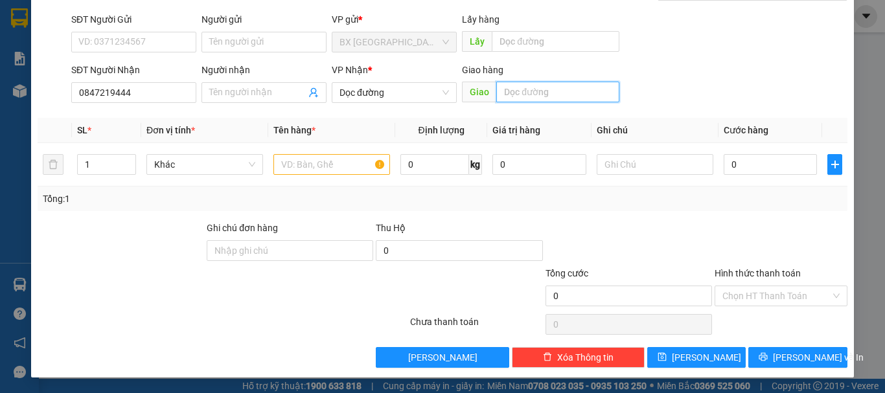
click at [559, 99] on input "text" at bounding box center [557, 92] width 123 height 21
click at [353, 169] on input "text" at bounding box center [332, 164] width 117 height 21
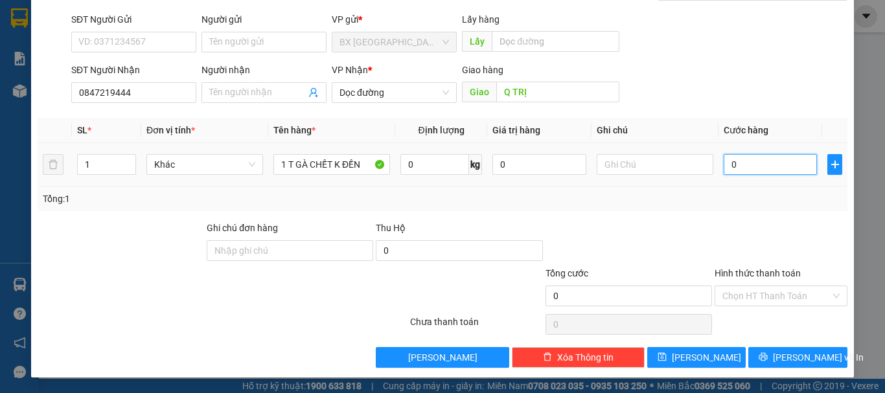
click at [802, 161] on input "0" at bounding box center [770, 164] width 93 height 21
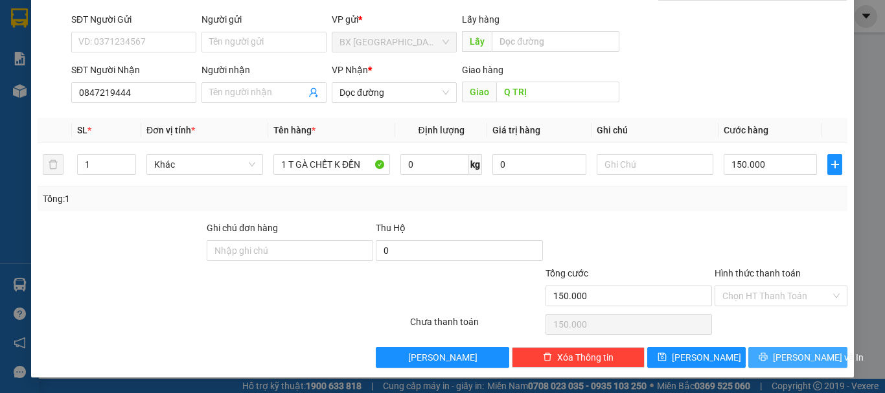
click at [804, 367] on button "Lưu và In" at bounding box center [798, 357] width 99 height 21
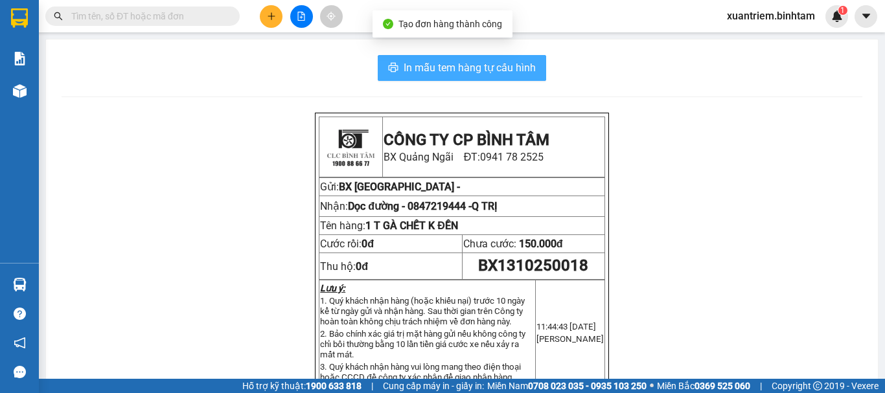
click at [500, 69] on span "In mẫu tem hàng tự cấu hình" at bounding box center [470, 68] width 132 height 16
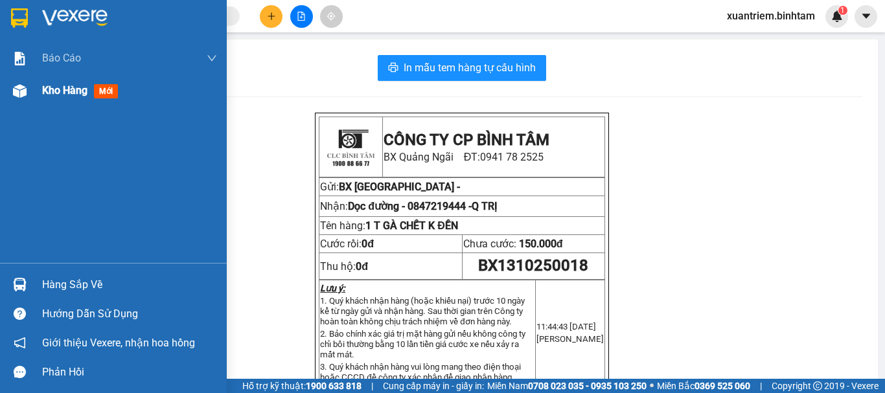
click at [67, 99] on div "Kho hàng mới" at bounding box center [82, 90] width 81 height 16
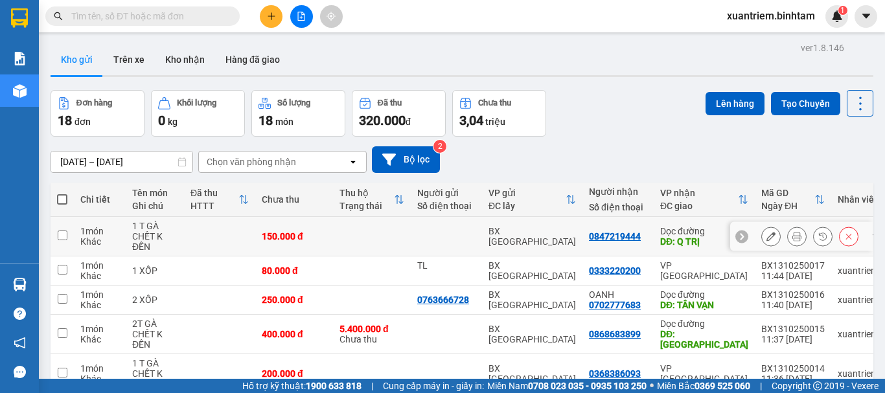
click at [289, 238] on div "150.000 đ" at bounding box center [294, 236] width 65 height 10
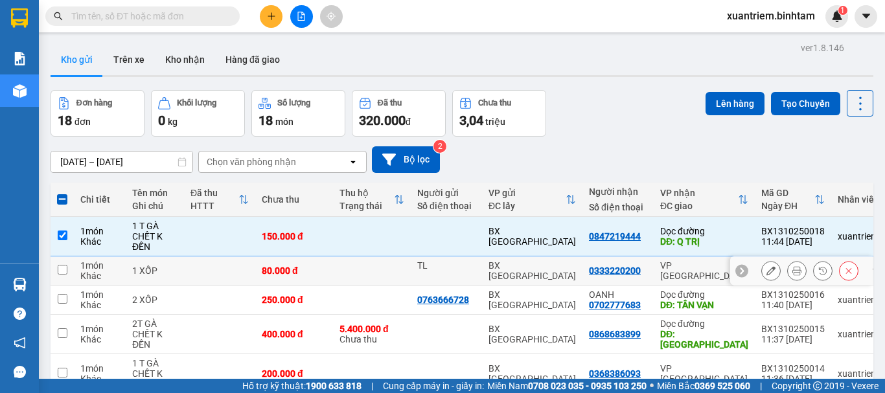
click at [279, 263] on td "80.000 đ" at bounding box center [294, 271] width 78 height 29
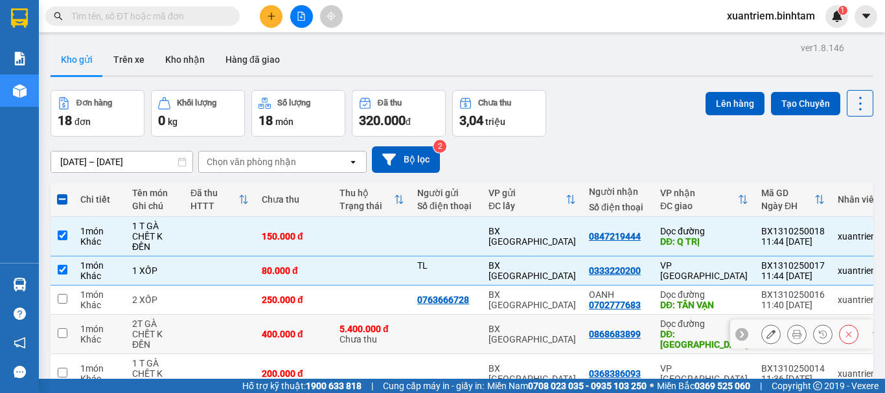
click at [262, 323] on td "400.000 đ" at bounding box center [294, 335] width 78 height 40
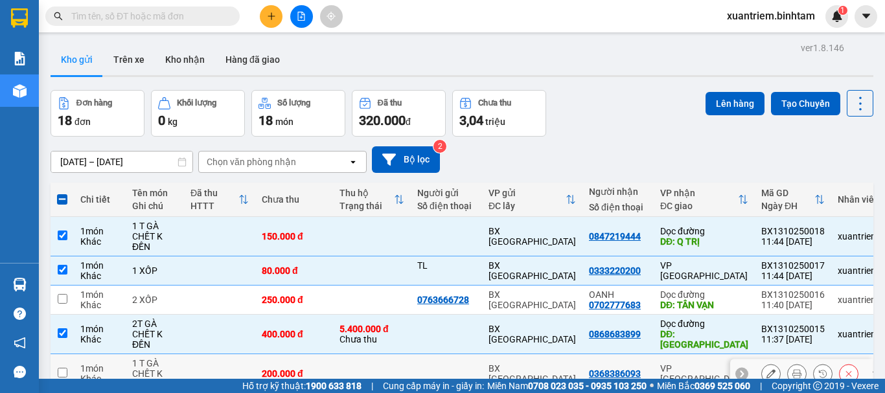
click at [249, 370] on td at bounding box center [219, 375] width 71 height 40
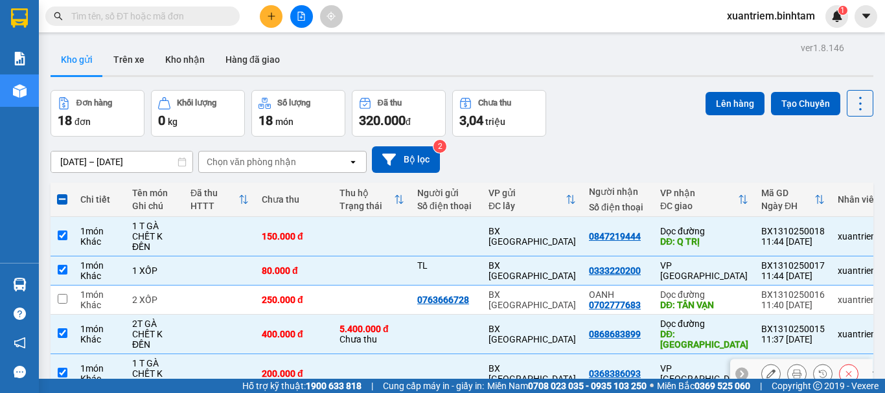
scroll to position [259, 0]
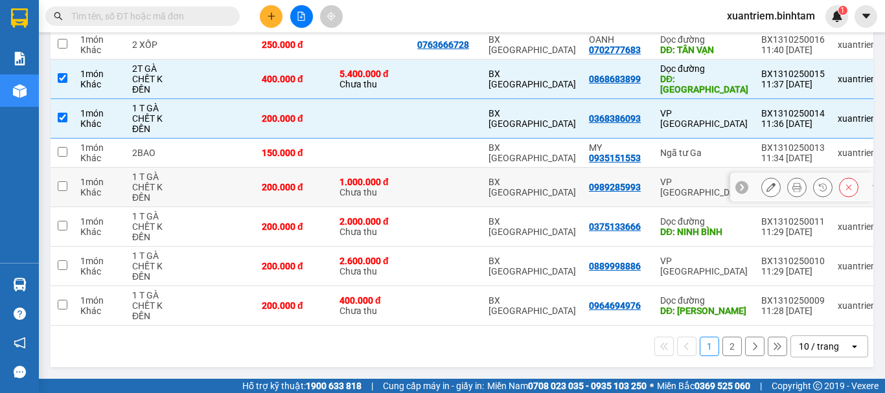
click at [215, 182] on td at bounding box center [219, 188] width 71 height 40
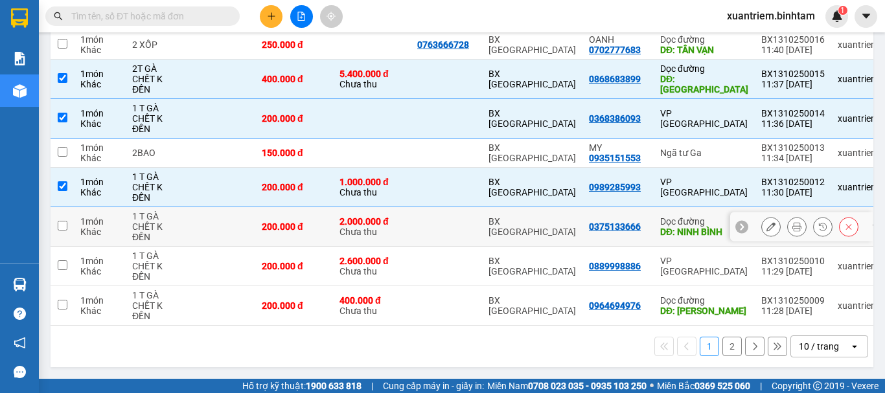
click at [207, 222] on td at bounding box center [219, 227] width 71 height 40
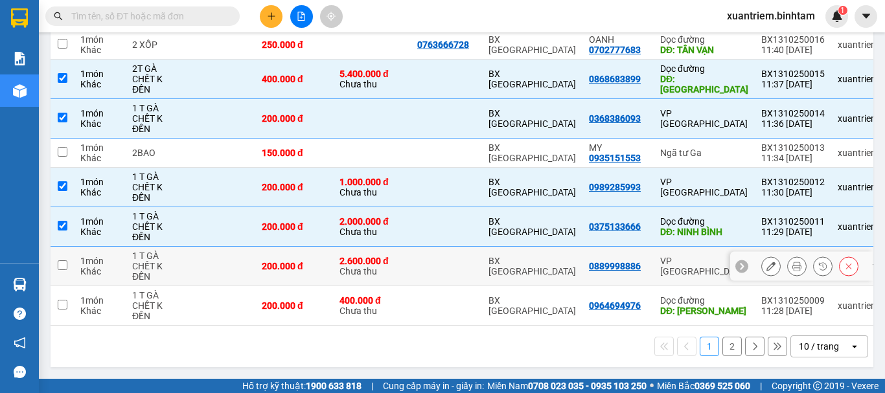
click at [201, 253] on td at bounding box center [219, 267] width 71 height 40
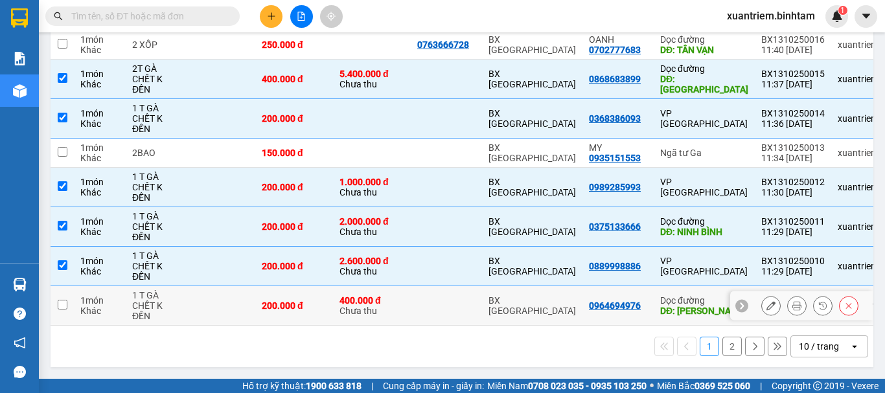
click at [191, 296] on td at bounding box center [219, 306] width 71 height 40
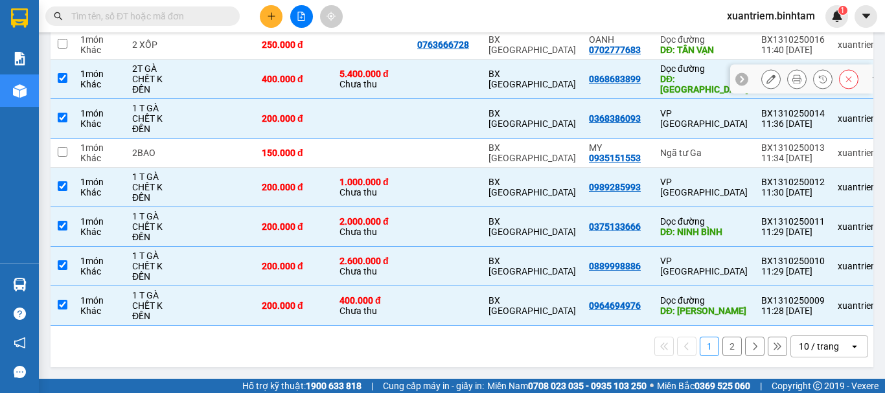
scroll to position [0, 0]
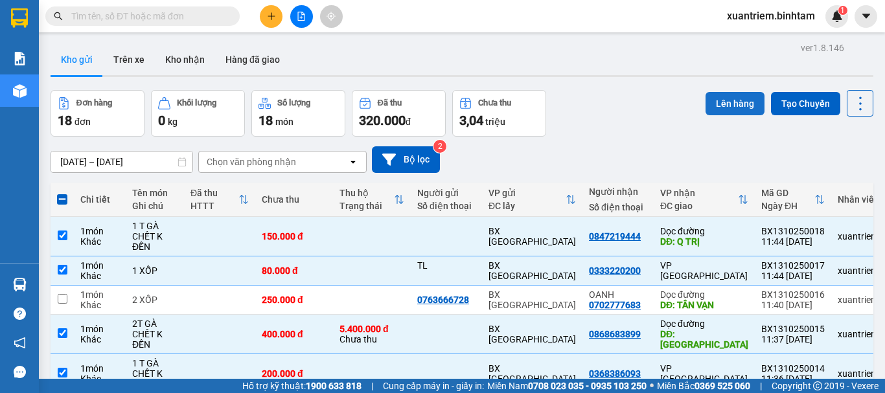
click at [718, 106] on button "Lên hàng" at bounding box center [735, 103] width 59 height 23
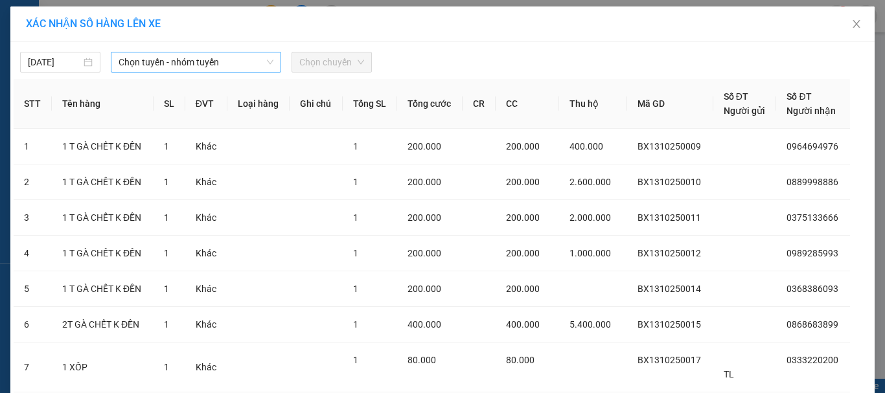
click at [187, 63] on span "Chọn tuyến - nhóm tuyến" at bounding box center [196, 61] width 155 height 19
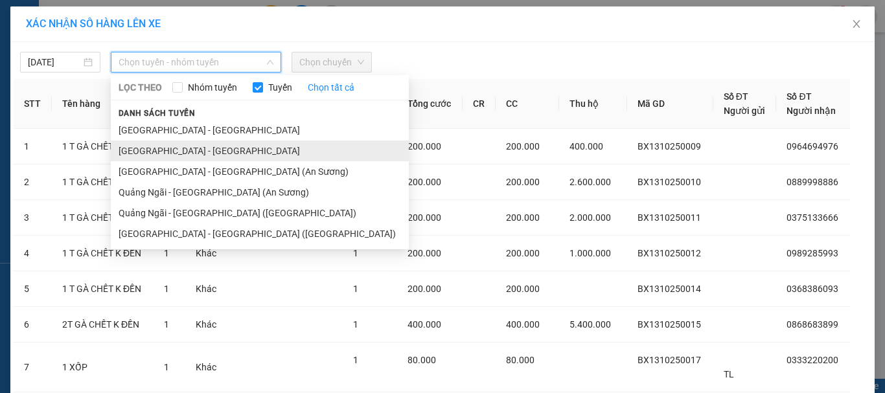
drag, startPoint x: 210, startPoint y: 151, endPoint x: 221, endPoint y: 138, distance: 17.0
click at [210, 150] on li "Quảng Ngãi - Hà Nội" at bounding box center [260, 151] width 298 height 21
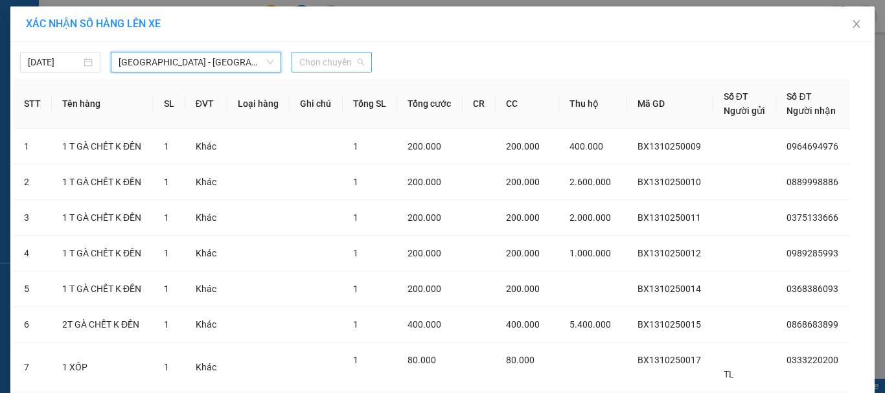
click at [326, 62] on span "Chọn chuyến" at bounding box center [331, 61] width 65 height 19
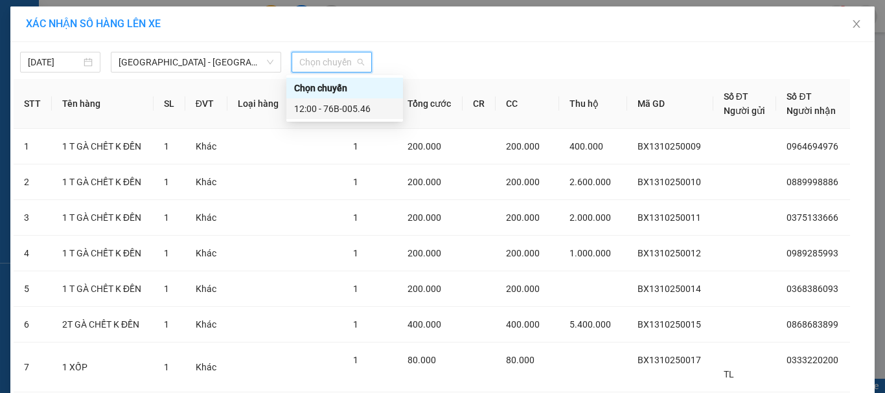
click at [349, 108] on div "12:00 - 76B-005.46" at bounding box center [344, 109] width 101 height 14
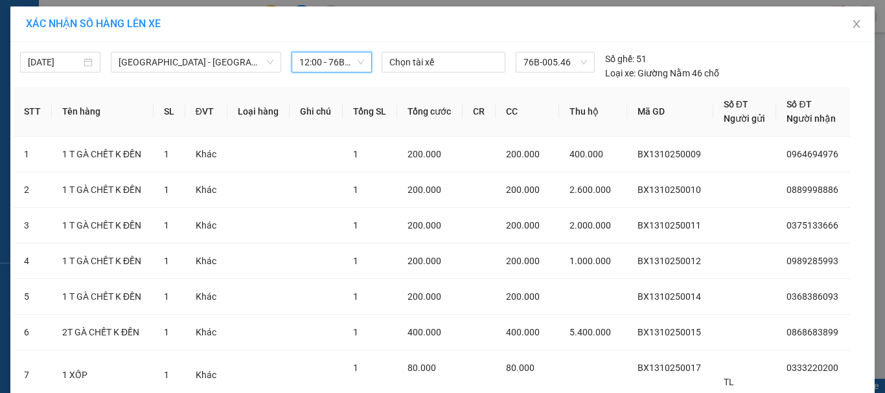
scroll to position [137, 0]
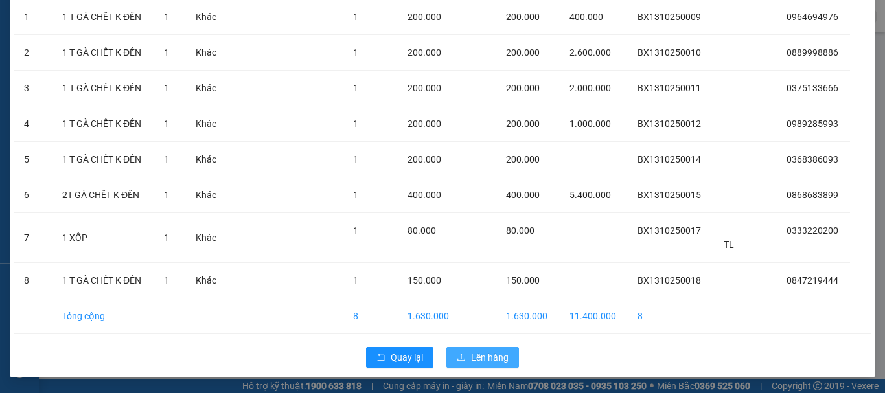
click at [471, 356] on span "Lên hàng" at bounding box center [490, 358] width 38 height 14
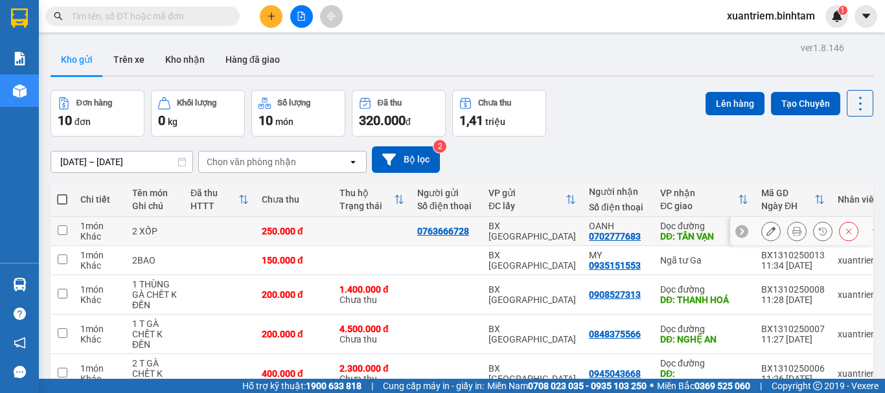
scroll to position [130, 0]
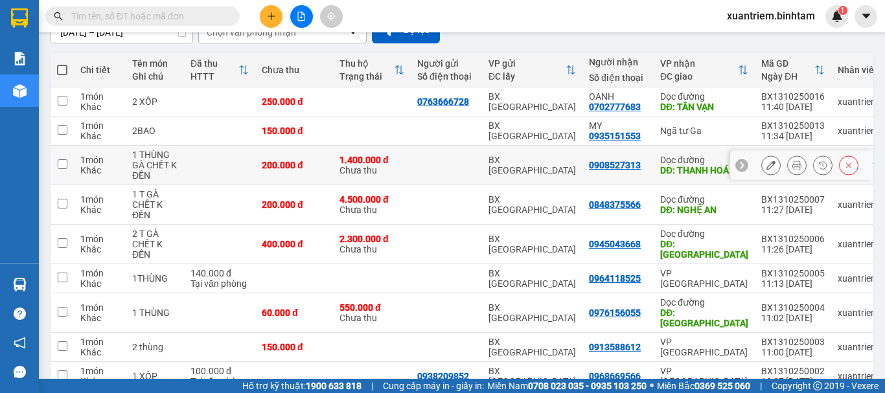
click at [262, 163] on div "200.000 đ" at bounding box center [294, 165] width 65 height 10
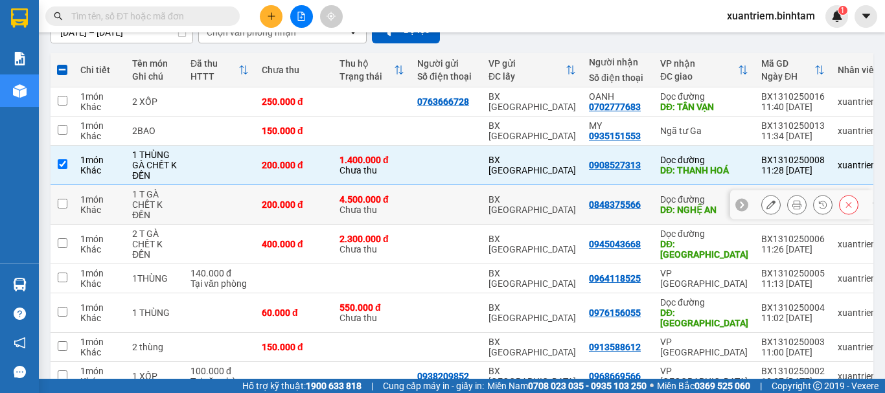
click at [236, 202] on td at bounding box center [219, 205] width 71 height 40
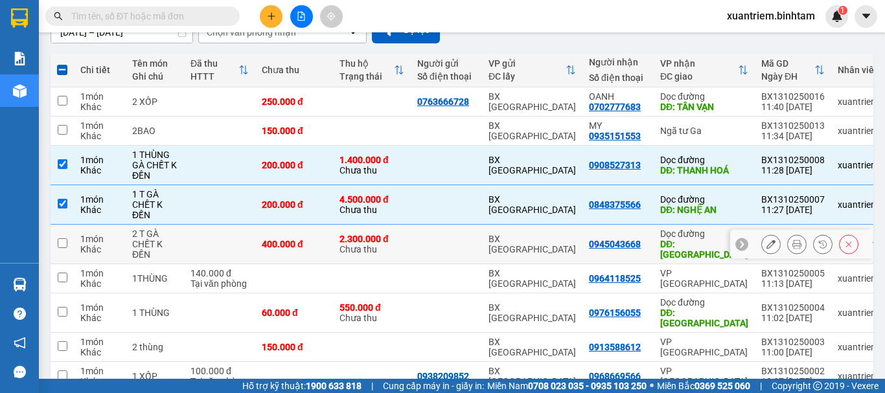
click at [226, 253] on td at bounding box center [219, 245] width 71 height 40
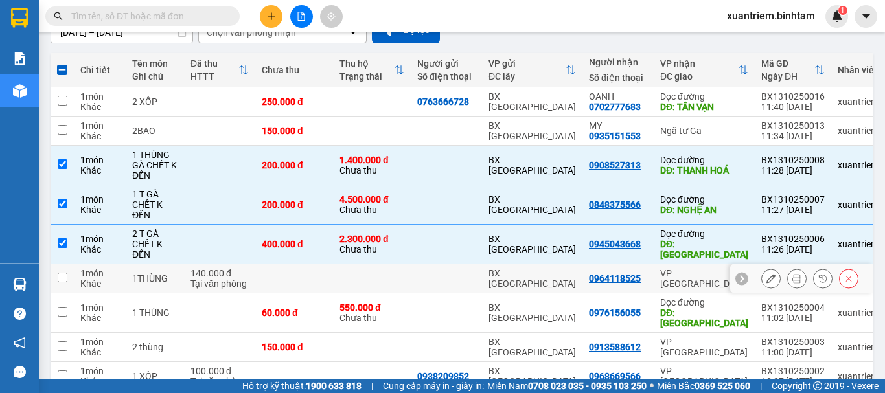
click at [213, 269] on div "140.000 đ" at bounding box center [220, 273] width 58 height 10
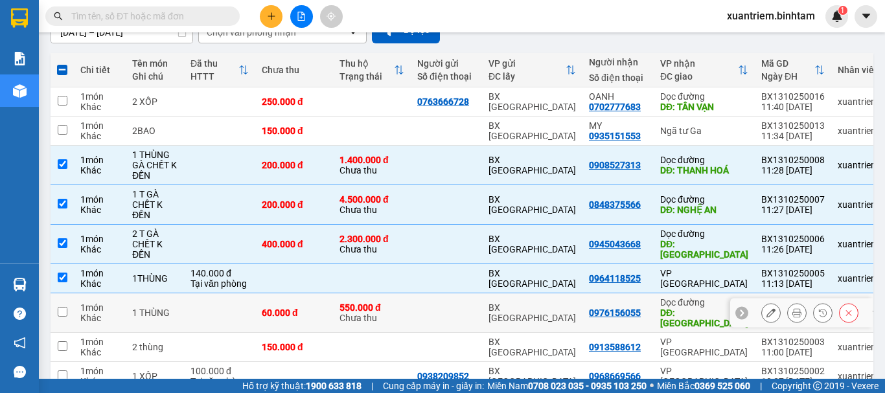
click at [214, 309] on td at bounding box center [219, 314] width 71 height 40
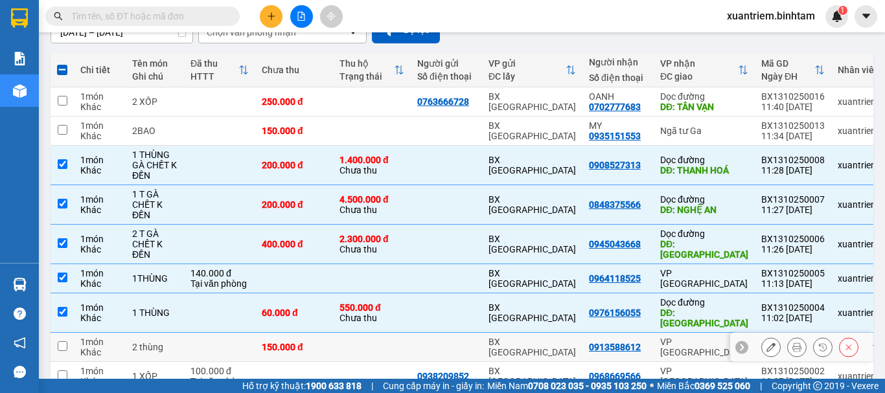
click at [203, 333] on td at bounding box center [219, 347] width 71 height 29
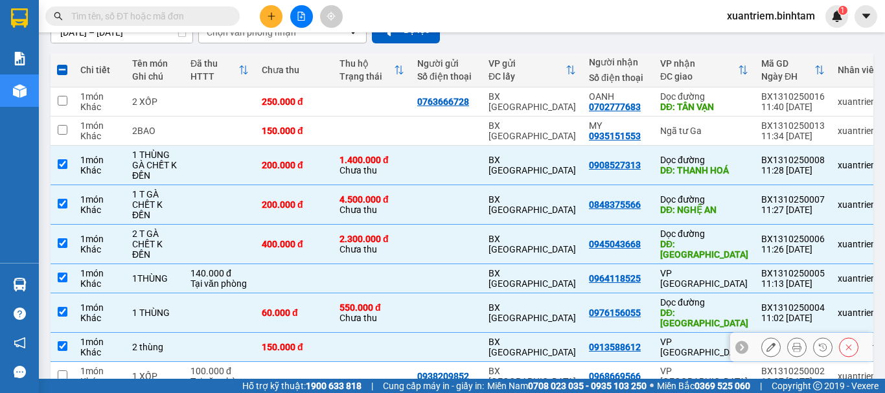
click at [198, 366] on div "100.000 đ" at bounding box center [220, 371] width 58 height 10
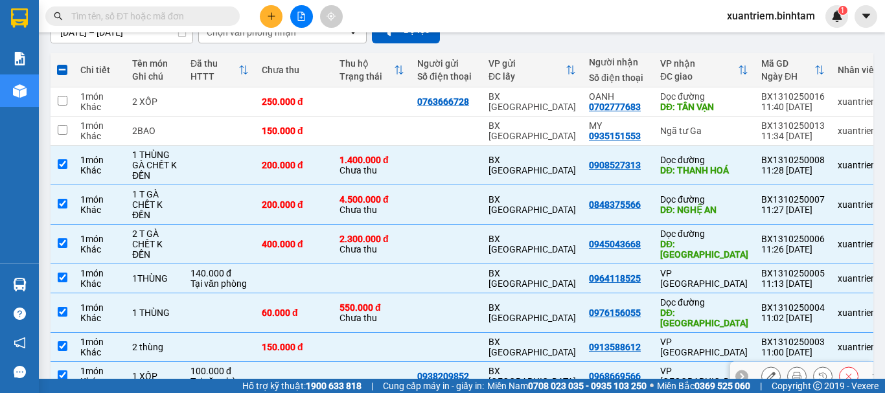
scroll to position [229, 0]
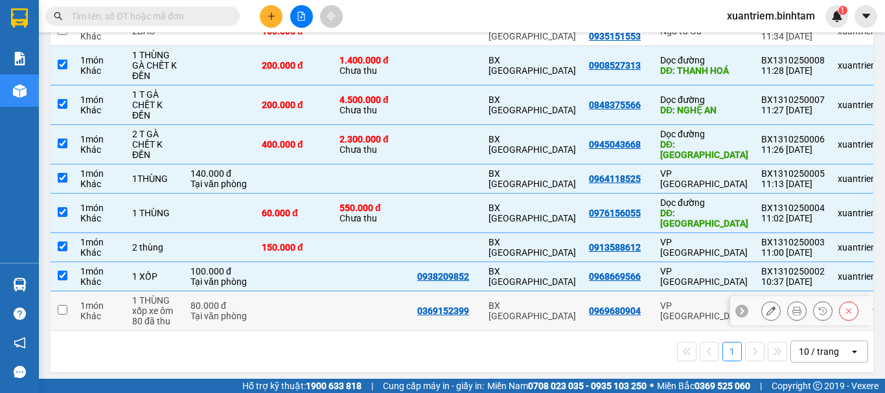
drag, startPoint x: 169, startPoint y: 296, endPoint x: 179, endPoint y: 287, distance: 13.3
click at [170, 296] on div "1 THÙNG xốp xe ôm 80 đã thu" at bounding box center [154, 311] width 45 height 31
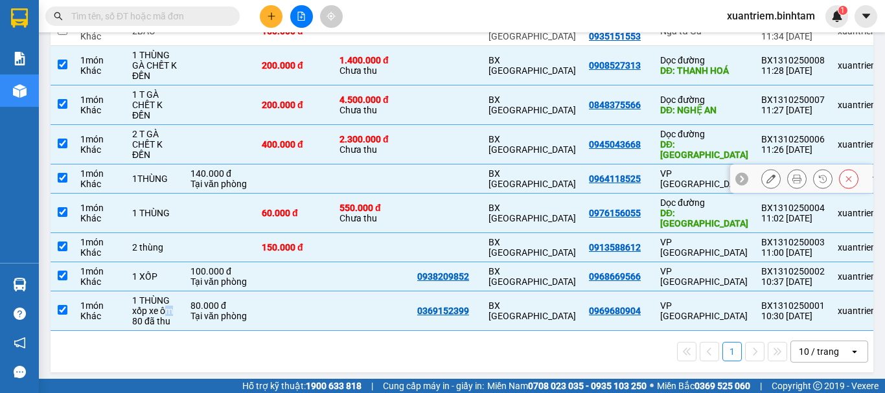
scroll to position [0, 0]
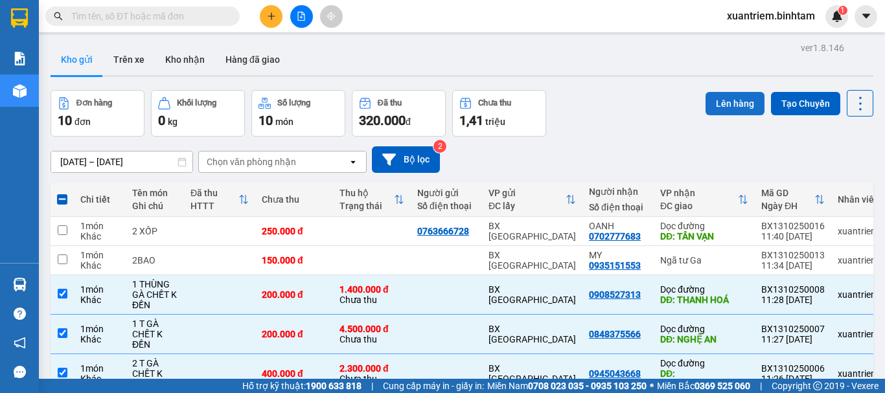
click at [728, 110] on button "Lên hàng" at bounding box center [735, 103] width 59 height 23
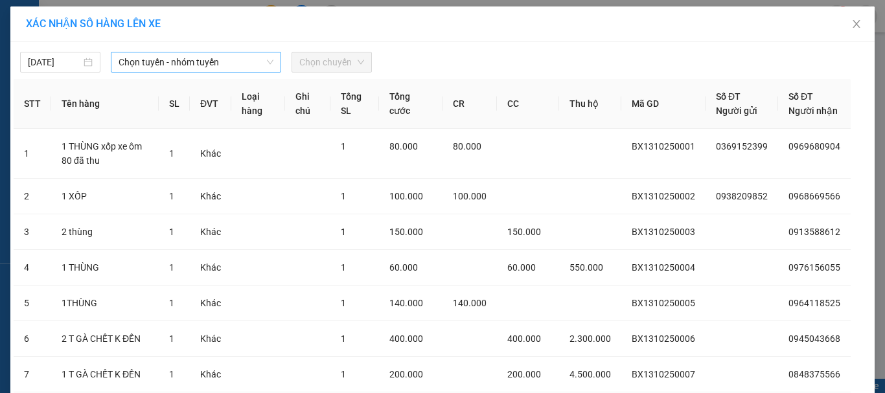
drag, startPoint x: 170, startPoint y: 64, endPoint x: 178, endPoint y: 73, distance: 11.5
click at [171, 64] on span "Chọn tuyến - nhóm tuyến" at bounding box center [196, 61] width 155 height 19
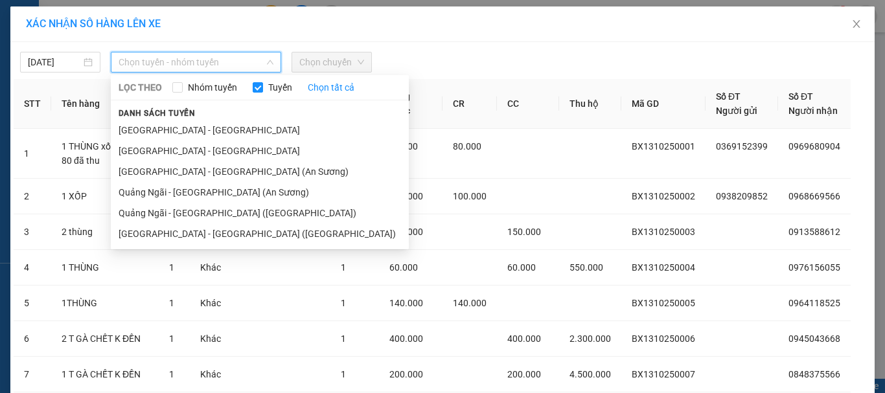
drag, startPoint x: 199, startPoint y: 152, endPoint x: 269, endPoint y: 75, distance: 104.2
click at [203, 149] on li "Quảng Ngãi - Hà Nội" at bounding box center [260, 151] width 298 height 21
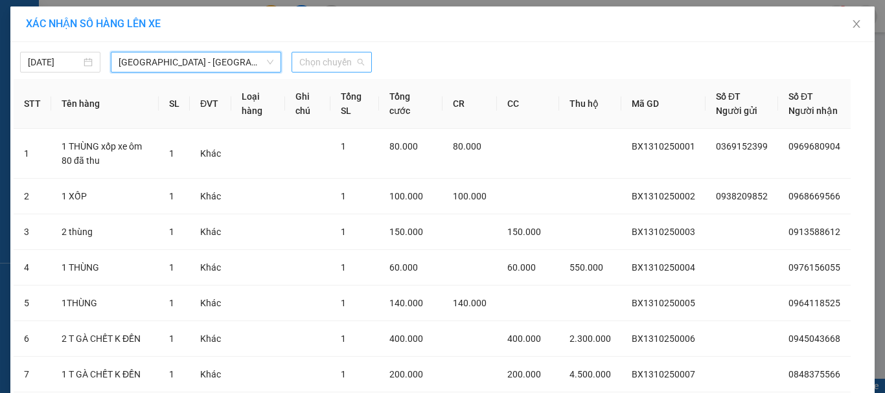
click at [355, 65] on span "Chọn chuyến" at bounding box center [331, 61] width 65 height 19
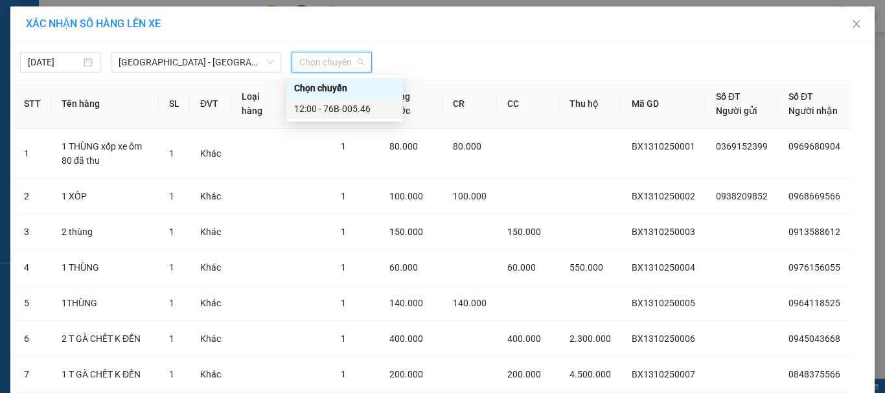
drag, startPoint x: 344, startPoint y: 111, endPoint x: 359, endPoint y: 102, distance: 18.0
click at [344, 111] on div "12:00 - 76B-005.46" at bounding box center [344, 109] width 101 height 14
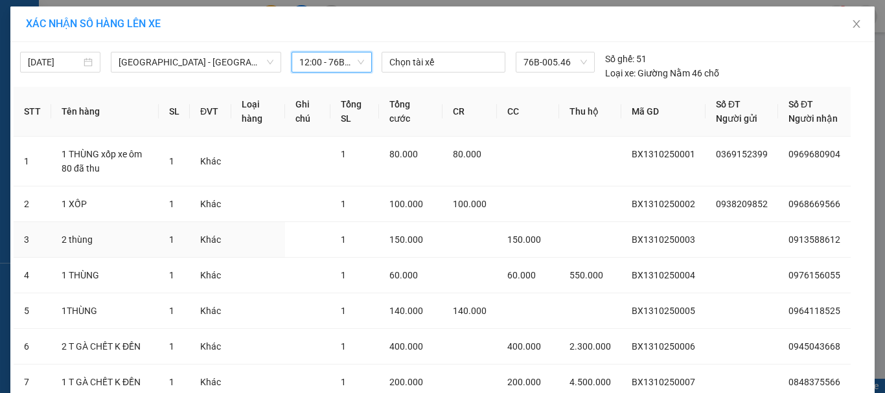
scroll to position [166, 0]
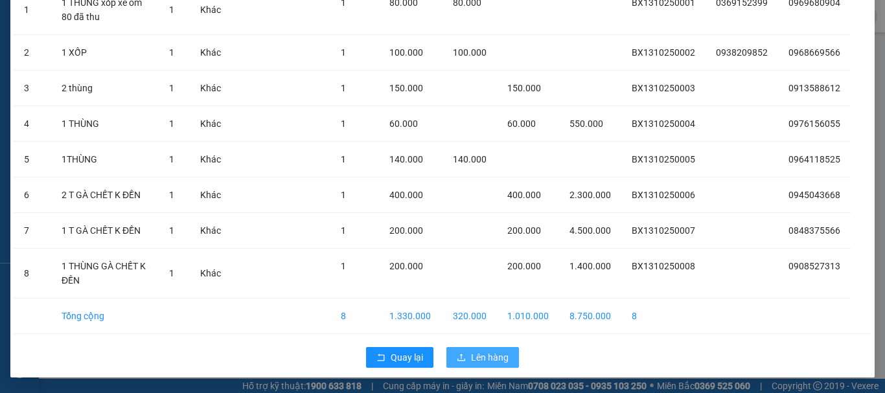
click at [471, 351] on span "Lên hàng" at bounding box center [490, 358] width 38 height 14
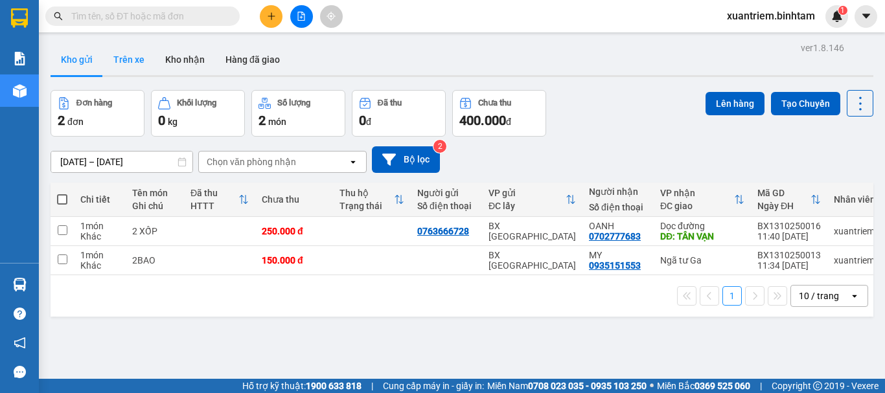
click at [134, 61] on button "Trên xe" at bounding box center [129, 59] width 52 height 31
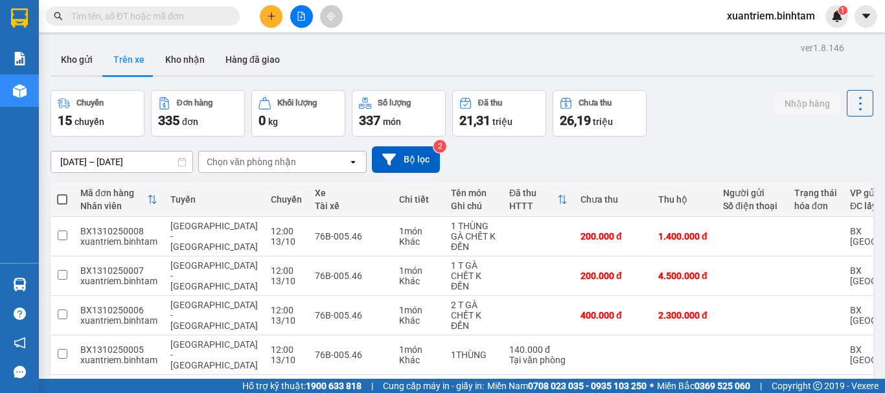
scroll to position [240, 0]
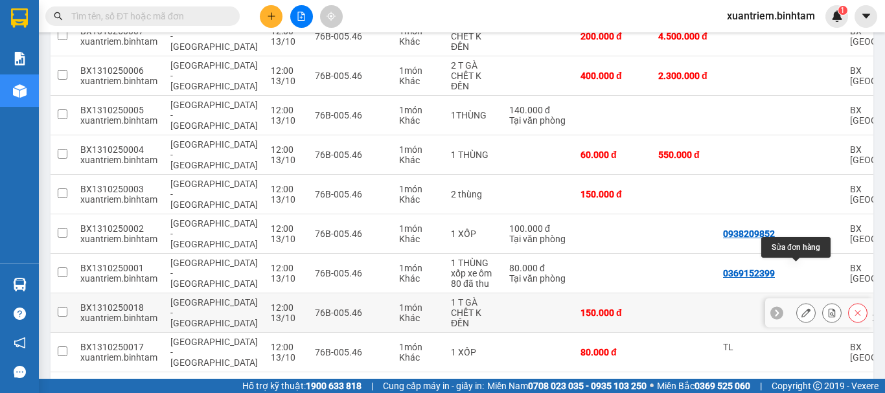
click at [802, 309] on icon at bounding box center [806, 313] width 9 height 9
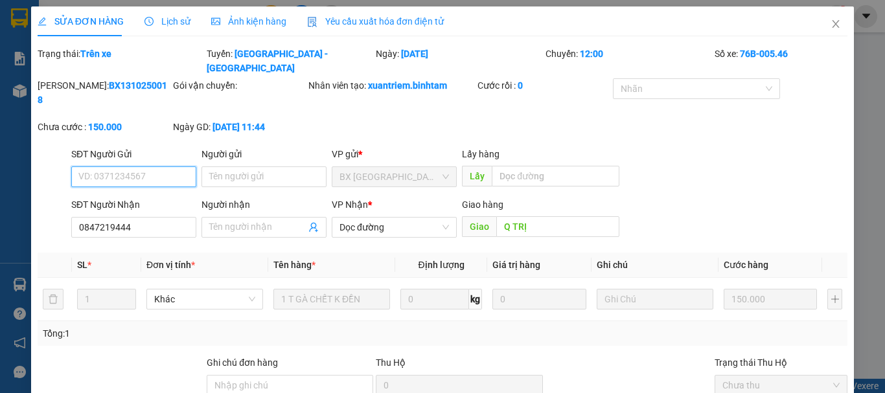
click at [139, 167] on input "SĐT Người Gửi" at bounding box center [133, 177] width 125 height 21
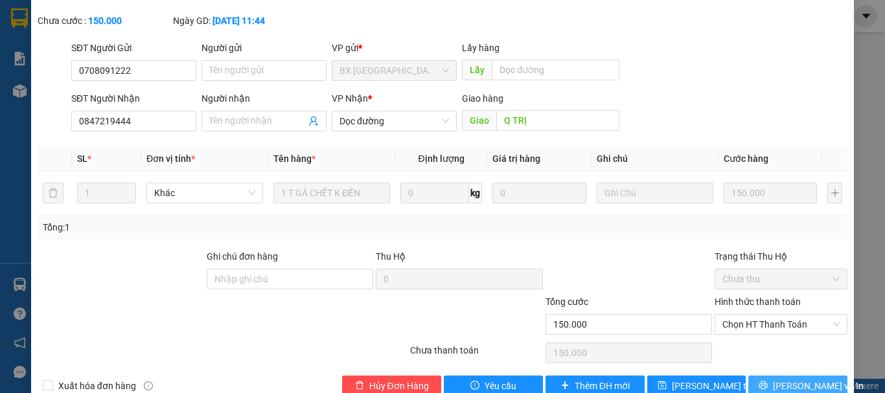
click at [780, 379] on span "Lưu và In" at bounding box center [818, 386] width 91 height 14
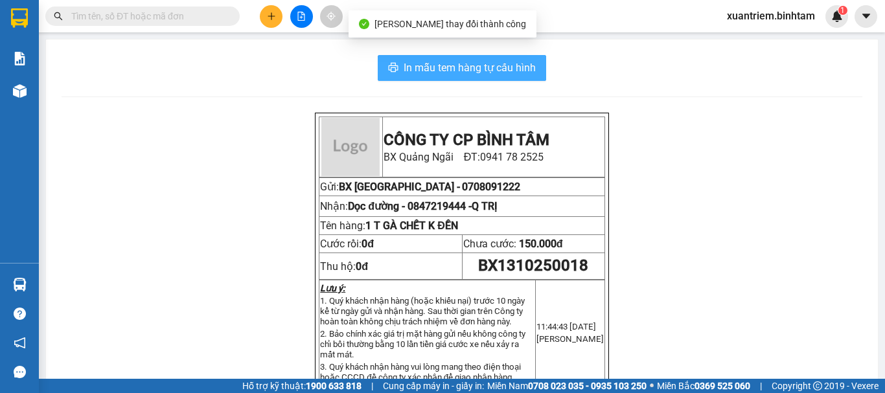
click at [520, 60] on span "In mẫu tem hàng tự cấu hình" at bounding box center [470, 68] width 132 height 16
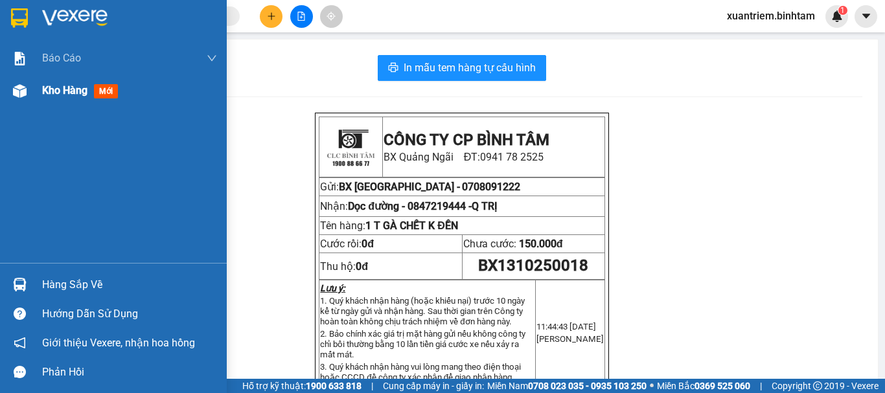
click at [65, 93] on span "Kho hàng" at bounding box center [64, 90] width 45 height 12
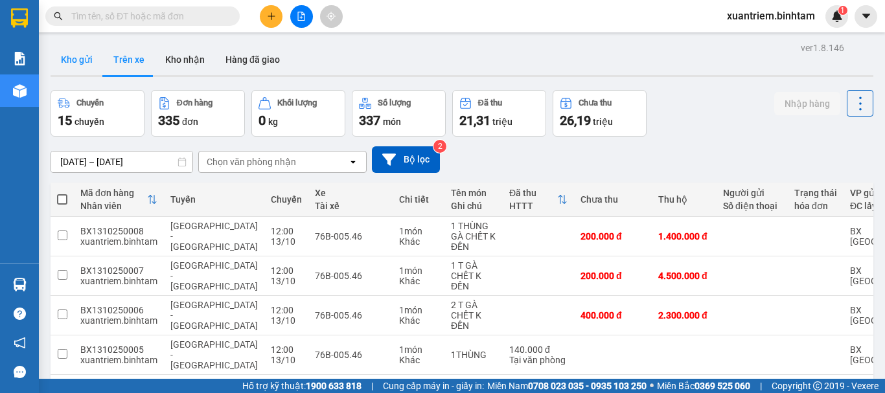
click at [62, 56] on button "Kho gửi" at bounding box center [77, 59] width 52 height 31
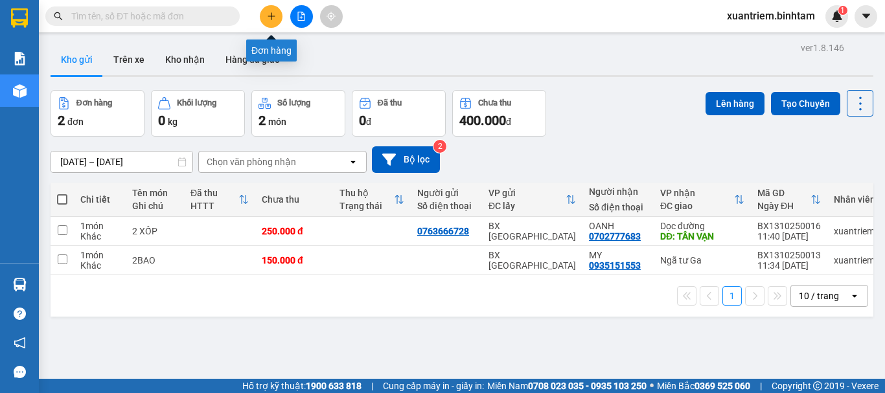
click at [267, 16] on icon "plus" at bounding box center [271, 16] width 9 height 9
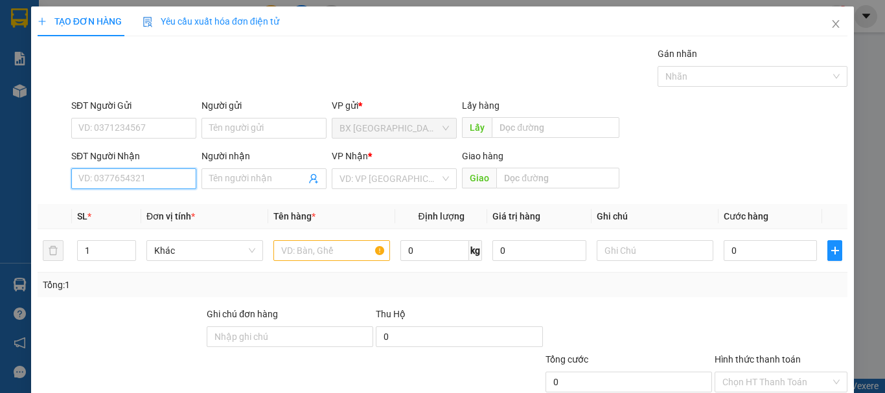
click at [164, 181] on input "SĐT Người Nhận" at bounding box center [133, 179] width 125 height 21
click at [148, 178] on input "0343755585" at bounding box center [133, 179] width 125 height 21
drag, startPoint x: 159, startPoint y: 173, endPoint x: 292, endPoint y: 185, distance: 133.4
click at [159, 173] on input "0343755585" at bounding box center [133, 179] width 125 height 21
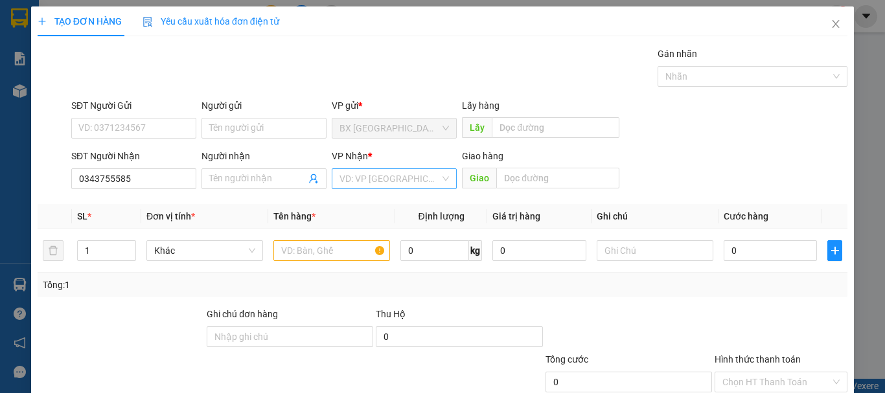
click at [373, 170] on input "search" at bounding box center [390, 178] width 100 height 19
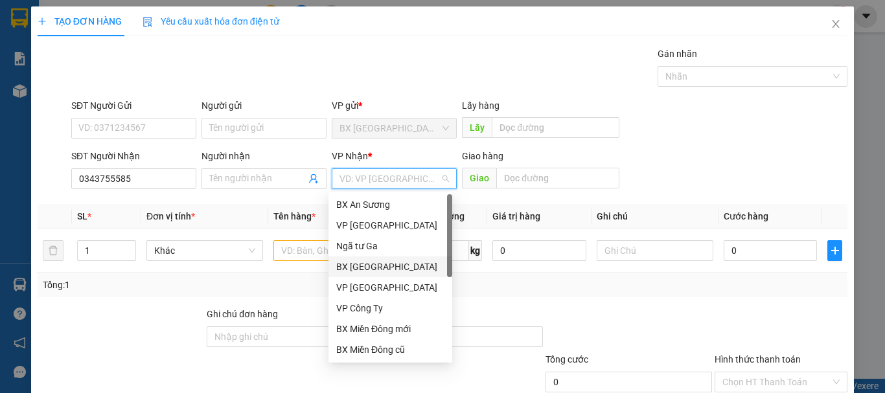
scroll to position [41, 0]
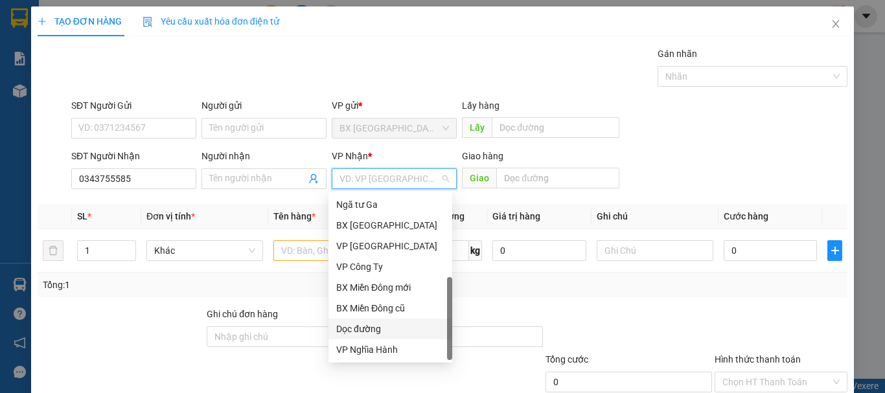
click at [375, 322] on div "Dọc đường" at bounding box center [390, 329] width 108 height 14
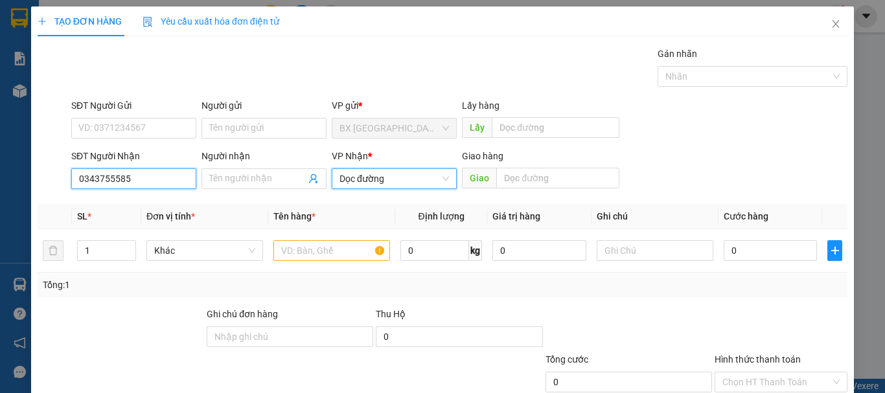
click at [138, 178] on input "0343755585" at bounding box center [133, 179] width 125 height 21
click at [425, 180] on span "Dọc đường" at bounding box center [395, 178] width 110 height 19
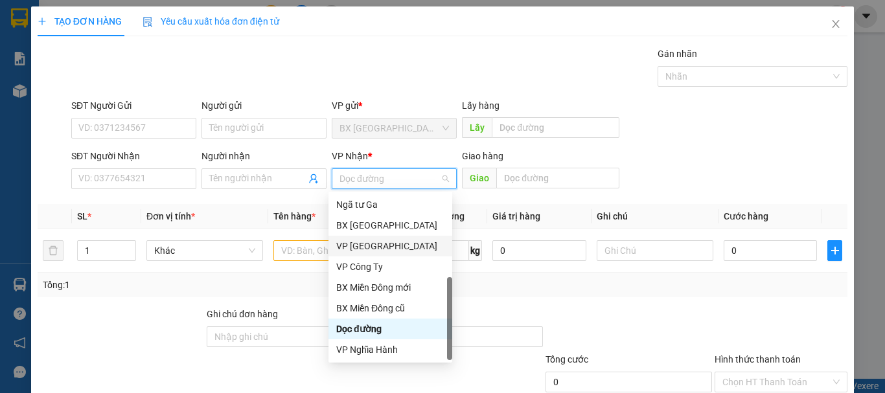
click at [377, 250] on div "VP Hà Nội" at bounding box center [390, 246] width 108 height 14
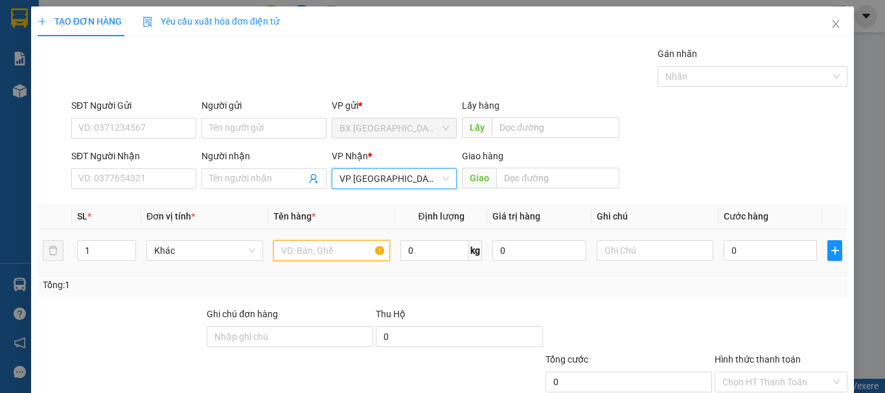
click at [344, 250] on input "text" at bounding box center [332, 250] width 117 height 21
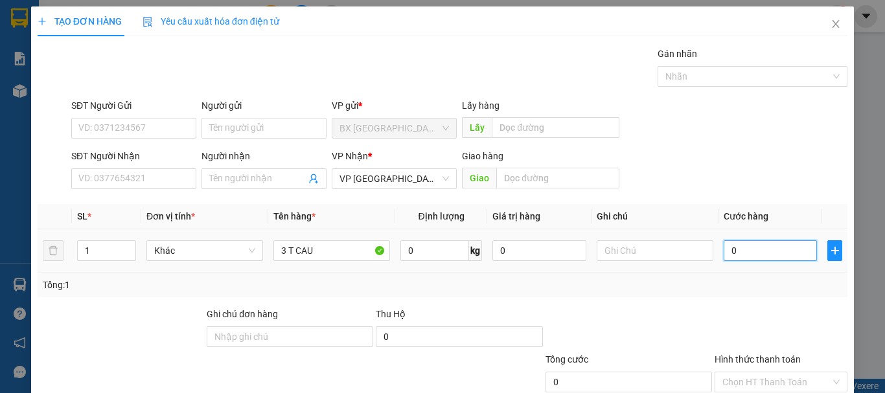
click at [748, 253] on input "0" at bounding box center [770, 250] width 93 height 21
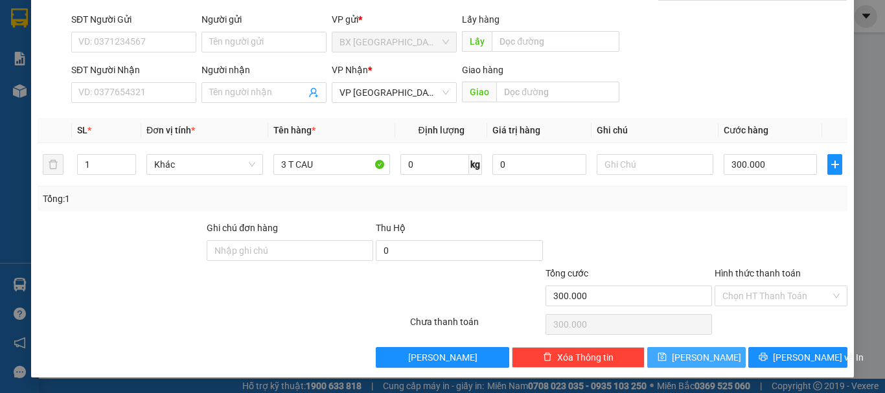
click at [692, 364] on span "Lưu" at bounding box center [706, 358] width 69 height 14
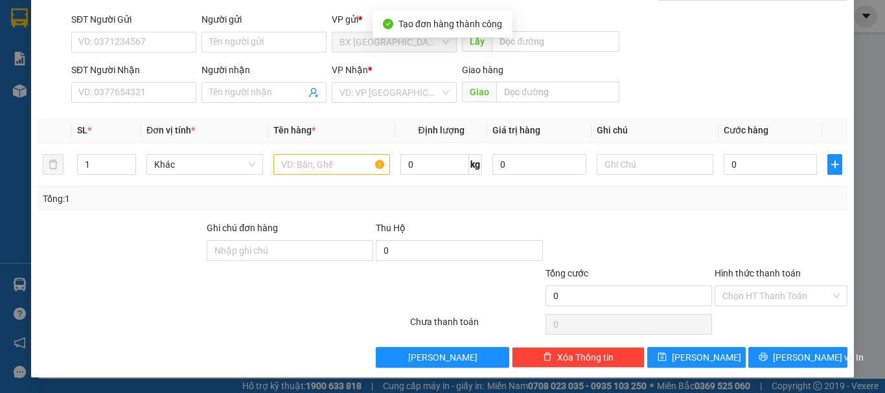
scroll to position [0, 0]
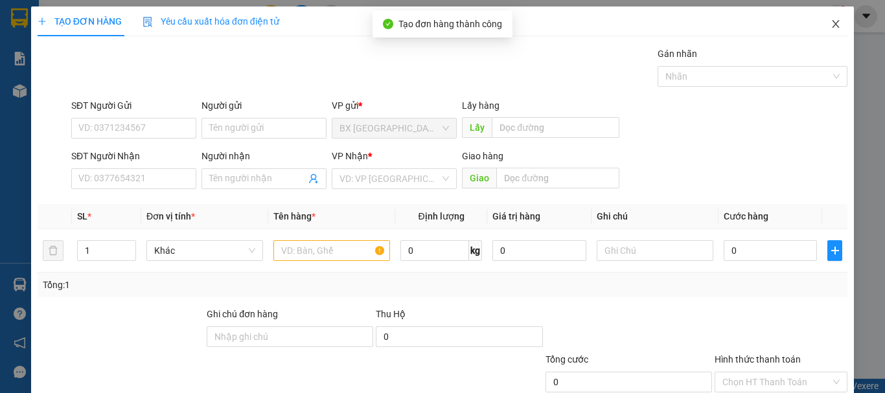
click at [831, 21] on icon "close" at bounding box center [836, 24] width 10 height 10
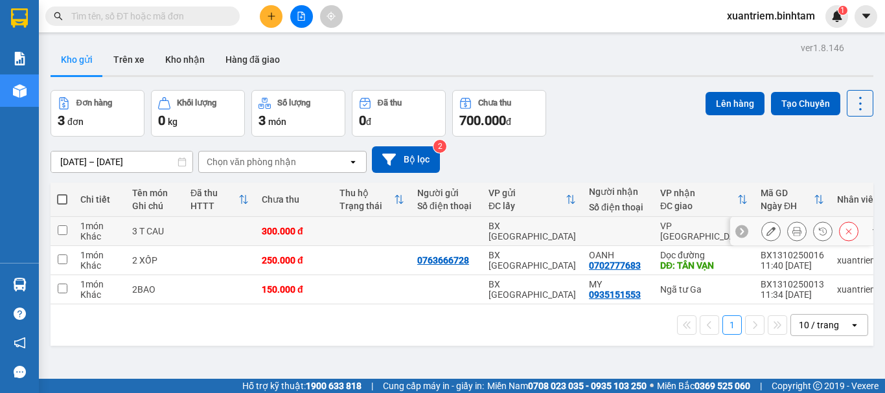
drag, startPoint x: 185, startPoint y: 236, endPoint x: 402, endPoint y: 139, distance: 237.6
click at [186, 235] on td at bounding box center [219, 231] width 71 height 29
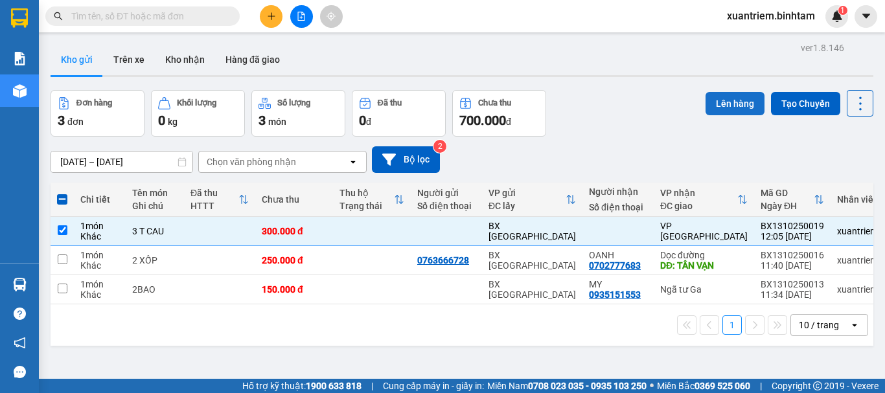
click at [717, 108] on button "Lên hàng" at bounding box center [735, 103] width 59 height 23
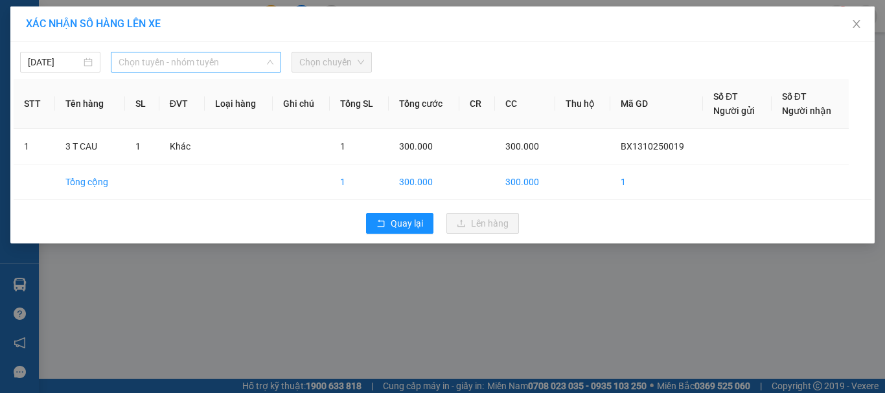
click at [216, 60] on span "Chọn tuyến - nhóm tuyến" at bounding box center [196, 61] width 155 height 19
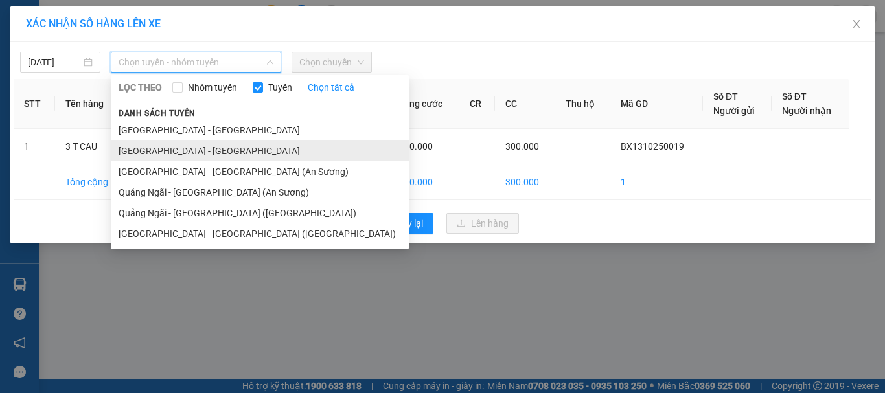
click at [224, 148] on li "Quảng Ngãi - Hà Nội" at bounding box center [260, 151] width 298 height 21
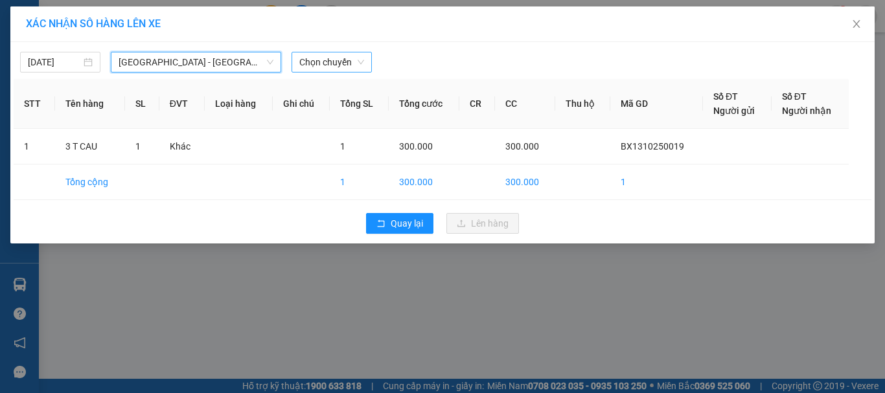
click at [344, 58] on span "Chọn chuyến" at bounding box center [331, 61] width 65 height 19
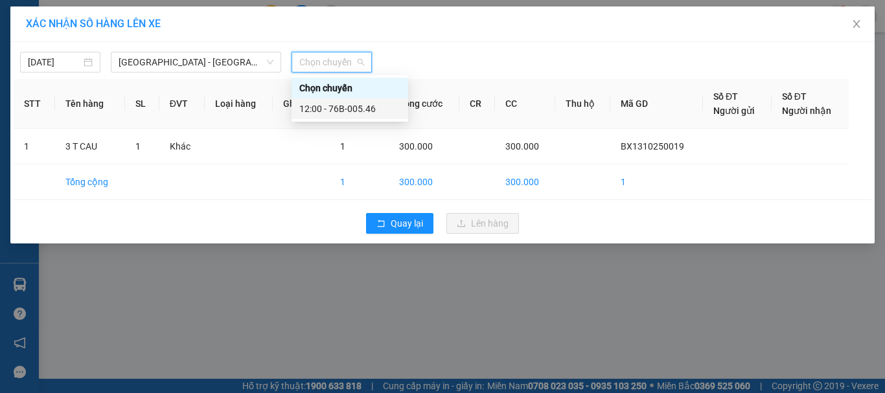
click at [358, 108] on div "12:00 - 76B-005.46" at bounding box center [349, 109] width 101 height 14
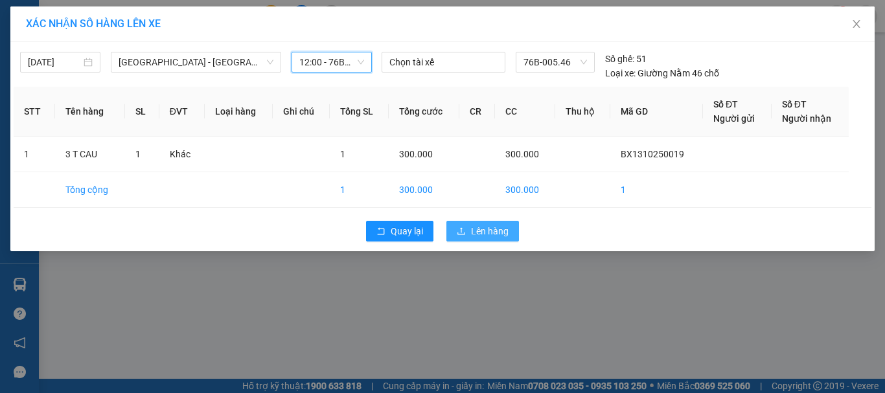
click at [467, 237] on button "Lên hàng" at bounding box center [483, 231] width 73 height 21
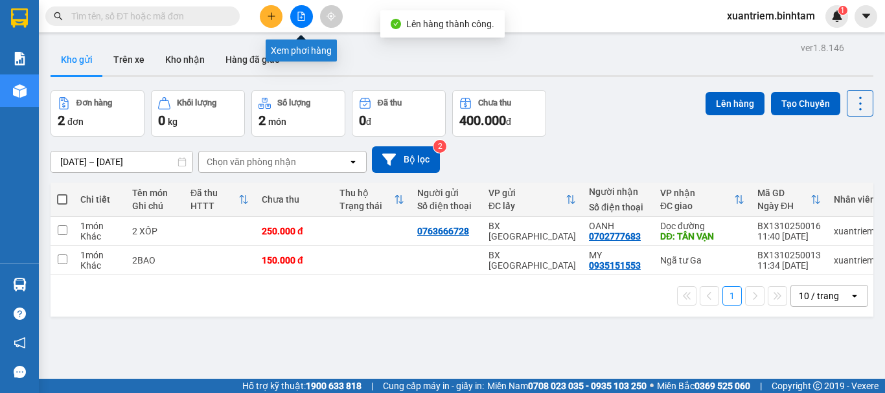
click at [293, 19] on button at bounding box center [301, 16] width 23 height 23
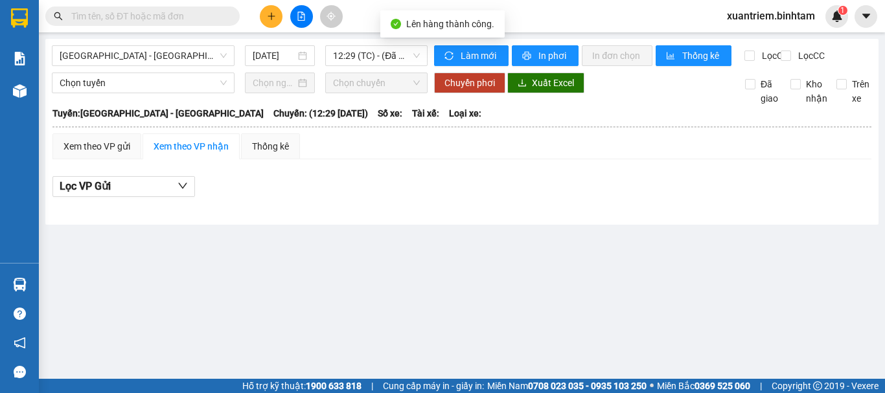
click at [211, 66] on div "Hà Nội - Quảng Ngãi 13/10/2025 12:29 (TC) - (Đã hủy)" at bounding box center [240, 55] width 376 height 21
drag, startPoint x: 169, startPoint y: 48, endPoint x: 169, endPoint y: 64, distance: 16.2
click at [169, 47] on span "Hà Nội - Quảng Ngãi" at bounding box center [143, 55] width 167 height 19
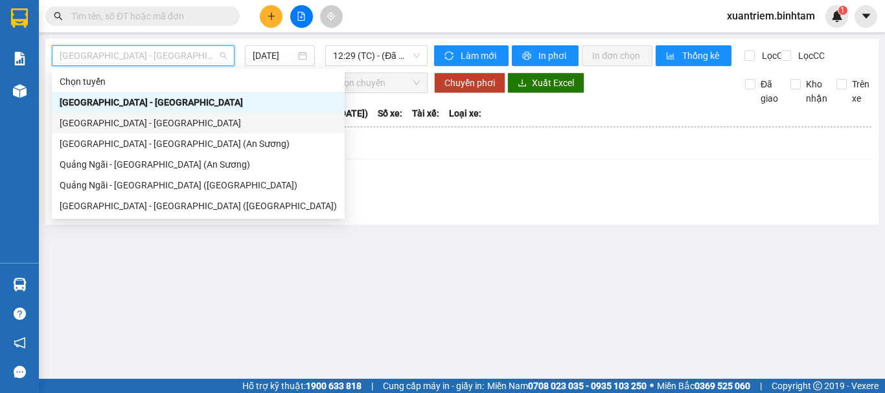
click at [154, 119] on div "Quảng Ngãi - Hà Nội" at bounding box center [198, 123] width 277 height 14
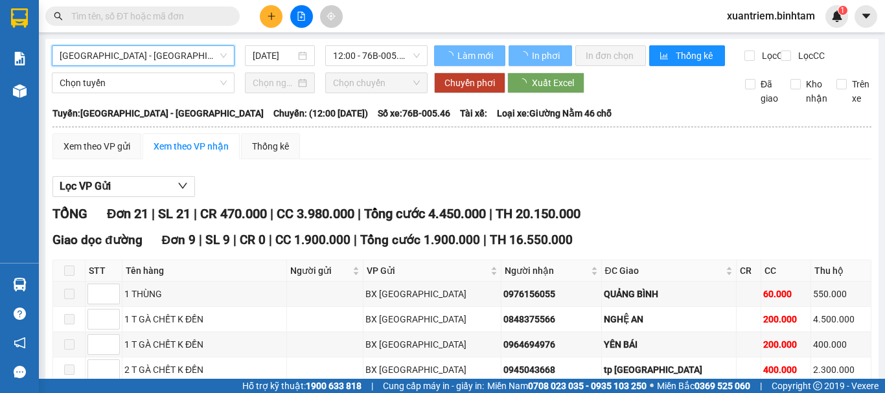
click at [366, 50] on span "12:00 - 76B-005.46" at bounding box center [376, 55] width 87 height 19
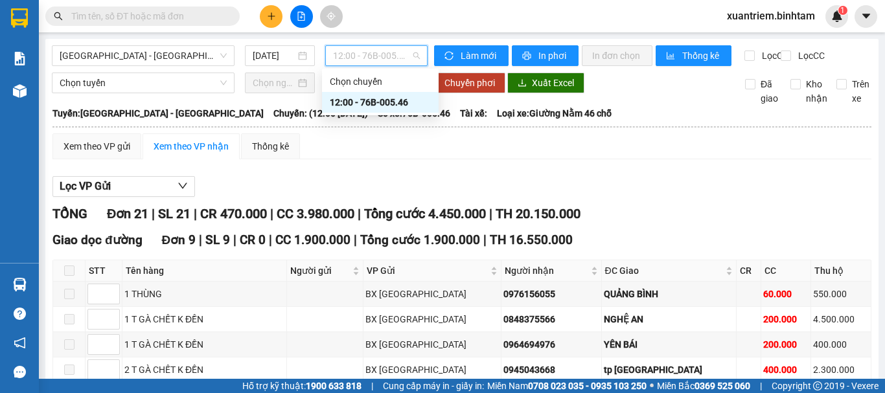
click at [396, 97] on div "12:00 - 76B-005.46" at bounding box center [380, 102] width 101 height 14
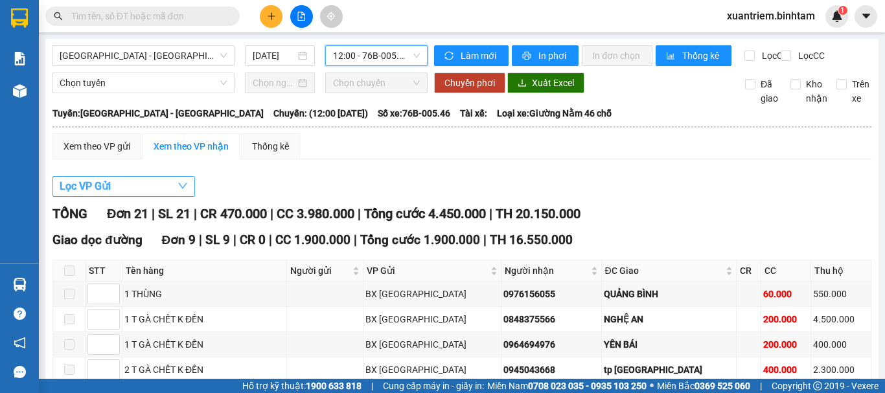
click at [165, 195] on button "Lọc VP Gửi" at bounding box center [123, 186] width 143 height 21
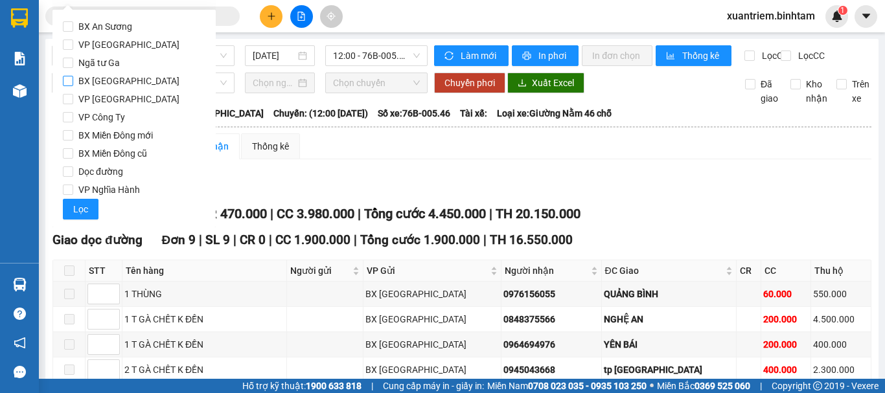
drag, startPoint x: 138, startPoint y: 82, endPoint x: 36, endPoint y: 251, distance: 197.7
click at [135, 88] on span "BX Quảng Ngãi" at bounding box center [128, 81] width 111 height 18
click at [73, 86] on input "BX Quảng Ngãi" at bounding box center [68, 81] width 10 height 10
click at [75, 207] on span "Lọc" at bounding box center [80, 209] width 15 height 14
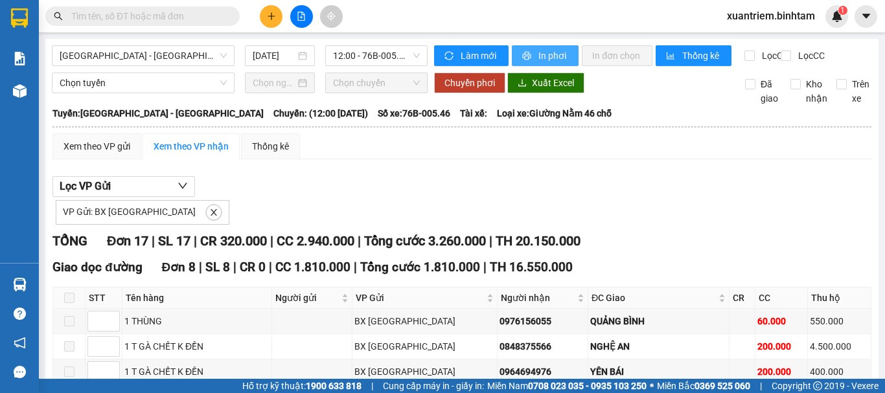
click at [551, 60] on span "In phơi" at bounding box center [554, 56] width 30 height 14
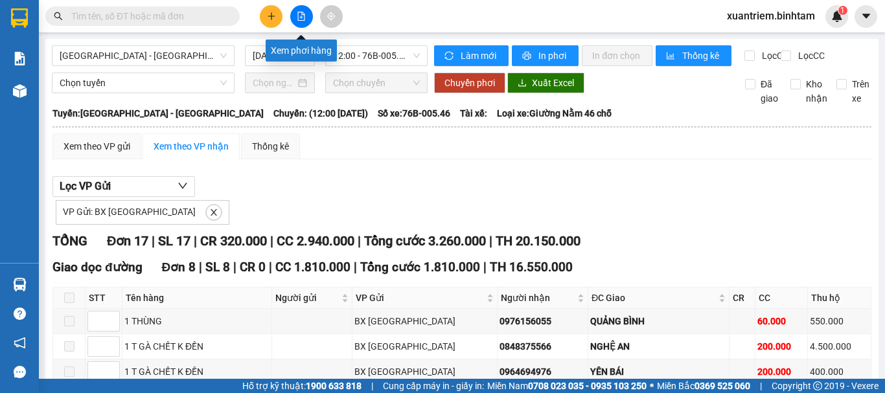
click at [270, 19] on icon "plus" at bounding box center [271, 16] width 9 height 9
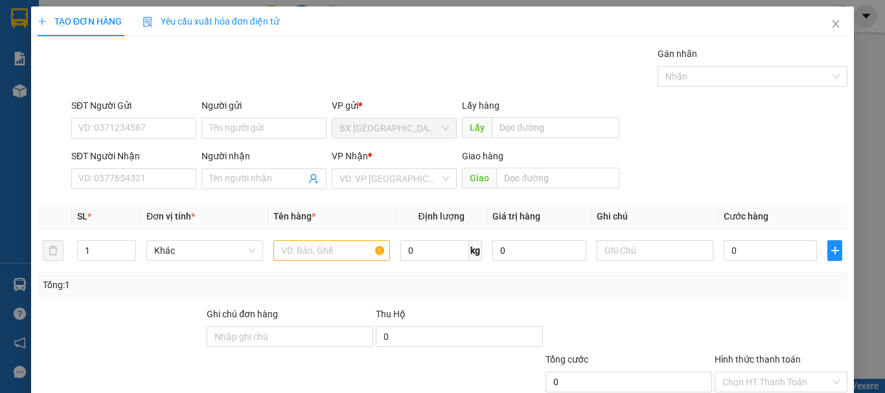
click at [146, 190] on div "SĐT Người Nhận VD: 0377654321" at bounding box center [133, 171] width 125 height 45
click at [146, 185] on input "SĐT Người Nhận" at bounding box center [133, 179] width 125 height 21
click at [147, 184] on input "0908157675" at bounding box center [133, 179] width 125 height 21
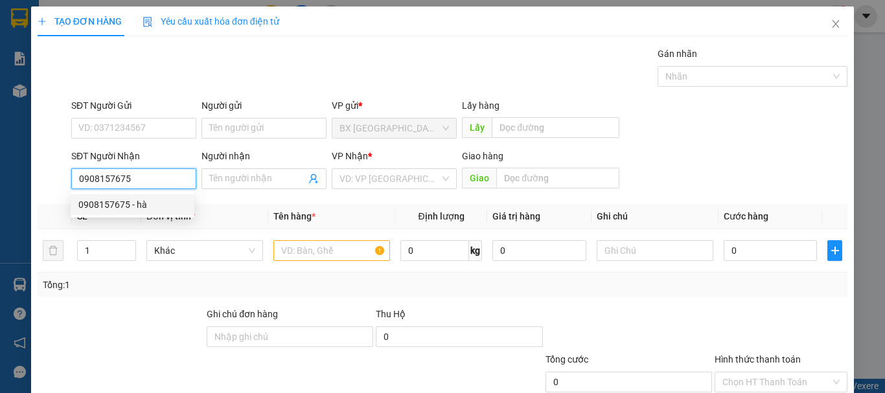
click at [147, 207] on div "0908157675 - hà" at bounding box center [132, 205] width 108 height 14
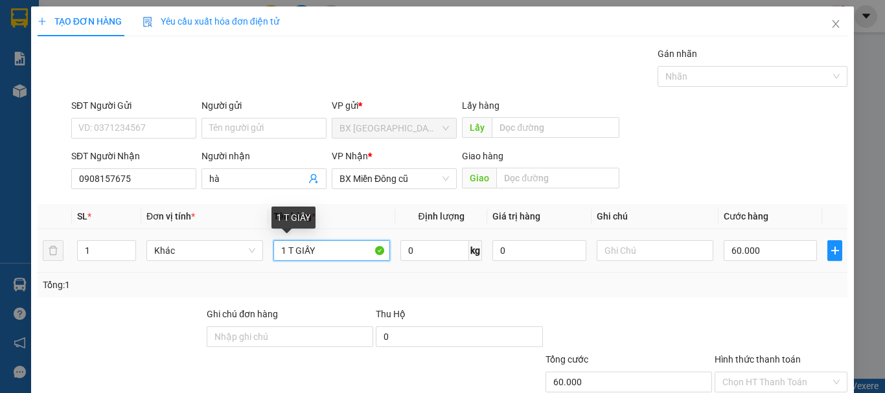
drag, startPoint x: 333, startPoint y: 250, endPoint x: 283, endPoint y: 255, distance: 50.1
click at [283, 255] on input "1 T GIẤY" at bounding box center [332, 250] width 117 height 21
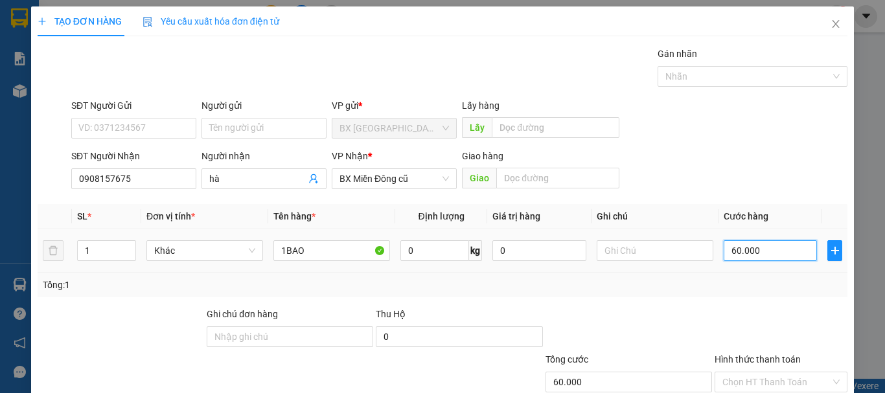
click at [754, 256] on input "60.000" at bounding box center [770, 250] width 93 height 21
click at [719, 368] on div "TẠO ĐƠN HÀNG Yêu cầu xuất hóa đơn điện tử Transit Pickup Surcharge Ids Transit …" at bounding box center [442, 235] width 823 height 458
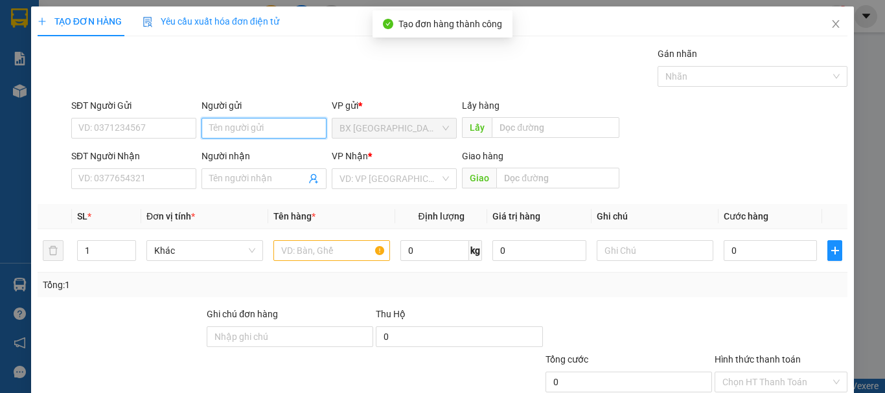
click at [246, 118] on input "Người gửi" at bounding box center [264, 128] width 125 height 21
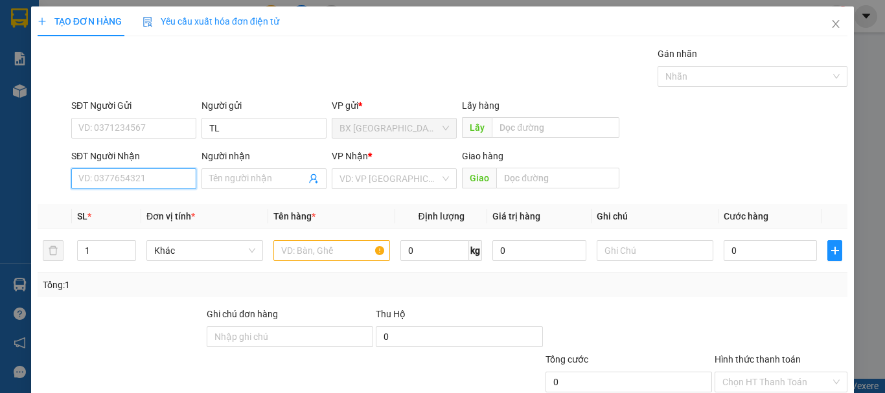
click at [170, 169] on input "SĐT Người Nhận" at bounding box center [133, 179] width 125 height 21
click at [109, 169] on input "090917638" at bounding box center [133, 179] width 125 height 21
click at [112, 169] on input "090917638" at bounding box center [133, 179] width 125 height 21
click at [167, 169] on input "0909176838" at bounding box center [133, 179] width 125 height 21
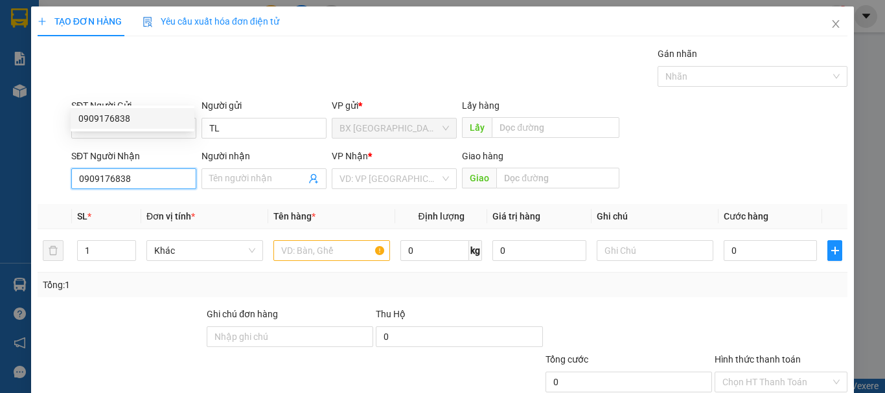
click at [149, 115] on div "0909176838" at bounding box center [132, 118] width 108 height 14
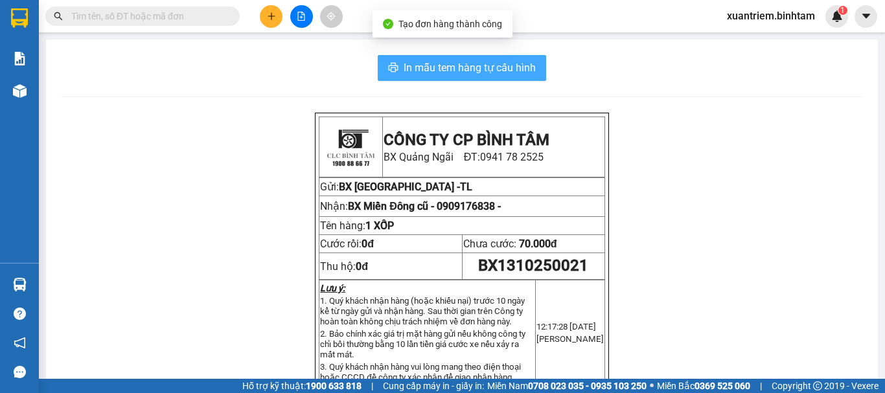
drag, startPoint x: 393, startPoint y: 59, endPoint x: 413, endPoint y: 65, distance: 21.7
click at [394, 60] on button "In mẫu tem hàng tự cấu hình" at bounding box center [462, 68] width 169 height 26
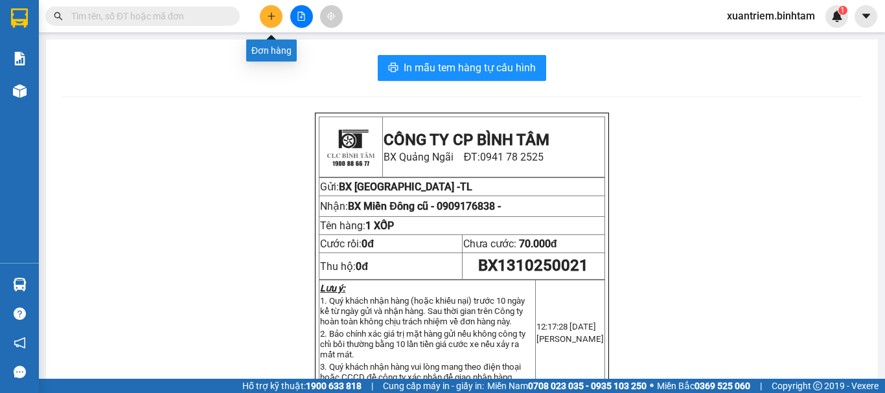
click at [270, 19] on icon "plus" at bounding box center [271, 16] width 9 height 9
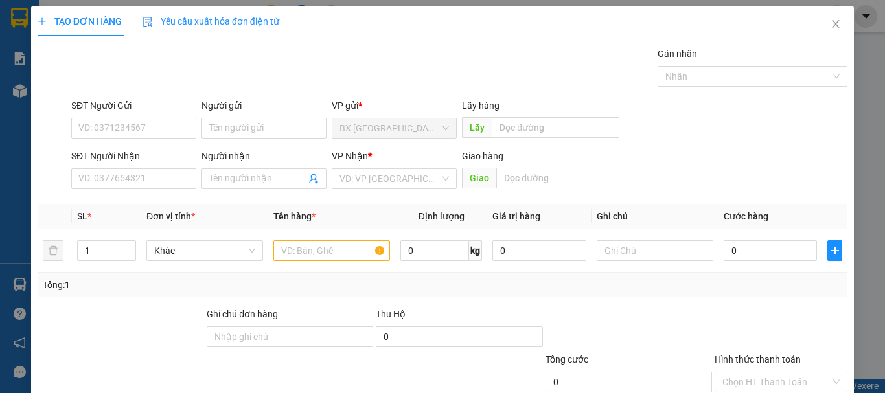
click at [176, 115] on div "SĐT Người Gửi" at bounding box center [133, 108] width 125 height 19
click at [171, 124] on input "SĐT Người Gửi" at bounding box center [133, 128] width 125 height 21
click at [173, 123] on input "0964085279" at bounding box center [133, 128] width 125 height 21
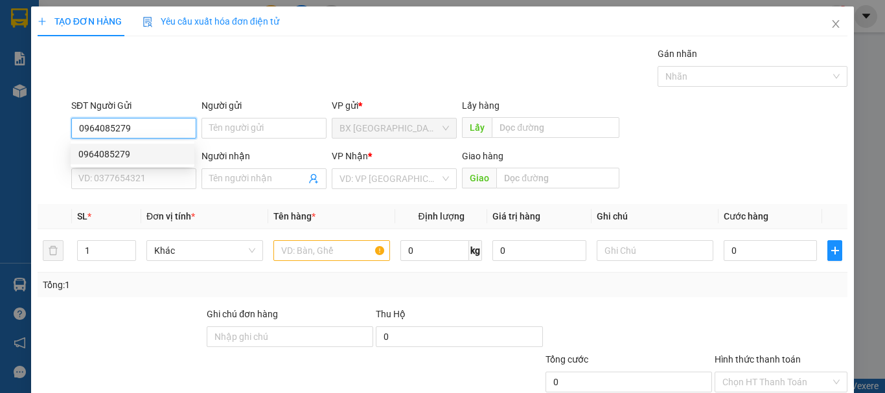
click at [152, 152] on div "0964085279" at bounding box center [132, 154] width 108 height 14
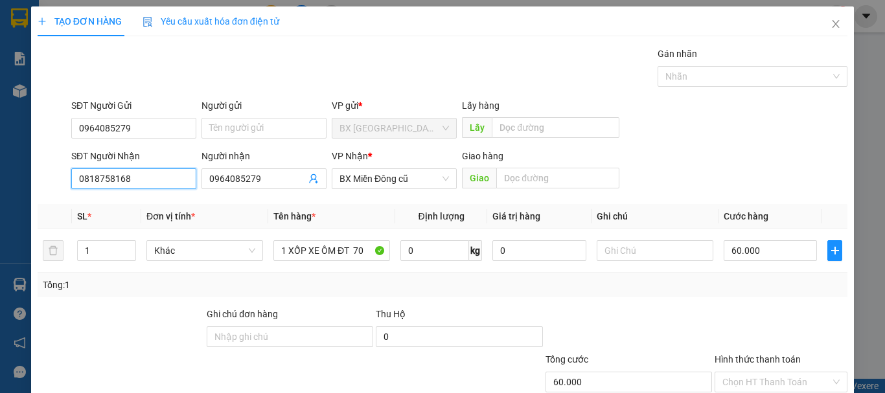
click at [134, 179] on input "0818758168" at bounding box center [133, 179] width 125 height 21
click at [132, 205] on div "0818758168 - 0964085279" at bounding box center [133, 205] width 110 height 14
click at [738, 250] on input "60.000" at bounding box center [770, 250] width 93 height 21
click at [773, 373] on input "Hình thức thanh toán" at bounding box center [777, 382] width 108 height 19
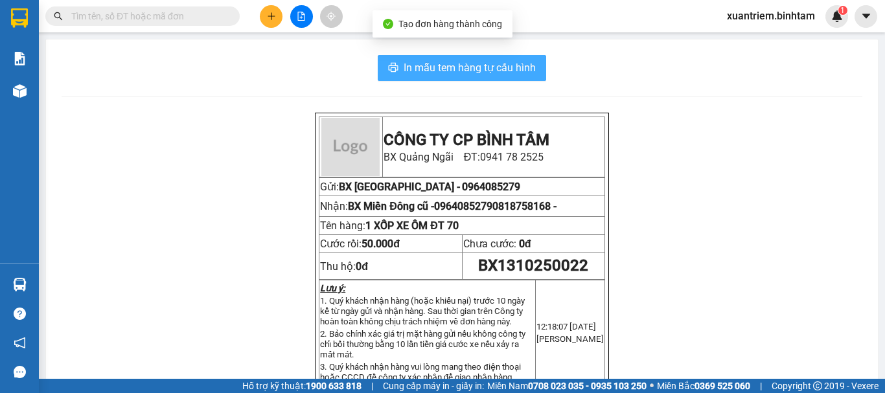
click at [426, 62] on span "In mẫu tem hàng tự cấu hình" at bounding box center [470, 68] width 132 height 16
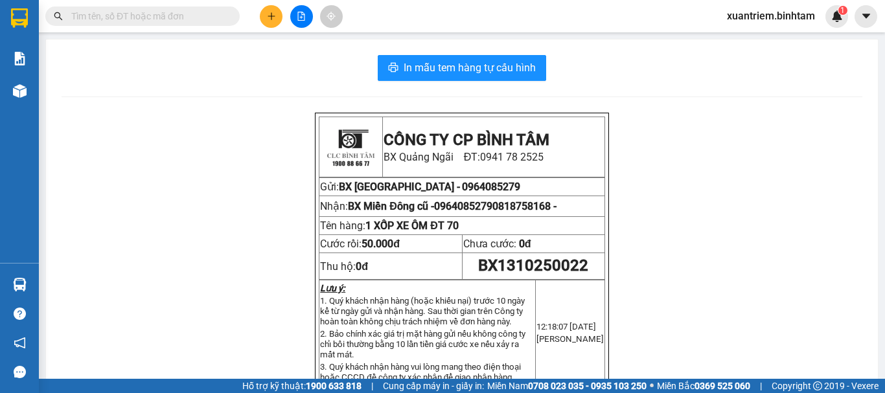
click at [269, 12] on icon "plus" at bounding box center [271, 16] width 9 height 9
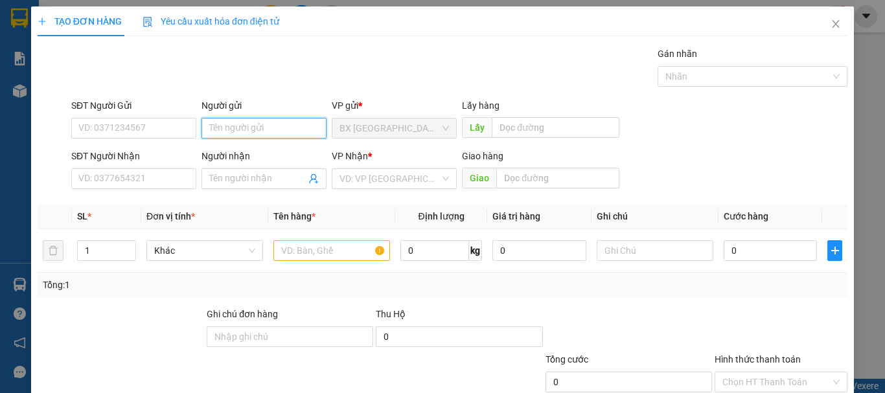
click at [236, 127] on input "Người gửi" at bounding box center [264, 128] width 125 height 21
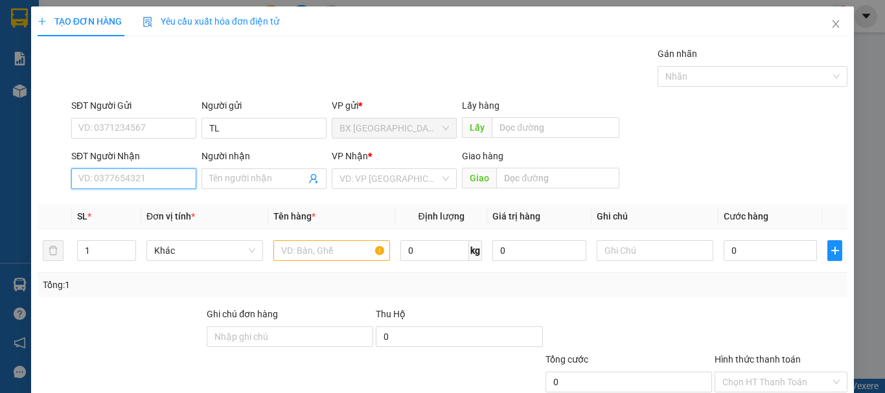
click at [157, 179] on input "SĐT Người Nhận" at bounding box center [133, 179] width 125 height 21
click at [135, 167] on div "SĐT Người Nhận" at bounding box center [133, 158] width 125 height 19
click at [149, 208] on th "Đơn vị tính *" at bounding box center [204, 216] width 127 height 25
click at [142, 185] on input "0981684508" at bounding box center [133, 179] width 125 height 21
click at [142, 205] on div "0981684508 - trang" at bounding box center [132, 205] width 108 height 14
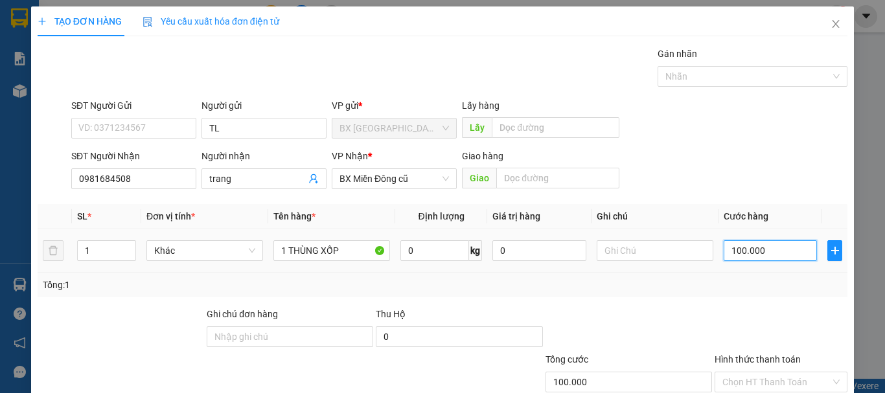
click at [732, 253] on input "100.000" at bounding box center [770, 250] width 93 height 21
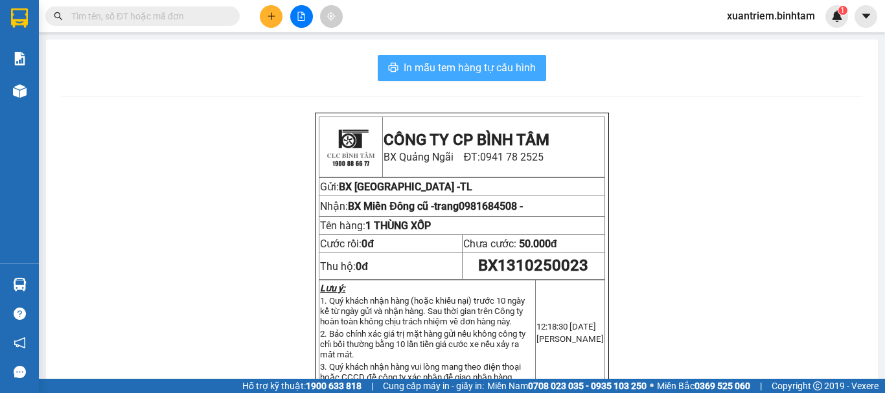
click at [453, 63] on span "In mẫu tem hàng tự cấu hình" at bounding box center [470, 68] width 132 height 16
click at [273, 14] on icon "plus" at bounding box center [271, 16] width 9 height 9
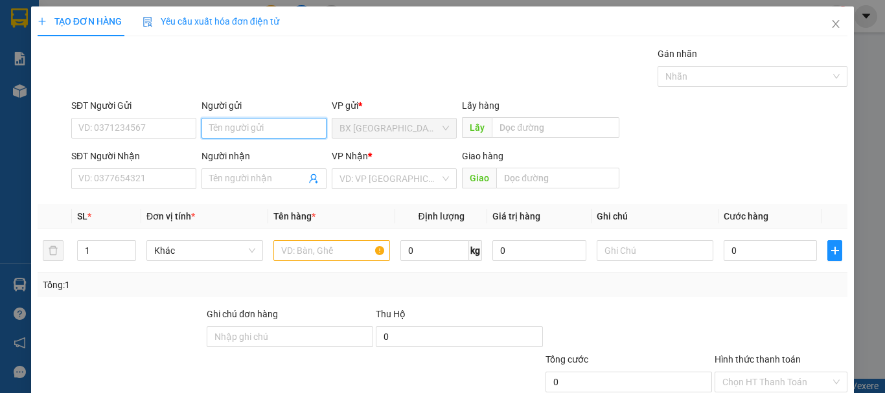
click at [256, 136] on input "Người gửi" at bounding box center [264, 128] width 125 height 21
click at [167, 190] on div "SĐT Người Nhận VD: 0377654321" at bounding box center [133, 171] width 125 height 45
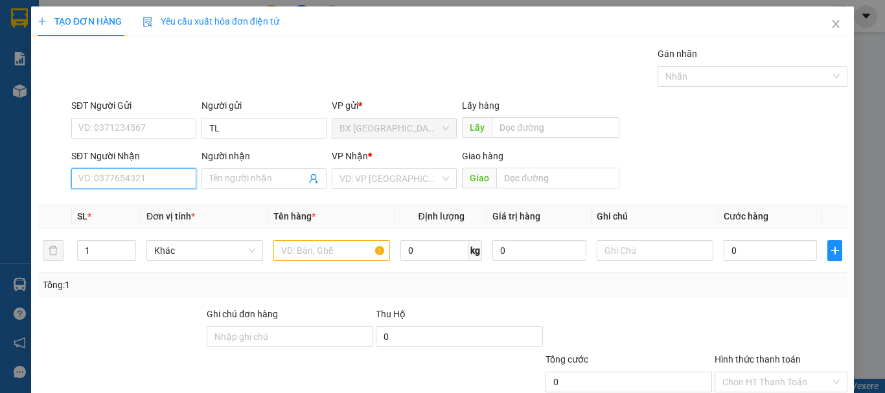
click at [170, 181] on input "SĐT Người Nhận" at bounding box center [133, 179] width 125 height 21
click at [167, 188] on input "09333763696" at bounding box center [133, 179] width 125 height 21
click at [100, 181] on input "09333763696" at bounding box center [133, 179] width 125 height 21
click at [114, 204] on div "0933763696 - ĐẠI" at bounding box center [132, 205] width 108 height 14
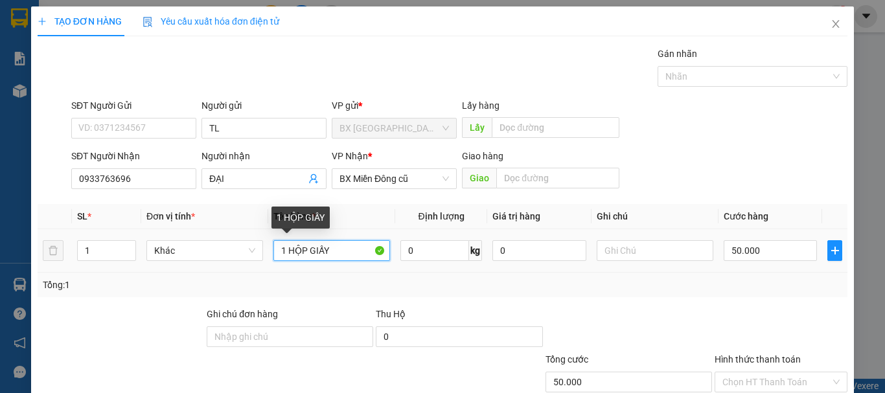
click at [343, 256] on input "1 HỘP GIẤY" at bounding box center [332, 250] width 117 height 21
click at [302, 255] on input "1 HỘP GIẤY" at bounding box center [332, 250] width 117 height 21
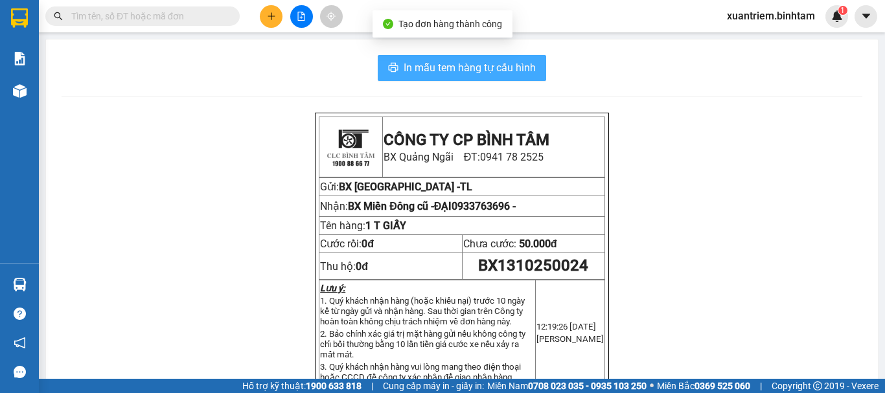
click at [511, 65] on span "In mẫu tem hàng tự cấu hình" at bounding box center [470, 68] width 132 height 16
